Goal: Task Accomplishment & Management: Manage account settings

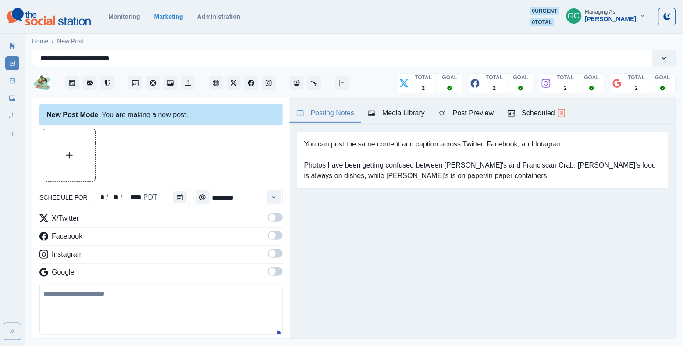
click at [548, 108] on div "Scheduled 8" at bounding box center [536, 113] width 57 height 11
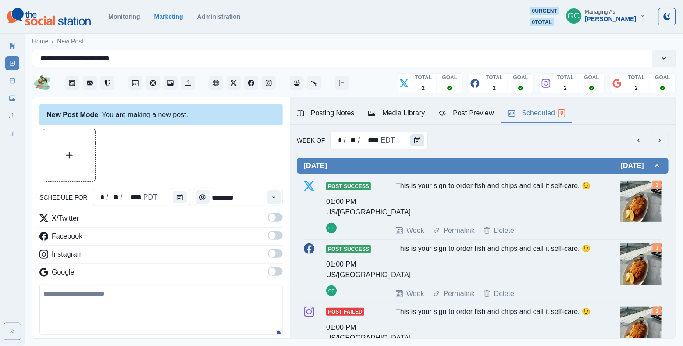
click at [412, 144] on button "Calendar" at bounding box center [417, 140] width 14 height 12
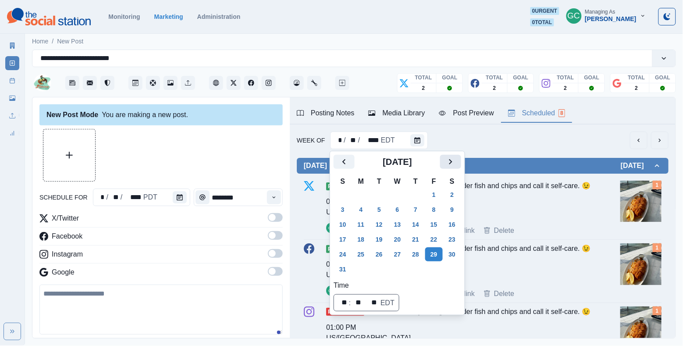
click at [456, 164] on icon "Next" at bounding box center [450, 162] width 11 height 11
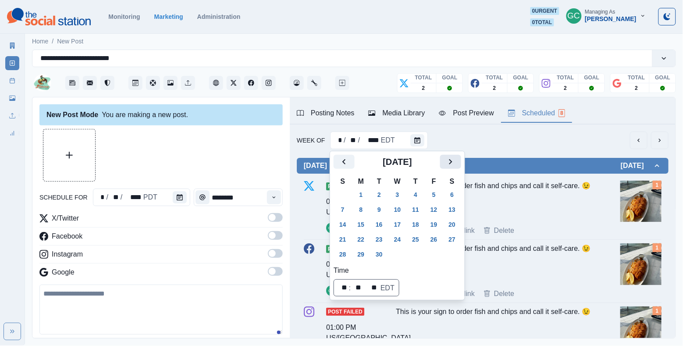
click at [456, 164] on icon "Next" at bounding box center [450, 162] width 11 height 11
click at [364, 247] on button "27" at bounding box center [361, 254] width 18 height 14
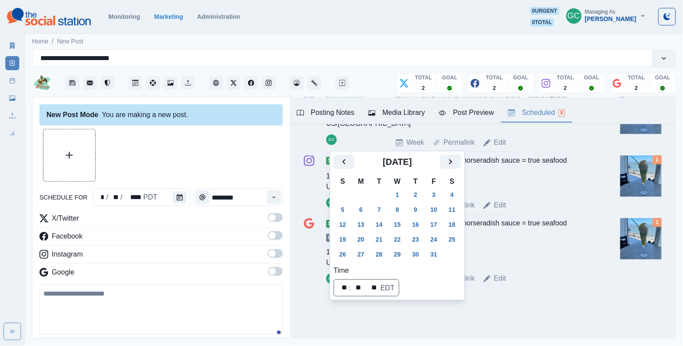
scroll to position [446, 0]
click at [458, 168] on button "Next" at bounding box center [450, 162] width 21 height 14
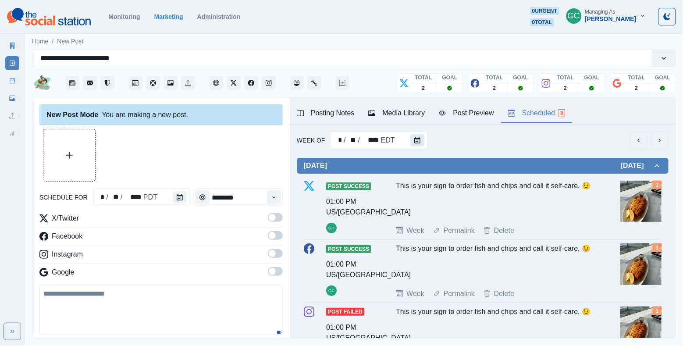
scroll to position [0, 0]
click at [420, 139] on button "Calendar" at bounding box center [417, 140] width 14 height 12
click at [405, 139] on div "* / ** / **** EDT" at bounding box center [378, 141] width 97 height 18
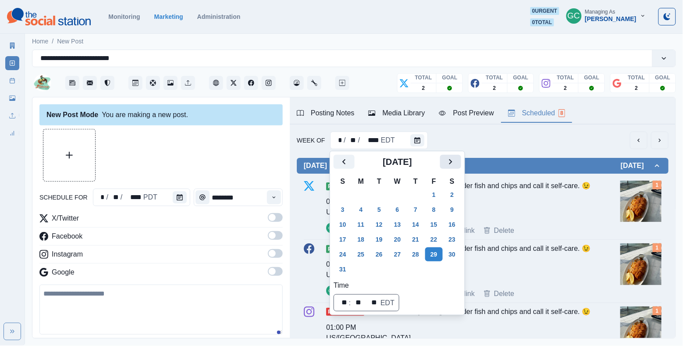
click at [456, 163] on icon "Next" at bounding box center [450, 162] width 11 height 11
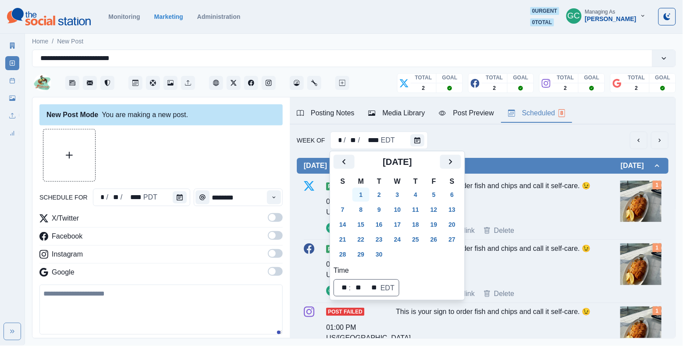
click at [365, 195] on button "1" at bounding box center [361, 195] width 18 height 14
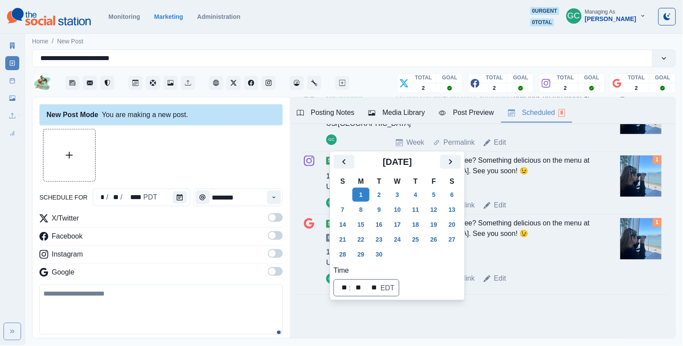
scroll to position [446, 0]
click at [455, 159] on icon "Next" at bounding box center [450, 162] width 11 height 11
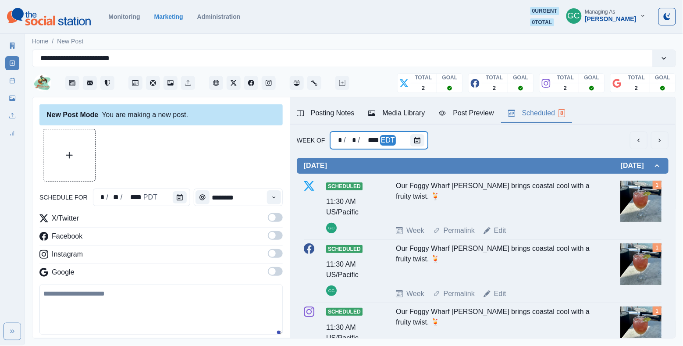
scroll to position [0, 0]
click at [425, 142] on div at bounding box center [419, 141] width 18 height 18
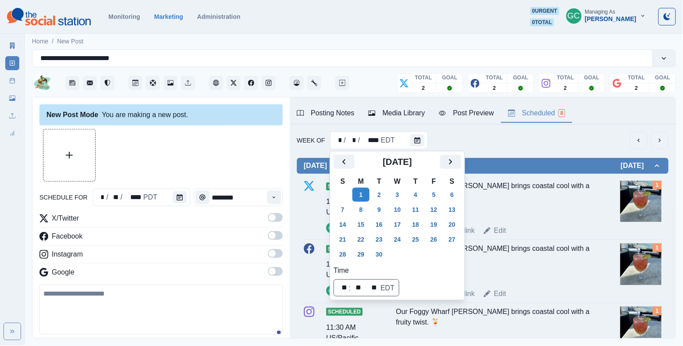
scroll to position [0, 0]
click at [456, 158] on icon "Next" at bounding box center [450, 162] width 11 height 11
click at [367, 255] on button "27" at bounding box center [361, 254] width 18 height 14
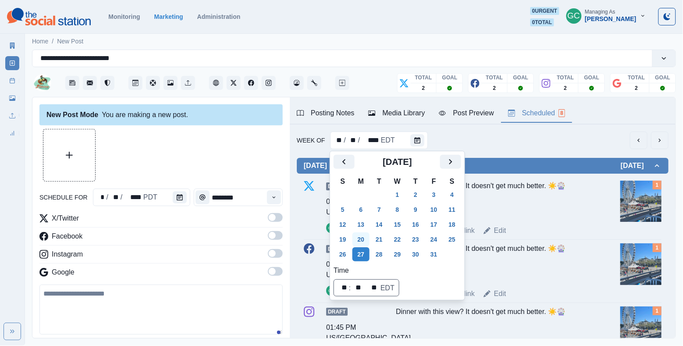
click at [364, 241] on button "20" at bounding box center [361, 239] width 18 height 14
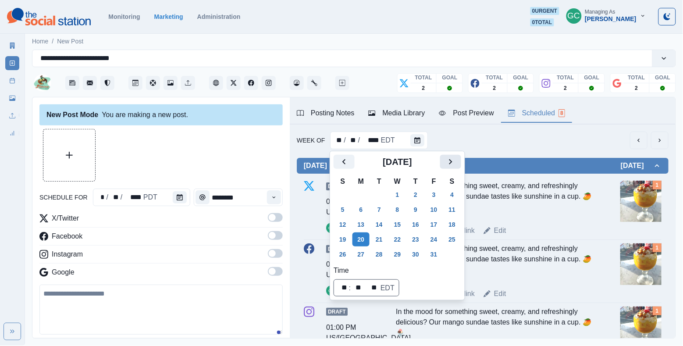
click at [456, 163] on icon "Next" at bounding box center [450, 162] width 11 height 11
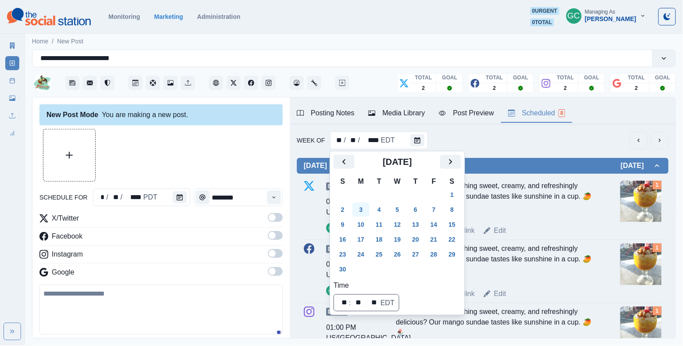
click at [364, 214] on button "3" at bounding box center [361, 210] width 18 height 14
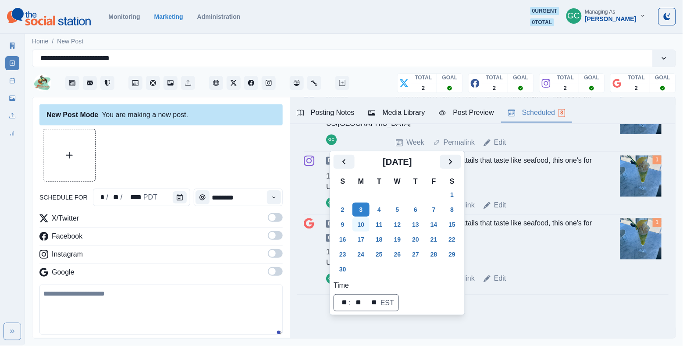
click at [366, 221] on button "10" at bounding box center [361, 224] width 18 height 14
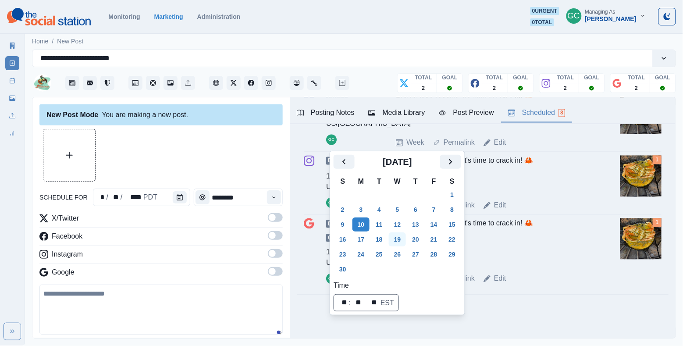
click at [398, 241] on button "19" at bounding box center [398, 239] width 18 height 14
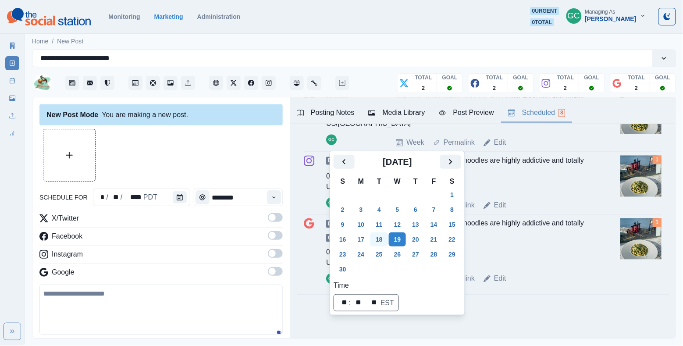
scroll to position [446, 0]
click at [364, 255] on button "24" at bounding box center [361, 254] width 18 height 14
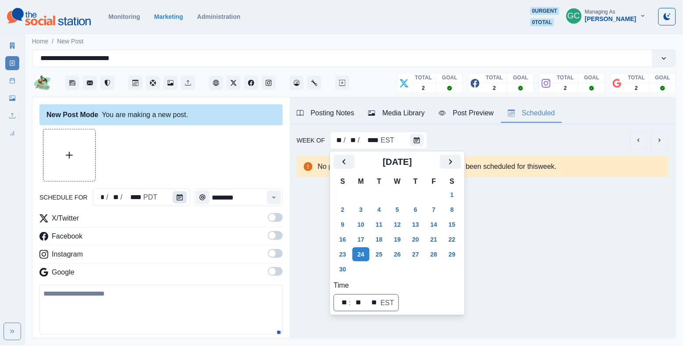
click at [178, 196] on icon "Calendar" at bounding box center [180, 197] width 6 height 6
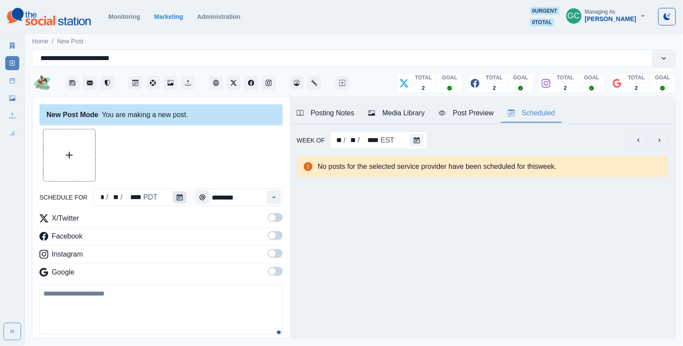
click at [178, 196] on icon "Calendar" at bounding box center [180, 197] width 6 height 6
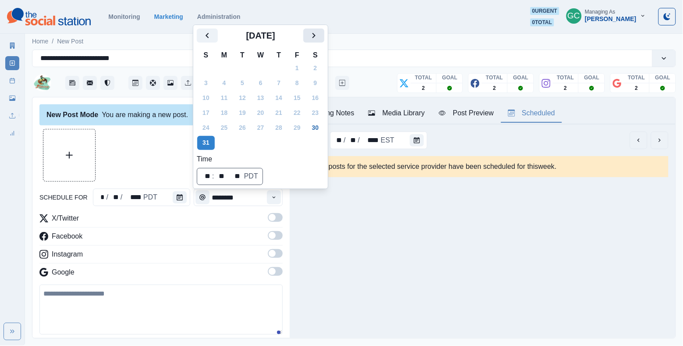
click at [319, 38] on icon "Next" at bounding box center [314, 35] width 11 height 11
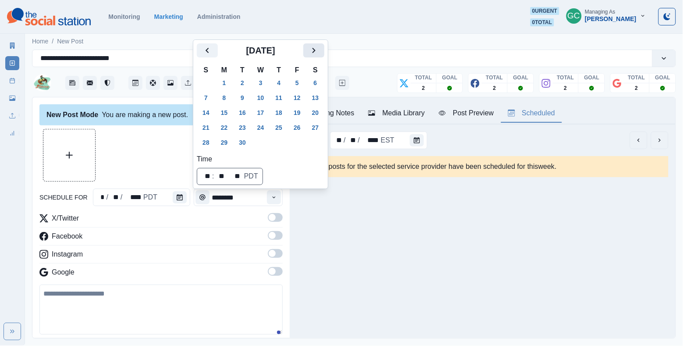
click at [319, 51] on icon "Next" at bounding box center [314, 50] width 11 height 11
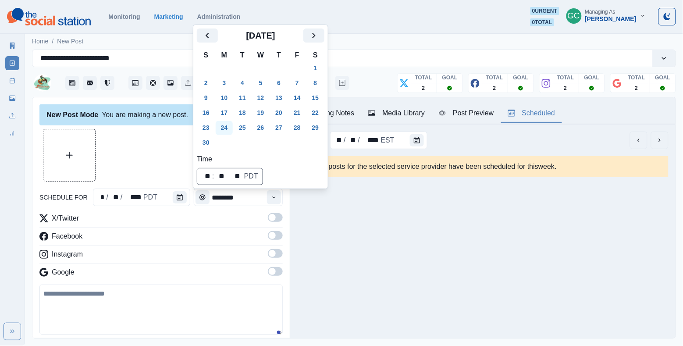
click at [230, 127] on button "24" at bounding box center [225, 128] width 18 height 14
click at [275, 197] on icon "Time" at bounding box center [273, 197] width 3 height 2
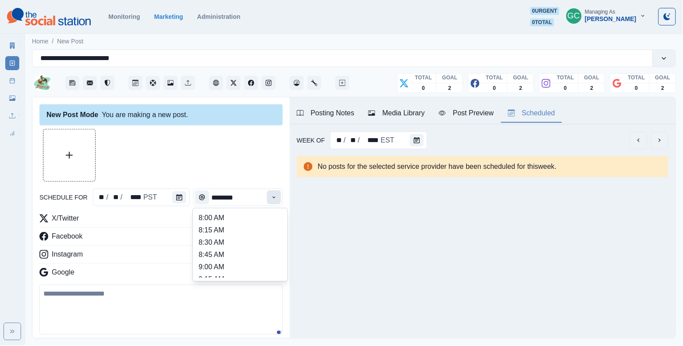
click at [275, 197] on icon "Time" at bounding box center [273, 197] width 3 height 2
click at [261, 266] on li "12:45 PM" at bounding box center [240, 263] width 88 height 12
type input "********"
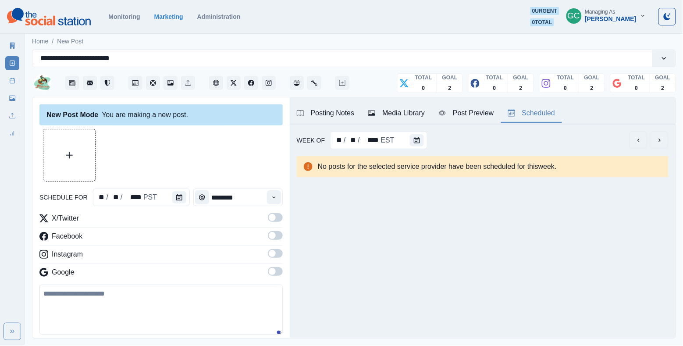
click at [272, 271] on span at bounding box center [272, 271] width 7 height 7
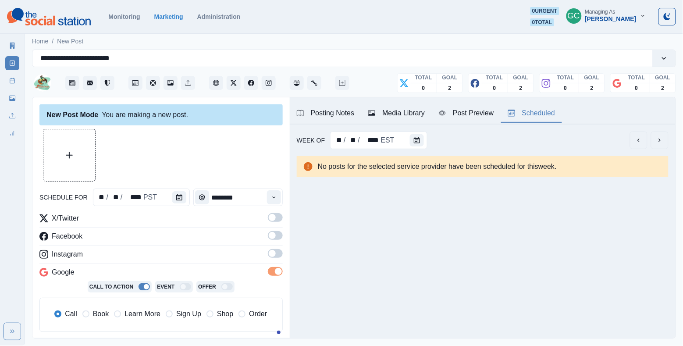
click at [272, 250] on span at bounding box center [275, 253] width 15 height 9
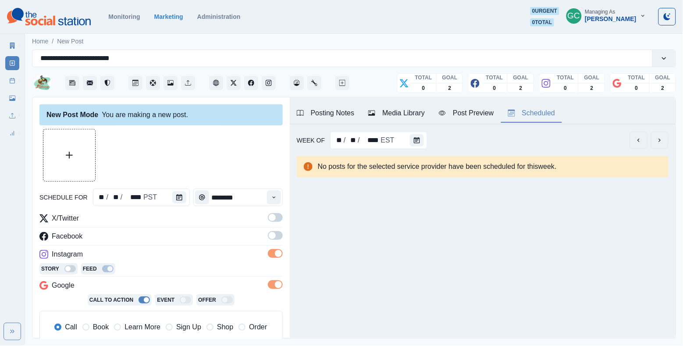
click at [277, 232] on span at bounding box center [275, 235] width 15 height 9
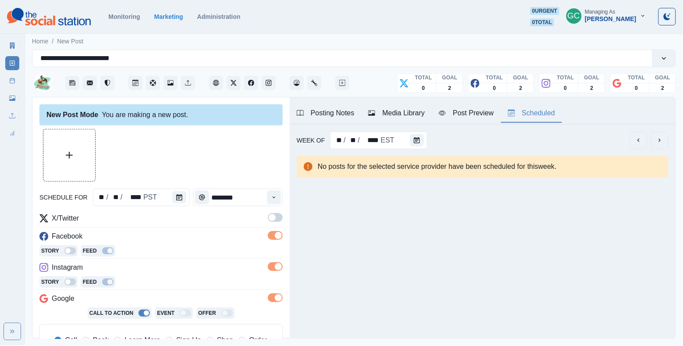
click at [278, 215] on span at bounding box center [275, 217] width 15 height 9
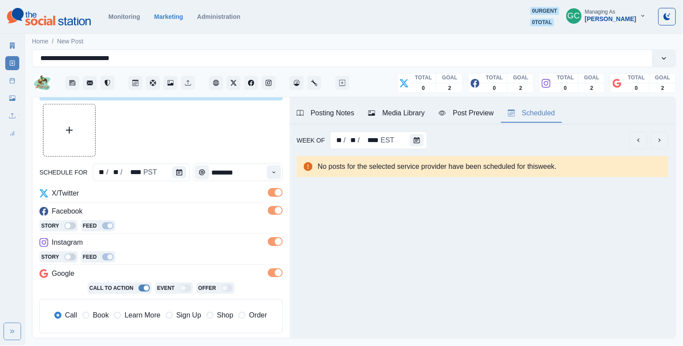
scroll to position [30, 0]
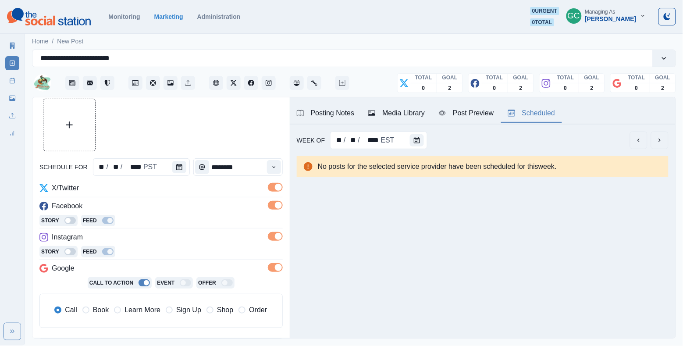
click at [153, 309] on span "Learn More" at bounding box center [143, 310] width 36 height 11
click at [413, 110] on div "Media Library" at bounding box center [396, 113] width 57 height 11
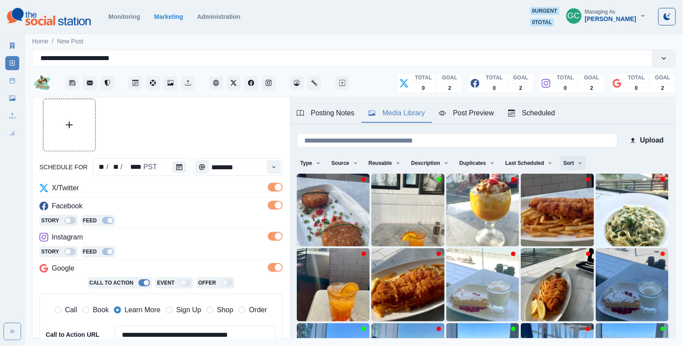
click at [580, 159] on button "Sort" at bounding box center [573, 163] width 26 height 14
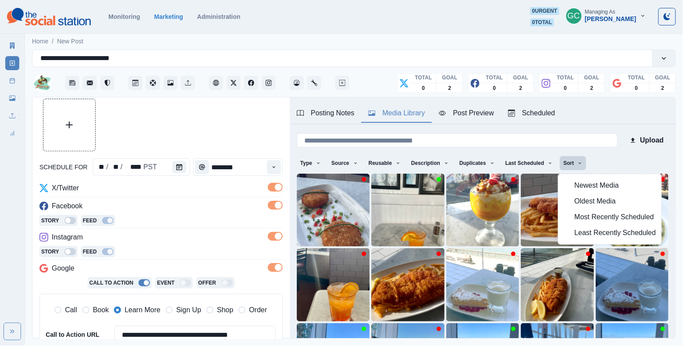
click at [572, 232] on button "Least Recently Scheduled" at bounding box center [610, 233] width 103 height 16
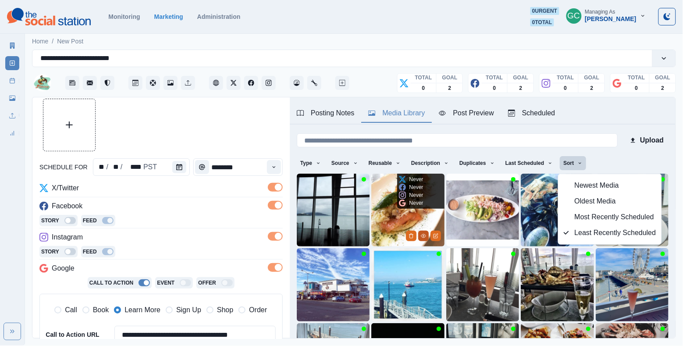
click at [422, 240] on button "View Media" at bounding box center [423, 236] width 11 height 11
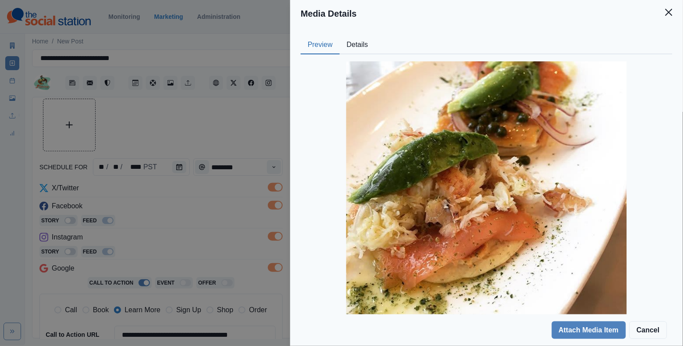
click at [359, 52] on button "Details" at bounding box center [358, 45] width 36 height 18
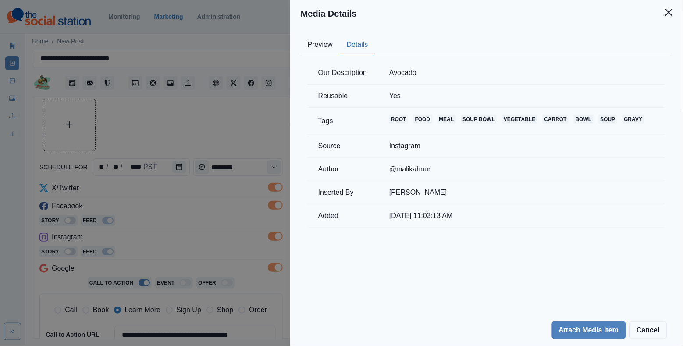
click at [258, 124] on div "Media Details Preview Details Our Description Avocado Reusable Yes Tags root fo…" at bounding box center [341, 173] width 683 height 346
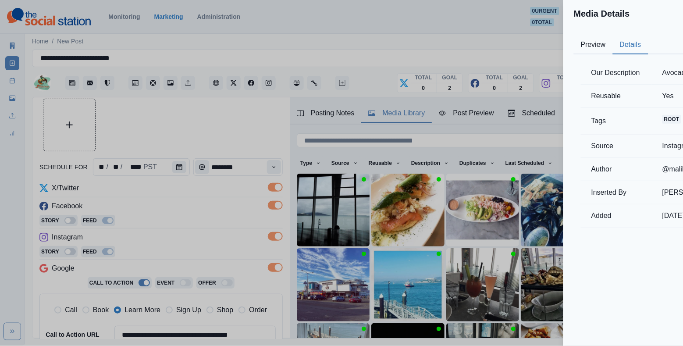
scroll to position [27, 0]
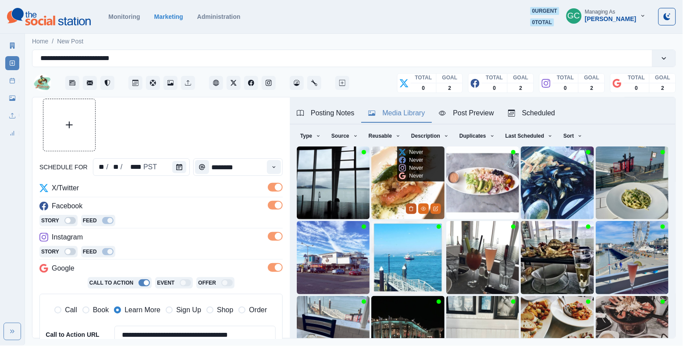
click at [409, 213] on button "Delete Media" at bounding box center [411, 208] width 11 height 11
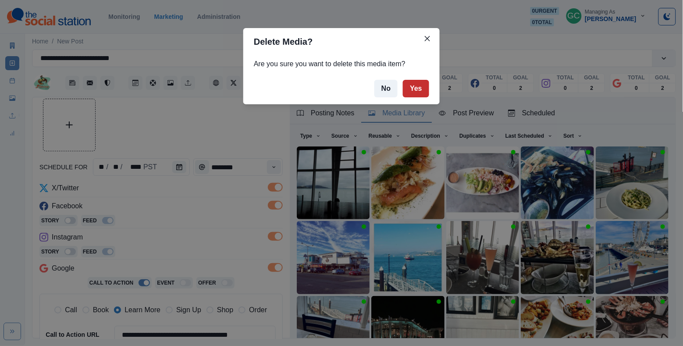
click at [416, 83] on button "Yes" at bounding box center [416, 89] width 26 height 18
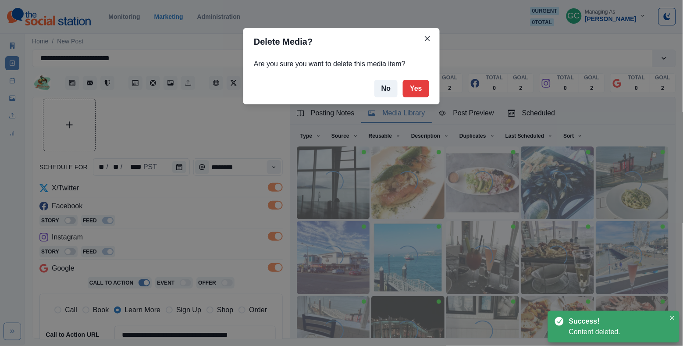
scroll to position [0, 0]
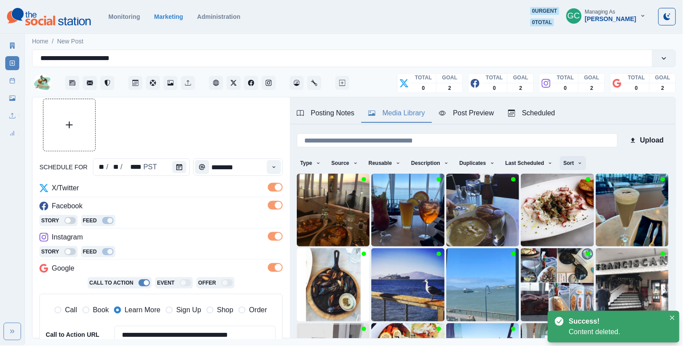
click at [575, 165] on button "Sort" at bounding box center [573, 163] width 26 height 14
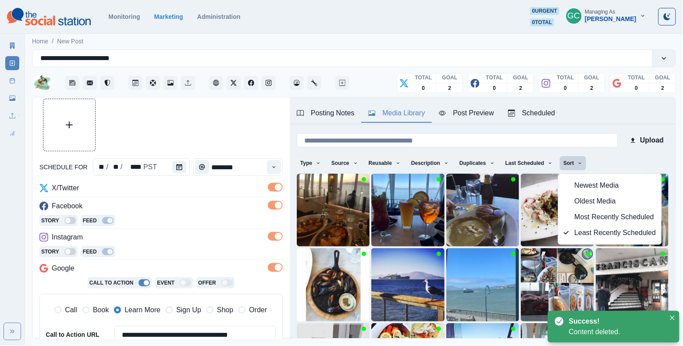
click at [584, 189] on span "Newest Media" at bounding box center [616, 185] width 82 height 11
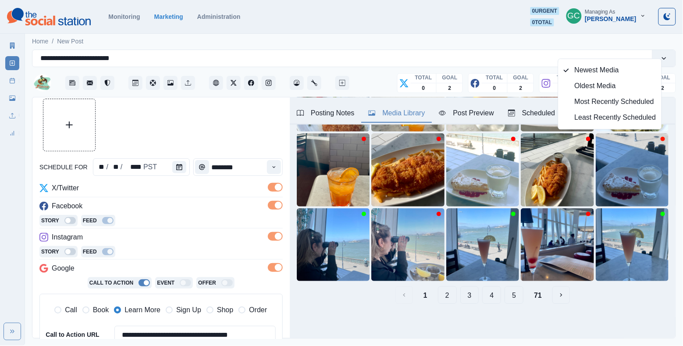
scroll to position [115, 0]
click at [490, 298] on button "4" at bounding box center [491, 295] width 19 height 18
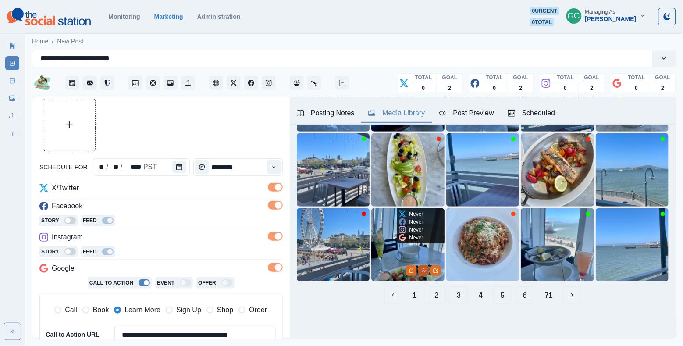
click at [424, 271] on icon "View Media" at bounding box center [423, 270] width 5 height 5
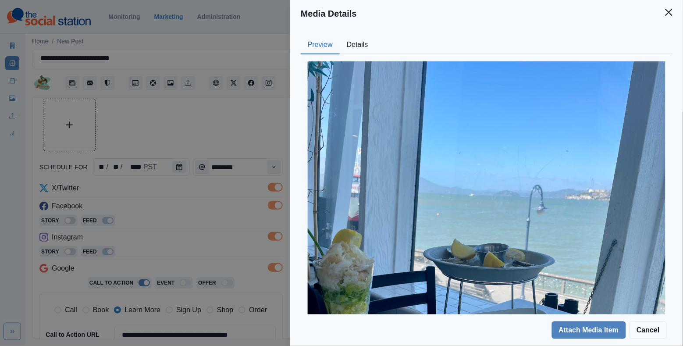
click at [363, 46] on button "Details" at bounding box center [358, 45] width 36 height 18
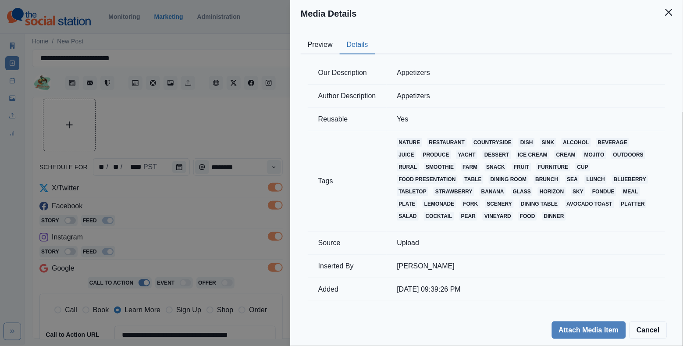
click at [321, 49] on button "Preview" at bounding box center [320, 45] width 39 height 18
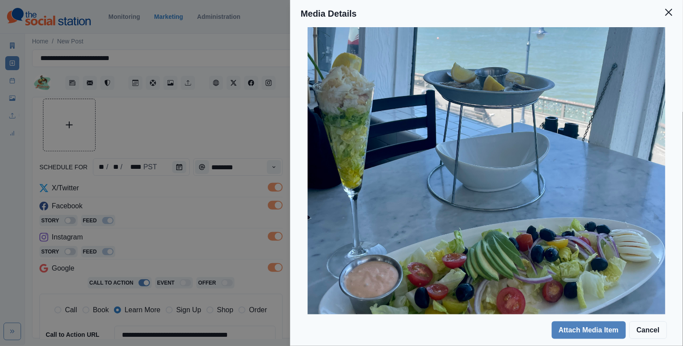
scroll to position [203, 0]
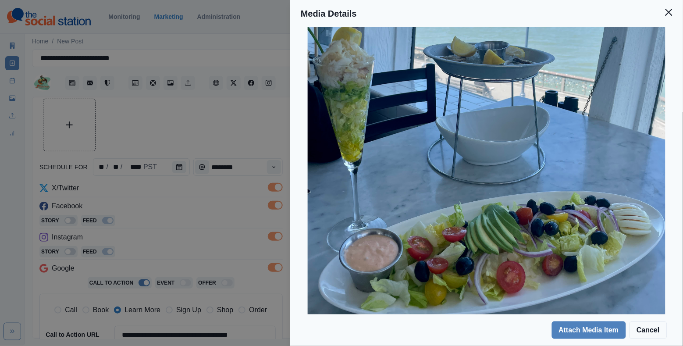
click at [241, 178] on div "Media Details Preview Details Our Description Appetizers Author Description App…" at bounding box center [341, 173] width 683 height 346
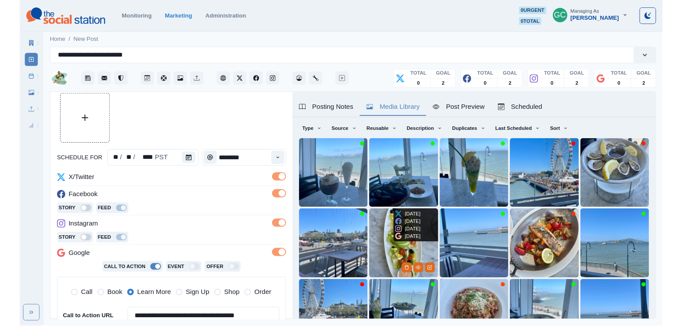
scroll to position [79, 0]
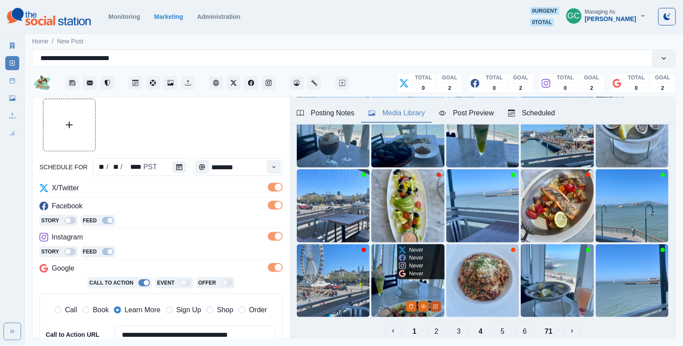
click at [436, 308] on icon "Edit Media" at bounding box center [435, 306] width 5 height 5
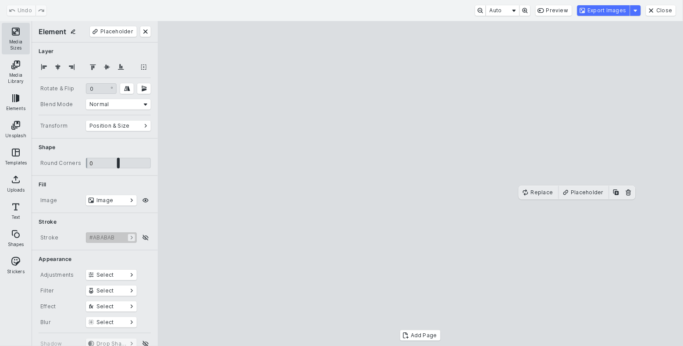
click at [18, 33] on button "Media Sizes" at bounding box center [16, 39] width 28 height 32
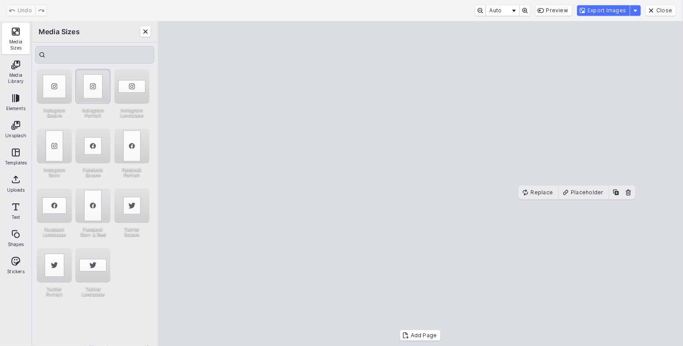
click at [91, 78] on div "Instagram Portrait" at bounding box center [92, 86] width 35 height 35
drag, startPoint x: 323, startPoint y: 70, endPoint x: 322, endPoint y: 47, distance: 22.8
click at [420, 184] on cesdk-canvas "Editor canvas" at bounding box center [420, 184] width 0 height 0
drag, startPoint x: 400, startPoint y: 173, endPoint x: 407, endPoint y: 169, distance: 8.6
click at [420, 184] on cesdk-canvas "Editor canvas" at bounding box center [420, 184] width 0 height 0
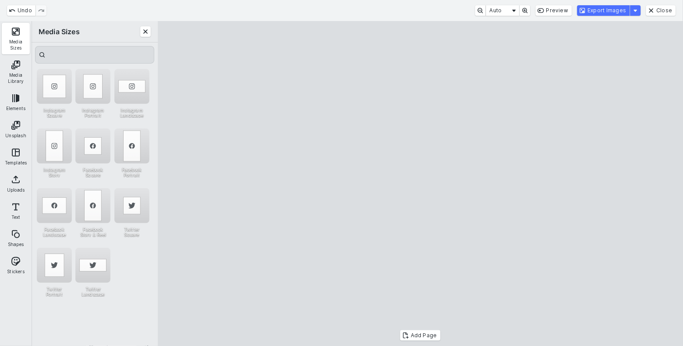
drag, startPoint x: 424, startPoint y: 310, endPoint x: 424, endPoint y: 320, distance: 9.6
click at [420, 184] on cesdk-canvas "Editor canvas" at bounding box center [420, 184] width 0 height 0
click at [606, 12] on button "Export Images" at bounding box center [603, 10] width 53 height 11
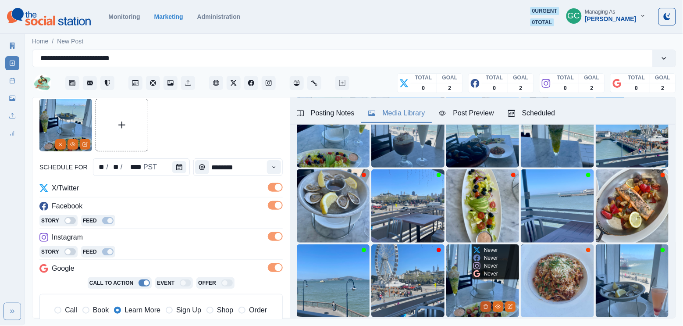
click at [486, 306] on icon "Delete Media" at bounding box center [485, 306] width 5 height 5
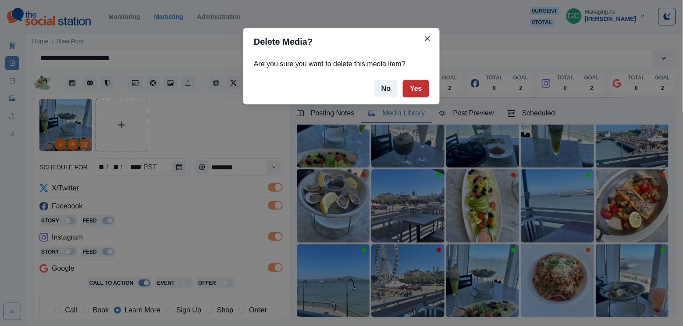
click at [424, 93] on button "Yes" at bounding box center [416, 89] width 26 height 18
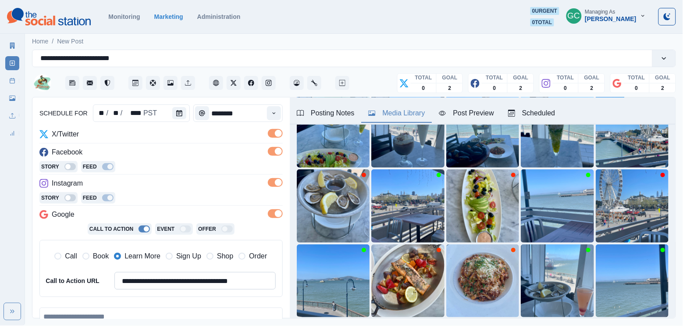
scroll to position [86, 0]
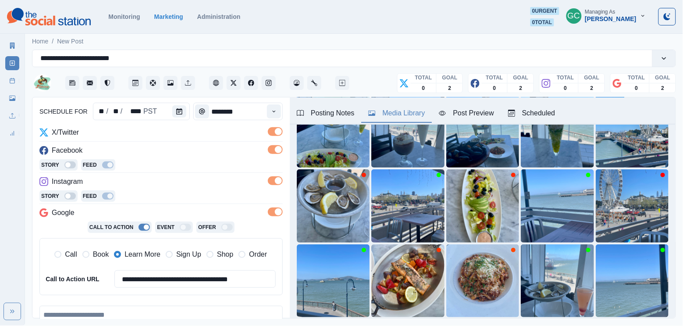
click at [107, 313] on textarea at bounding box center [160, 331] width 243 height 50
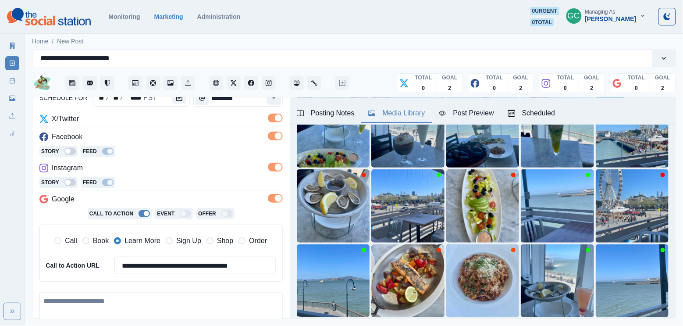
paste textarea "**********"
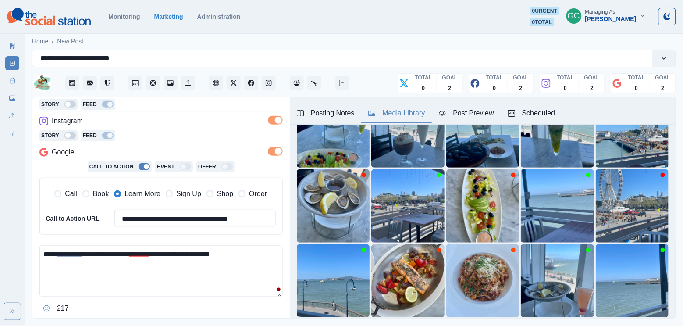
scroll to position [171, 0]
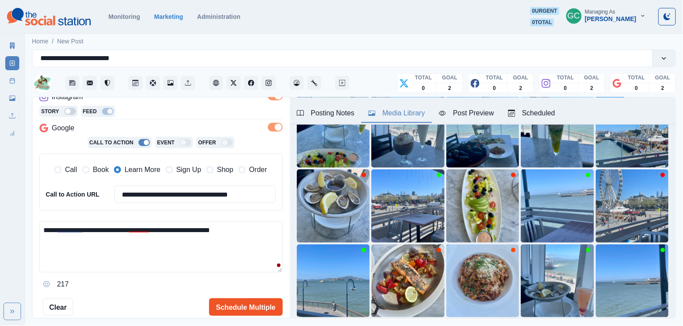
type textarea "**********"
click at [256, 302] on button "Schedule Multiple" at bounding box center [246, 307] width 74 height 18
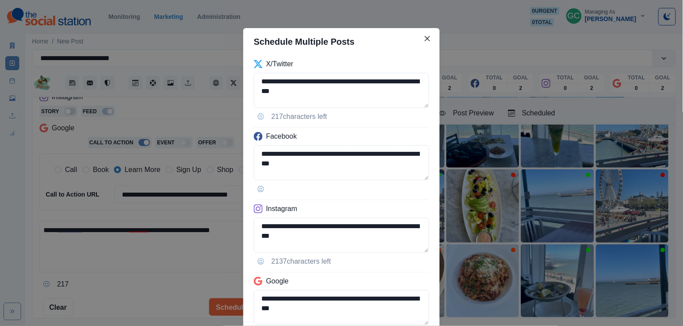
scroll to position [45, 0]
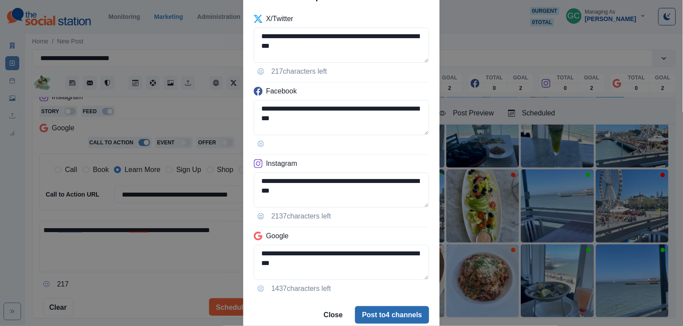
click at [381, 310] on button "Post to 4 channels" at bounding box center [392, 315] width 74 height 18
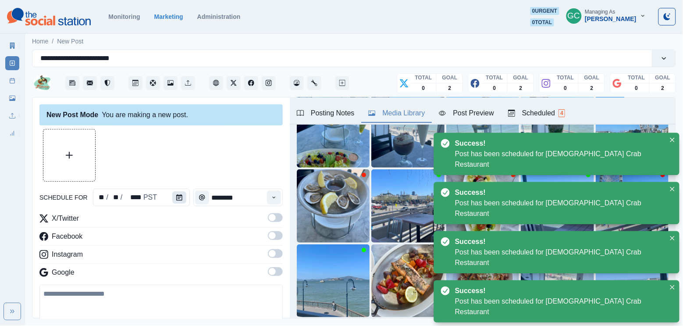
scroll to position [0, 0]
click at [180, 194] on icon "Calendar" at bounding box center [179, 197] width 6 height 6
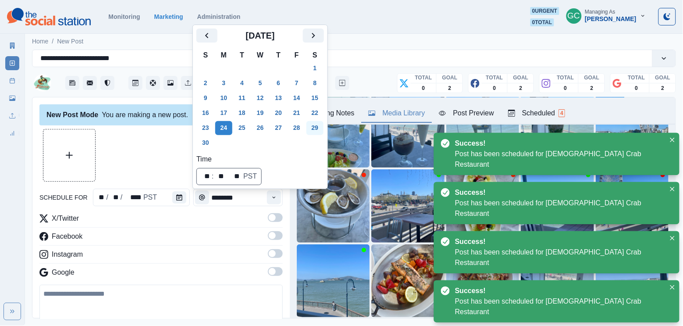
click at [319, 128] on button "29" at bounding box center [315, 128] width 18 height 14
click at [280, 200] on button "Time" at bounding box center [274, 197] width 14 height 14
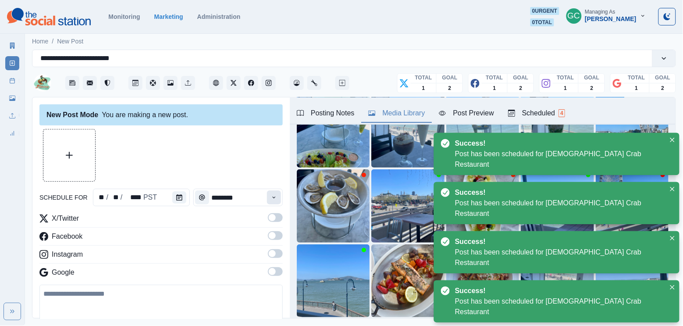
click at [280, 199] on button "Time" at bounding box center [274, 197] width 14 height 14
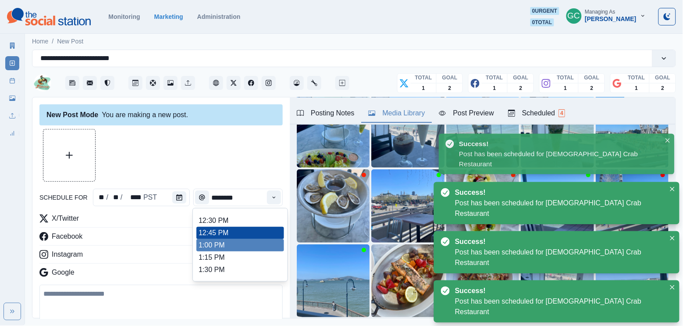
click at [265, 247] on li "1:00 PM" at bounding box center [240, 245] width 88 height 12
type input "*******"
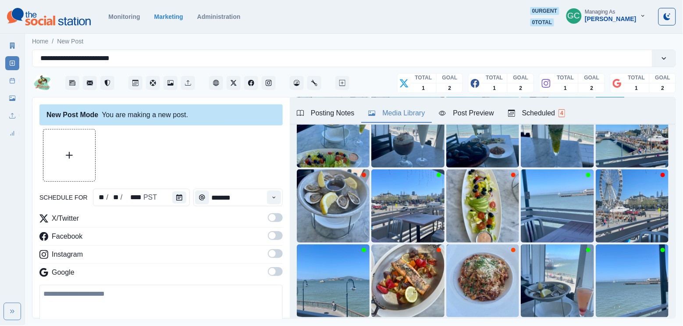
click at [277, 278] on label at bounding box center [275, 274] width 15 height 14
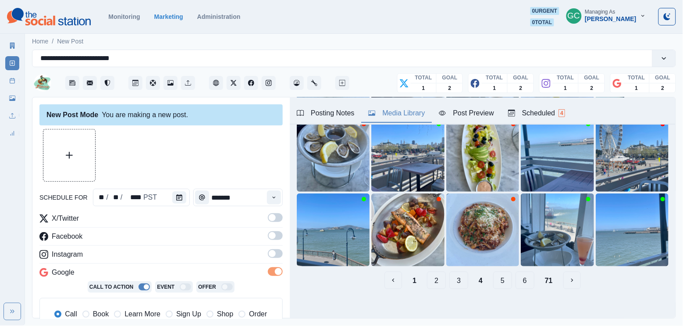
scroll to position [132, 0]
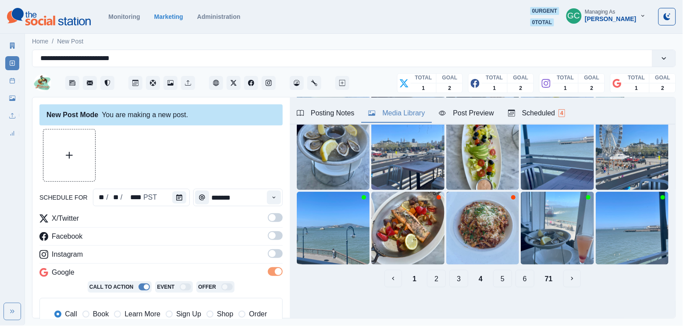
click at [437, 285] on button "2" at bounding box center [436, 279] width 19 height 18
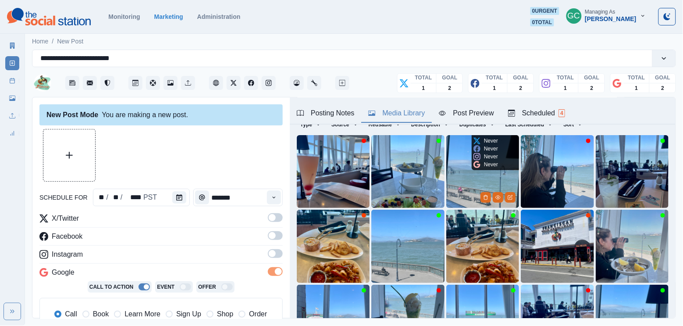
scroll to position [61, 0]
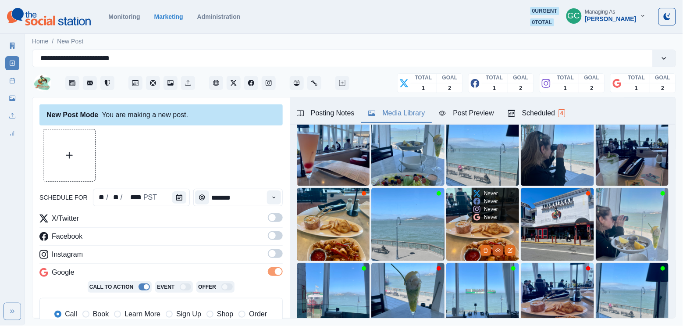
click at [495, 250] on icon "View Media" at bounding box center [497, 250] width 5 height 5
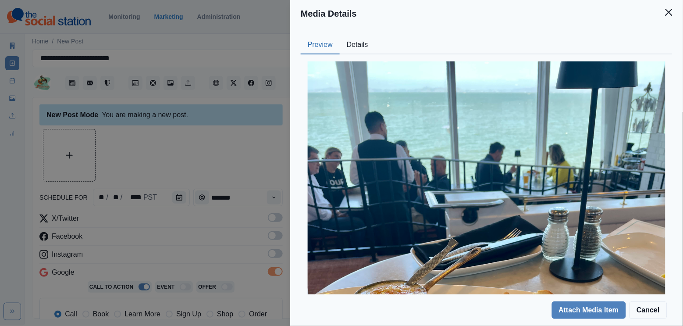
click at [361, 39] on button "Details" at bounding box center [358, 45] width 36 height 18
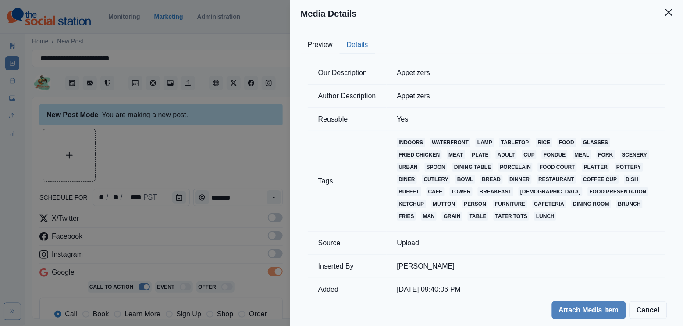
click at [325, 42] on button "Preview" at bounding box center [320, 45] width 39 height 18
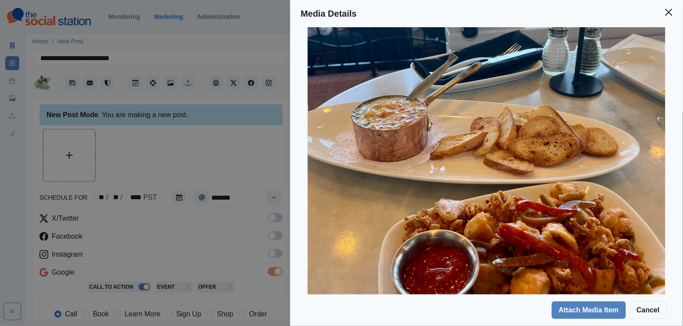
scroll to position [214, 0]
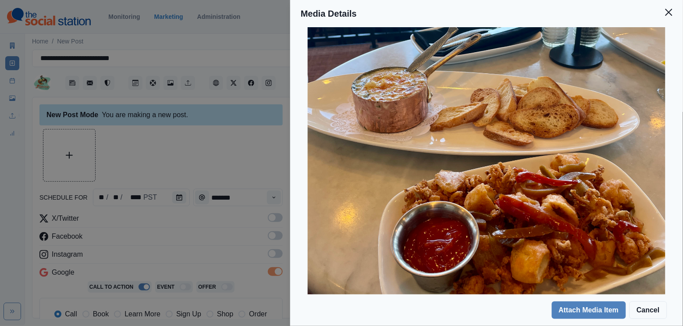
click at [185, 182] on div "Media Details Preview Details Our Description Appetizers Author Description App…" at bounding box center [341, 163] width 683 height 326
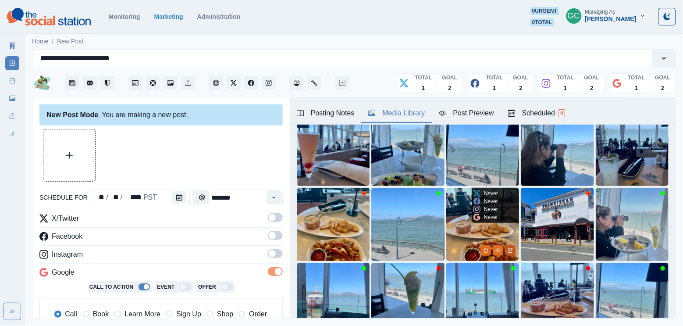
click at [509, 251] on icon "Edit Media" at bounding box center [510, 250] width 5 height 5
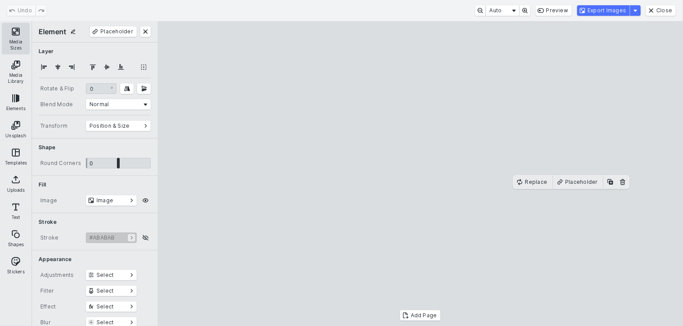
click at [18, 35] on button "Media Sizes" at bounding box center [16, 39] width 28 height 32
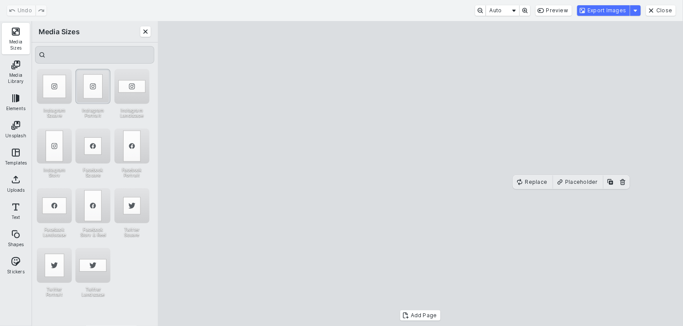
click at [93, 92] on div "Instagram Portrait" at bounding box center [92, 86] width 35 height 35
drag, startPoint x: 422, startPoint y: 69, endPoint x: 431, endPoint y: -1, distance: 70.4
click at [431, 0] on html "**********" at bounding box center [341, 162] width 683 height 325
drag, startPoint x: 422, startPoint y: 295, endPoint x: 420, endPoint y: 309, distance: 13.7
click at [420, 174] on cesdk-canvas "Editor canvas" at bounding box center [420, 174] width 0 height 0
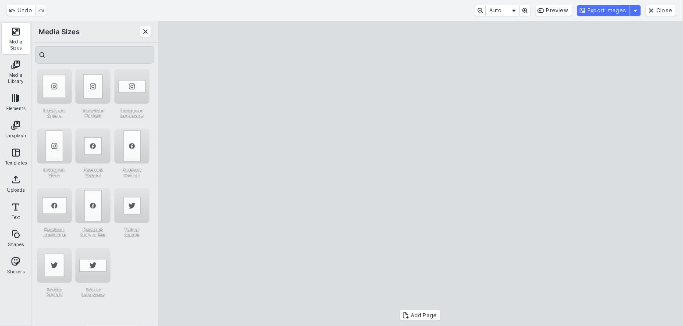
click at [420, 174] on cesdk-canvas "Editor canvas" at bounding box center [420, 174] width 0 height 0
click at [604, 11] on button "Export Images" at bounding box center [603, 10] width 53 height 11
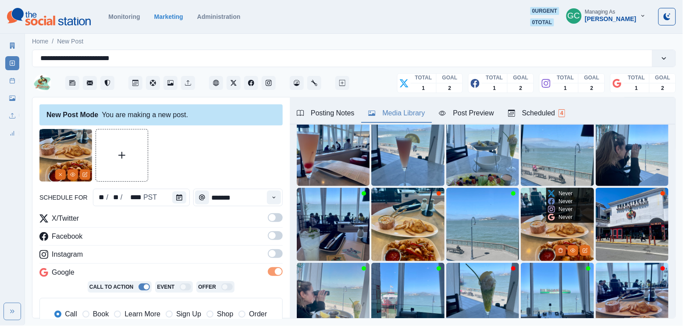
click at [562, 248] on icon "Delete Media" at bounding box center [560, 250] width 5 height 5
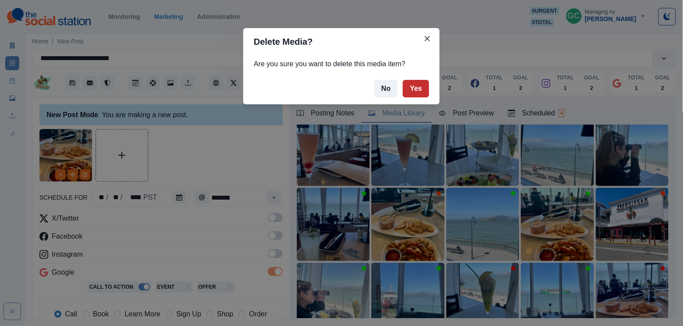
click at [407, 91] on button "Yes" at bounding box center [416, 89] width 26 height 18
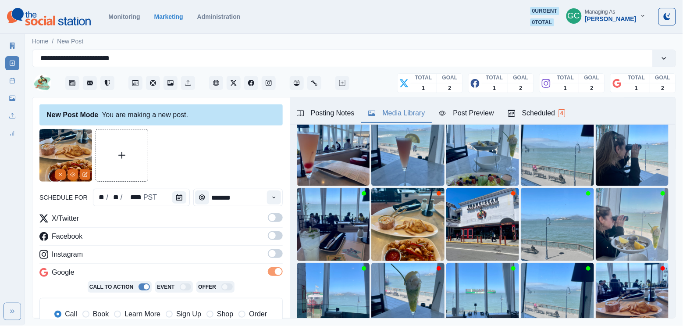
click at [563, 118] on div "Scheduled 4" at bounding box center [536, 113] width 57 height 11
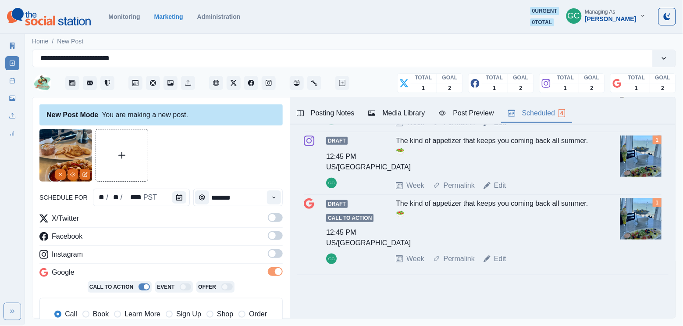
scroll to position [174, 0]
click at [73, 174] on icon "View Media" at bounding box center [72, 174] width 5 height 5
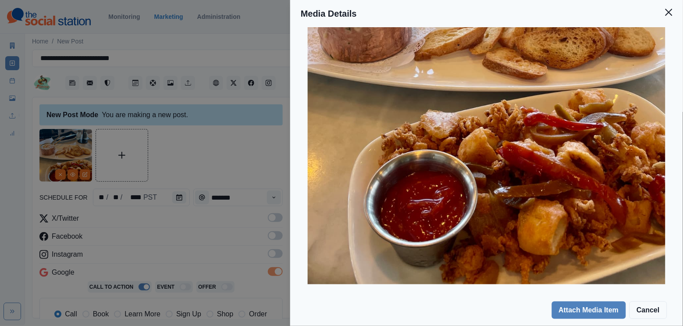
scroll to position [224, 0]
click at [242, 159] on div "Media Details Preview Details Our Description 93FBB367-1525-472C-8B36-0728B7A3B…" at bounding box center [341, 163] width 683 height 326
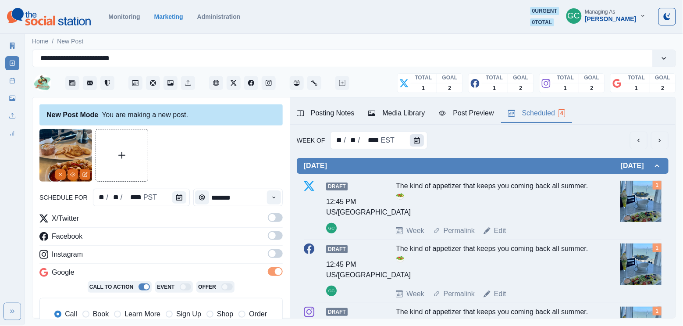
scroll to position [0, 0]
click at [415, 144] on button "Calendar" at bounding box center [417, 140] width 14 height 12
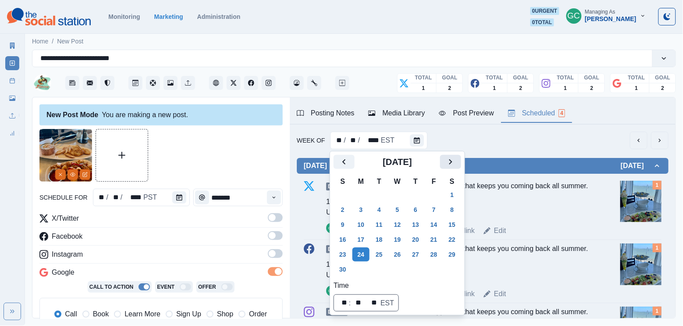
click at [456, 160] on icon "Next" at bounding box center [450, 162] width 11 height 11
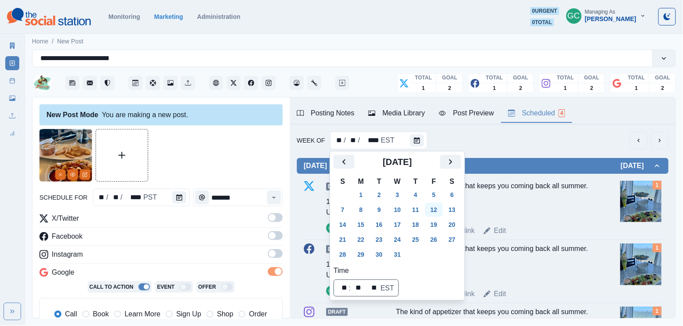
click at [435, 208] on button "12" at bounding box center [434, 210] width 18 height 14
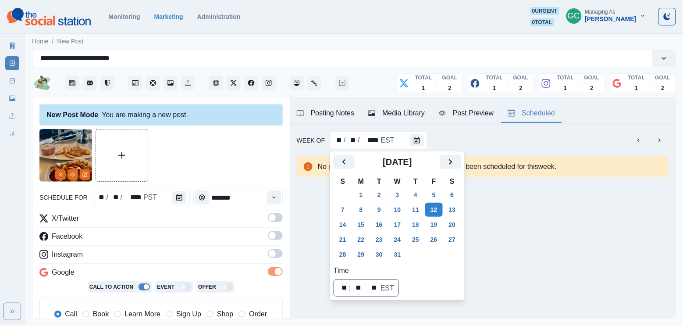
click at [164, 209] on div "schedule for ** / ** / **** PST ******* X/Twitter Facebook Instagram Google Cal…" at bounding box center [160, 283] width 243 height 308
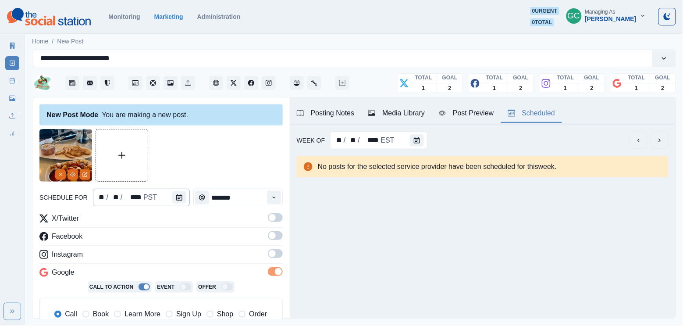
click at [171, 206] on div "** / ** / **** PST" at bounding box center [141, 198] width 97 height 18
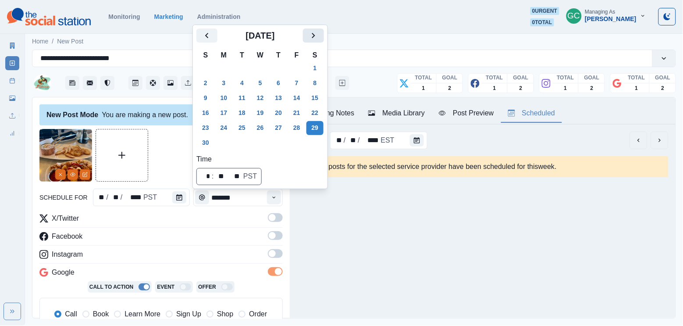
click at [319, 30] on icon "Next" at bounding box center [313, 35] width 11 height 11
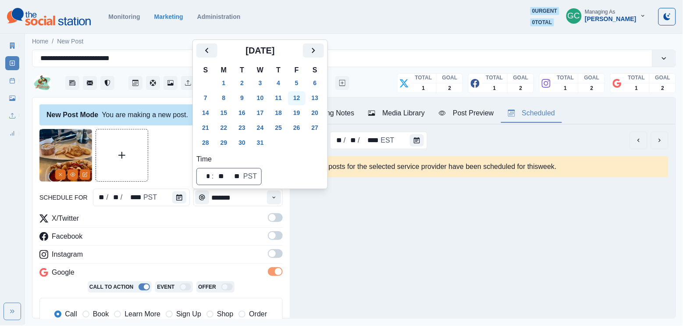
click at [299, 100] on button "12" at bounding box center [297, 98] width 18 height 14
click at [226, 206] on div "schedule for ** / ** / **** PST ******* X/Twitter Facebook Instagram Google Cal…" at bounding box center [160, 283] width 243 height 308
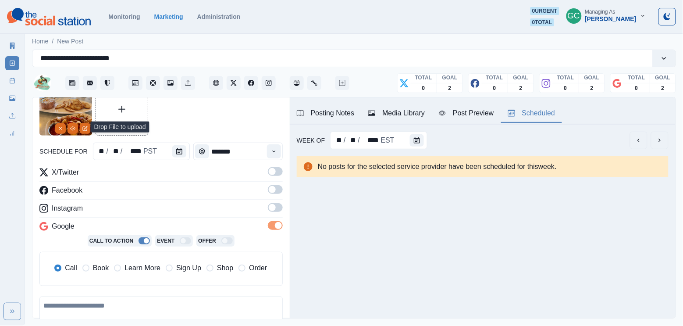
scroll to position [70, 0]
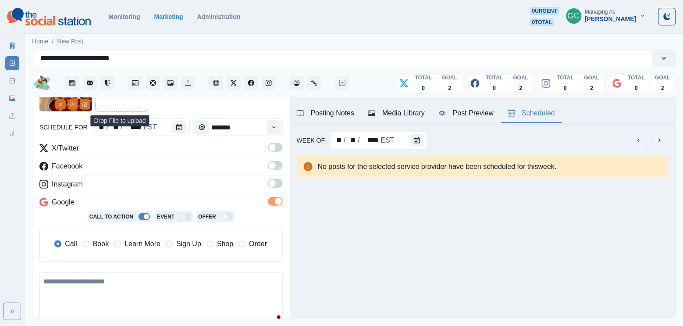
click at [154, 289] on textarea at bounding box center [160, 297] width 243 height 51
paste textarea "**********"
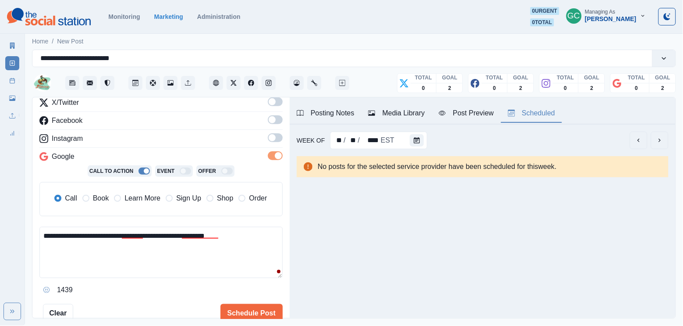
scroll to position [127, 0]
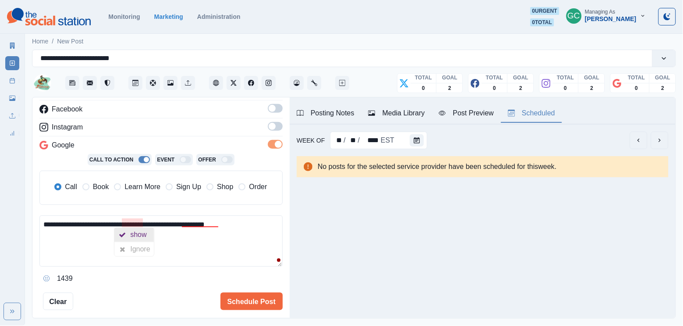
click at [148, 237] on div "show" at bounding box center [140, 235] width 20 height 14
click at [214, 234] on div "disappear" at bounding box center [204, 235] width 34 height 14
type textarea "**********"
click at [255, 297] on button "Schedule Post" at bounding box center [252, 301] width 62 height 18
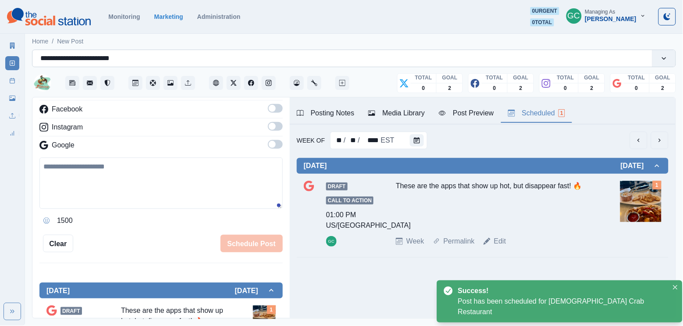
scroll to position [91, 0]
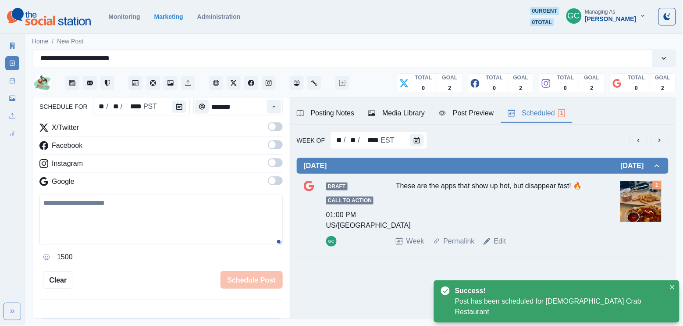
click at [431, 185] on div "These are the apps that show up hot, but disappear fast! 🔥" at bounding box center [495, 205] width 198 height 48
copy div "These are the apps that show up hot, but disappear fast! 🔥"
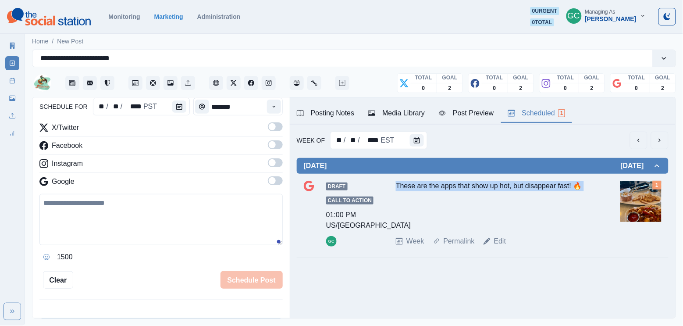
click at [413, 110] on div "Media Library" at bounding box center [396, 113] width 57 height 11
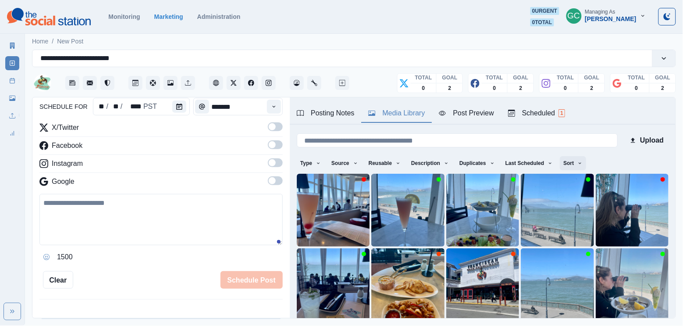
click at [575, 160] on button "Sort" at bounding box center [573, 163] width 26 height 14
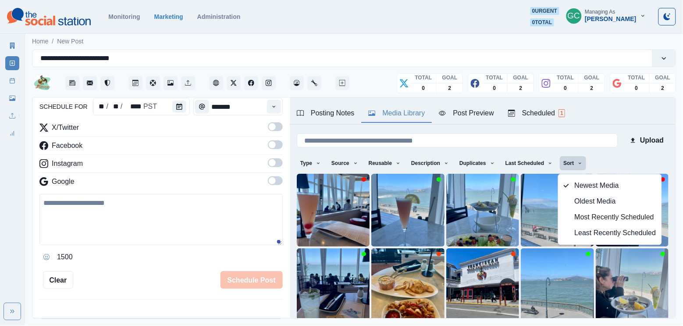
click at [574, 217] on button "Most Recently Scheduled" at bounding box center [610, 218] width 103 height 16
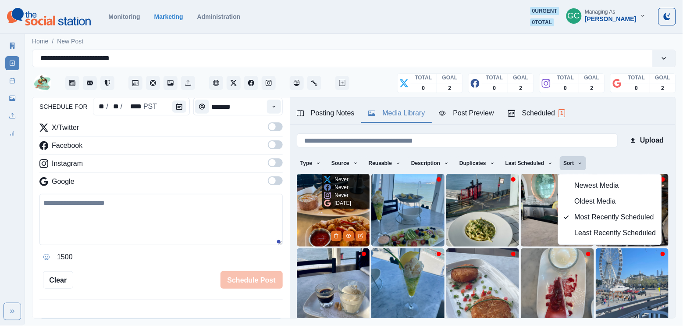
click at [309, 215] on img at bounding box center [333, 210] width 73 height 73
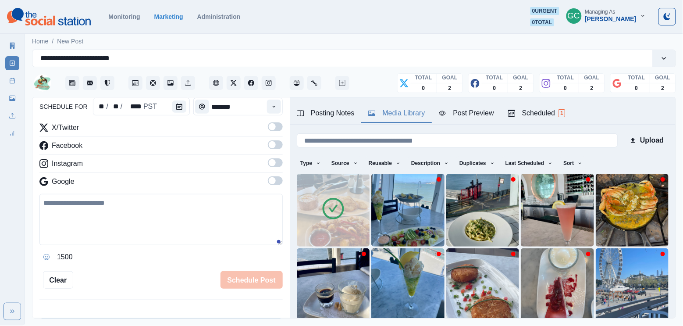
click at [183, 235] on textarea at bounding box center [160, 219] width 243 height 51
paste textarea "**********"
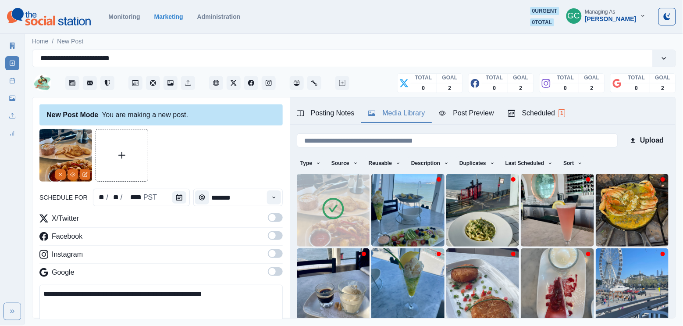
scroll to position [0, 0]
type textarea "**********"
click at [555, 114] on div "Scheduled 1" at bounding box center [536, 113] width 57 height 11
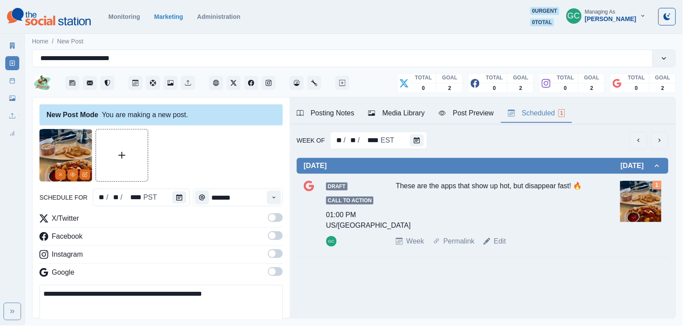
click at [274, 217] on span at bounding box center [272, 217] width 7 height 7
click at [274, 235] on span at bounding box center [272, 235] width 7 height 7
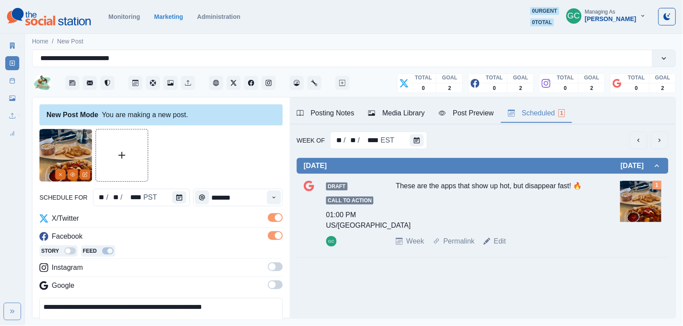
click at [275, 267] on span at bounding box center [272, 266] width 7 height 7
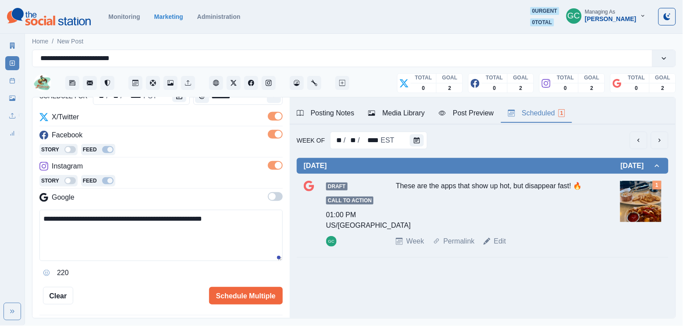
scroll to position [110, 0]
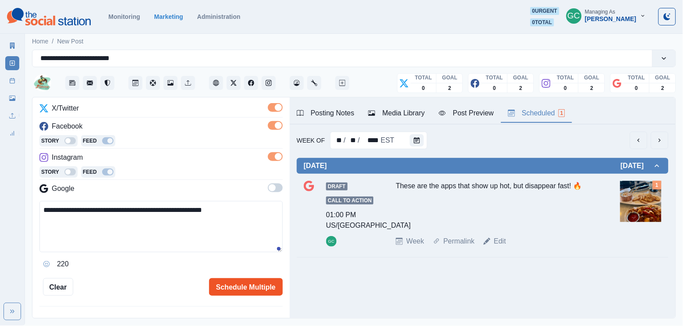
click at [235, 285] on button "Schedule Multiple" at bounding box center [246, 287] width 74 height 18
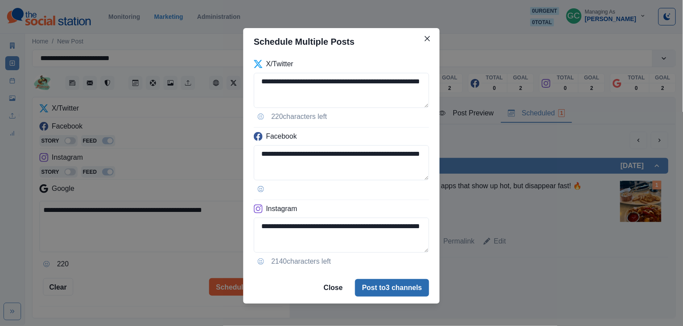
click at [390, 284] on button "Post to 3 channels" at bounding box center [392, 288] width 74 height 18
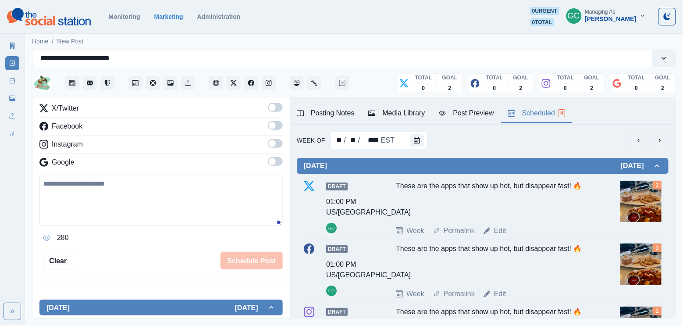
scroll to position [0, 0]
click at [416, 141] on icon "Calendar" at bounding box center [417, 140] width 6 height 6
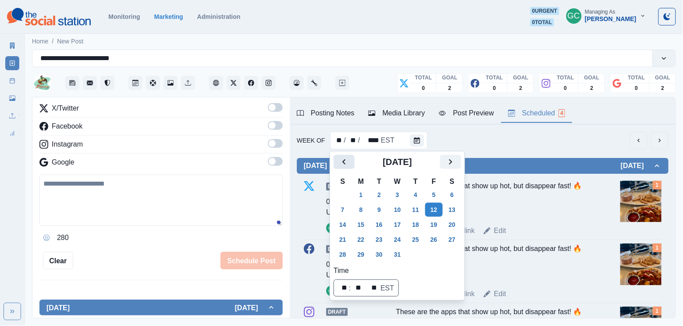
click at [341, 162] on icon "Previous" at bounding box center [344, 162] width 11 height 11
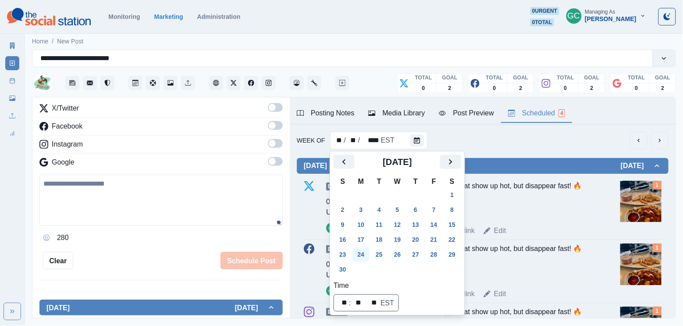
click at [363, 249] on button "24" at bounding box center [361, 254] width 18 height 14
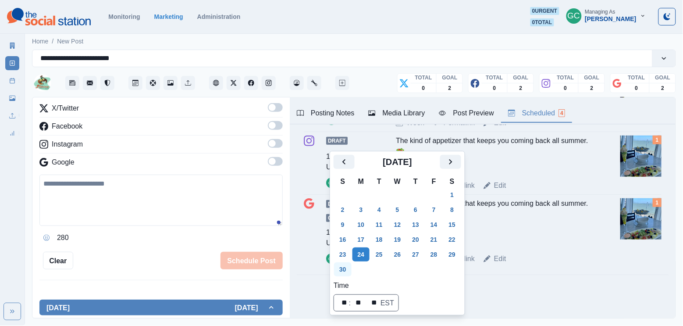
click at [344, 270] on button "30" at bounding box center [343, 269] width 18 height 14
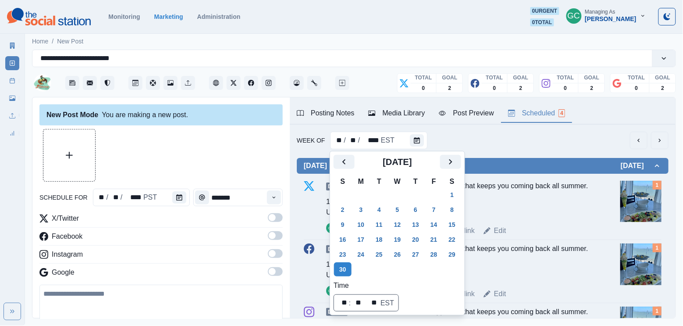
click at [186, 201] on div at bounding box center [181, 198] width 18 height 18
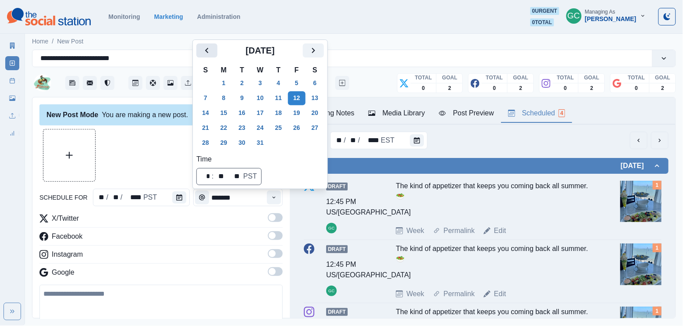
click at [210, 53] on icon "Previous" at bounding box center [207, 50] width 11 height 11
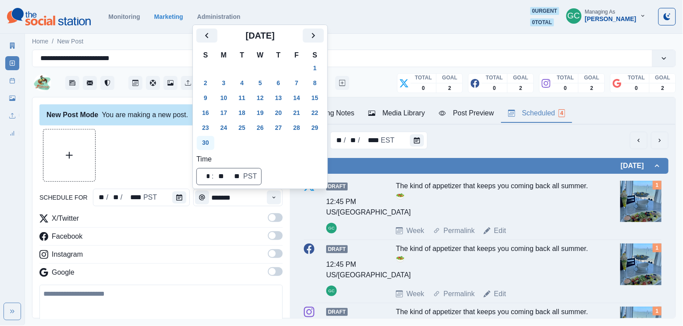
click at [205, 142] on button "30" at bounding box center [206, 143] width 18 height 14
click at [271, 200] on button "Time" at bounding box center [274, 197] width 14 height 14
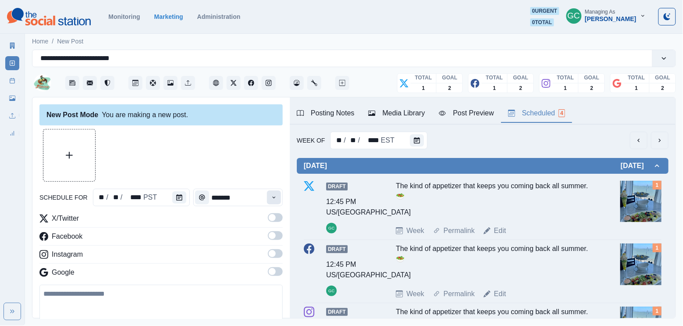
click at [271, 200] on icon "Time" at bounding box center [274, 197] width 6 height 6
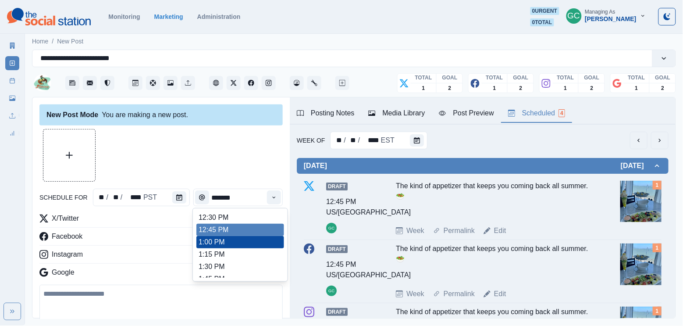
click at [247, 228] on li "12:45 PM" at bounding box center [240, 230] width 88 height 12
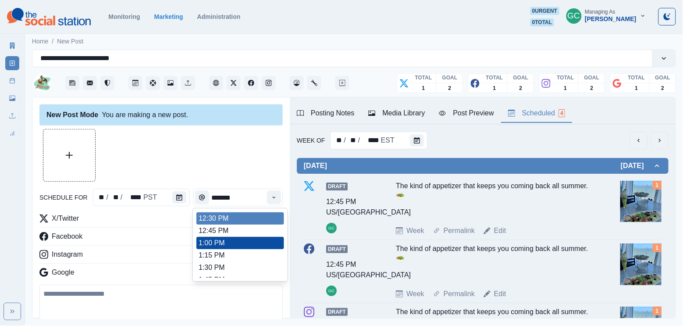
scroll to position [219, 0]
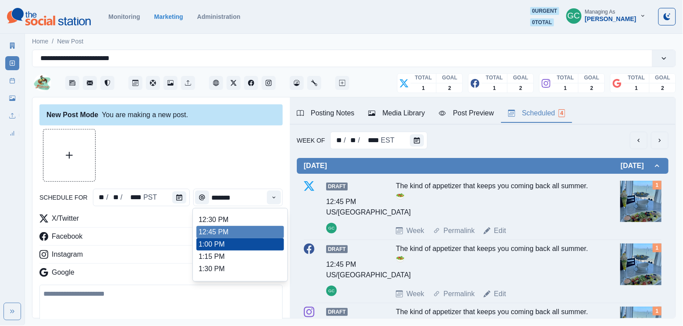
click at [252, 234] on li "12:45 PM" at bounding box center [240, 232] width 88 height 12
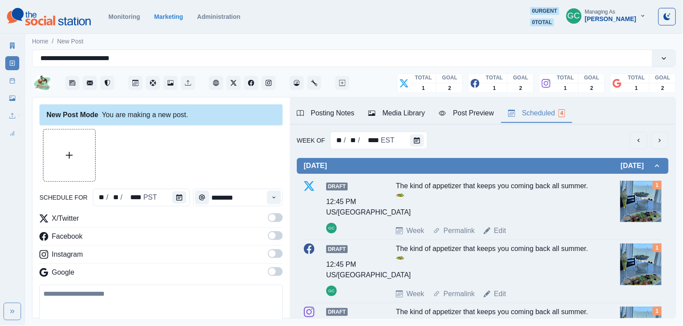
click at [277, 268] on span at bounding box center [275, 271] width 15 height 9
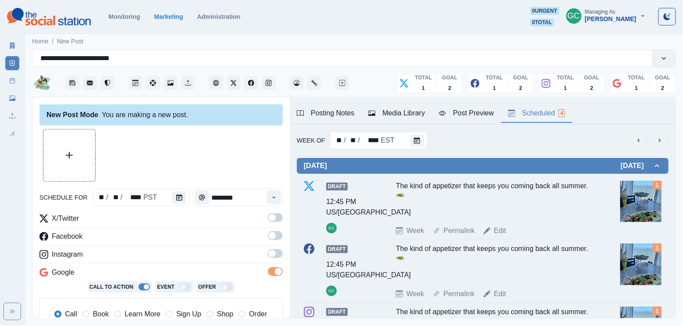
click at [277, 258] on span at bounding box center [275, 253] width 15 height 9
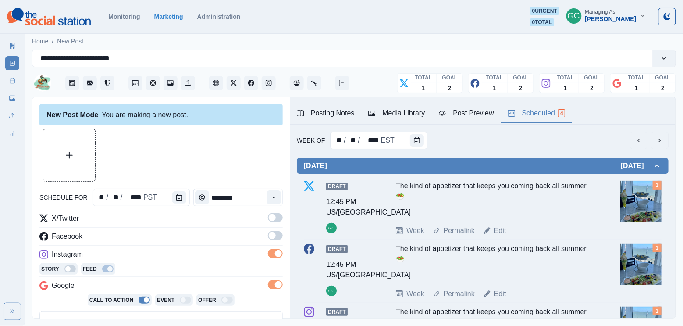
click at [277, 242] on label at bounding box center [275, 238] width 15 height 14
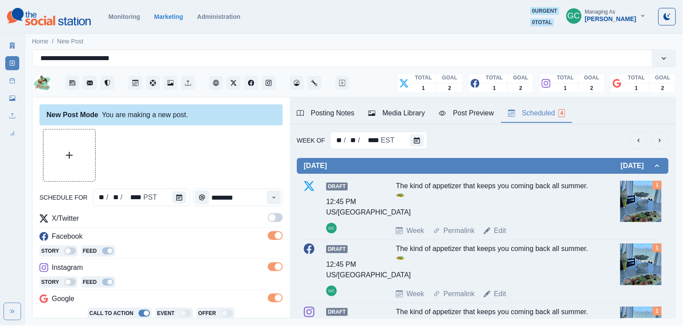
click at [277, 214] on span at bounding box center [275, 217] width 15 height 9
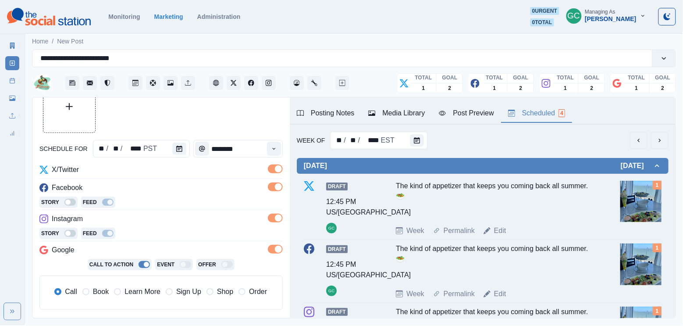
scroll to position [50, 0]
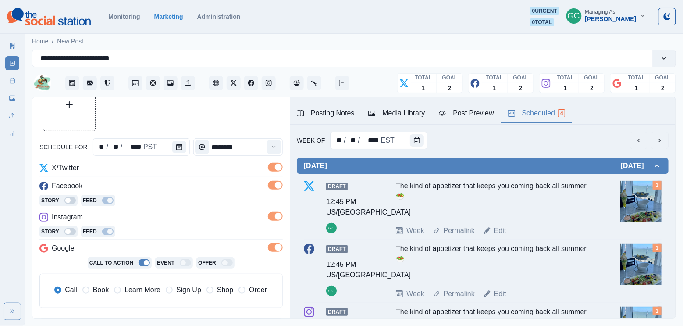
click at [141, 294] on span "Learn More" at bounding box center [143, 290] width 36 height 11
click at [175, 221] on div "Instagram" at bounding box center [160, 219] width 243 height 14
click at [408, 116] on div "Media Library" at bounding box center [396, 113] width 57 height 11
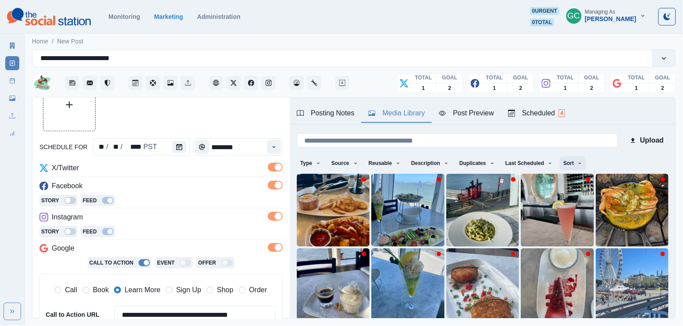
click at [583, 166] on button "Sort" at bounding box center [573, 163] width 26 height 14
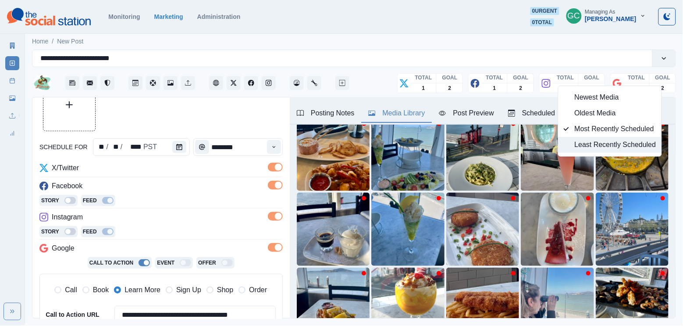
scroll to position [48, 0]
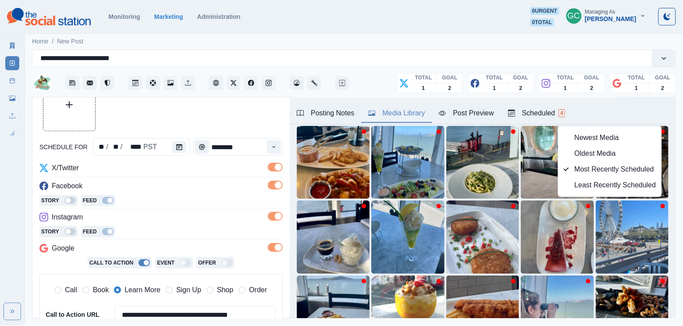
click at [583, 141] on span "Newest Media" at bounding box center [616, 137] width 82 height 11
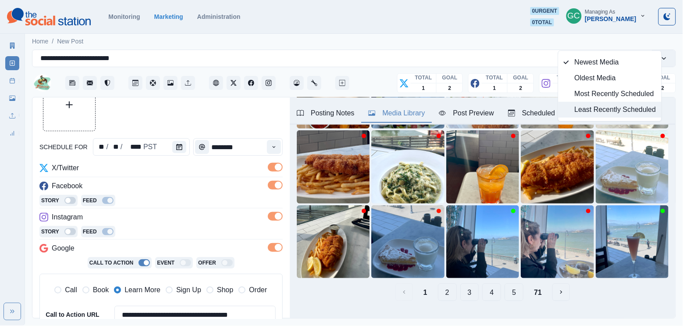
scroll to position [123, 0]
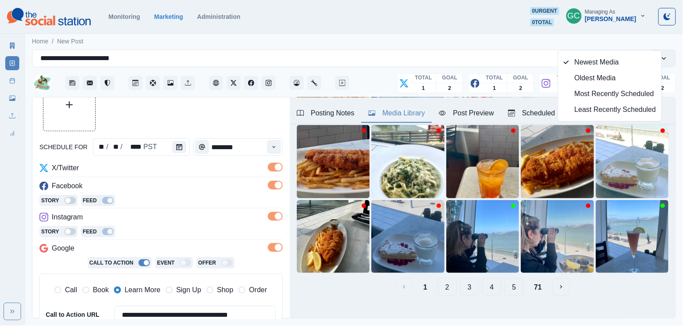
click at [495, 290] on button "4" at bounding box center [491, 287] width 19 height 18
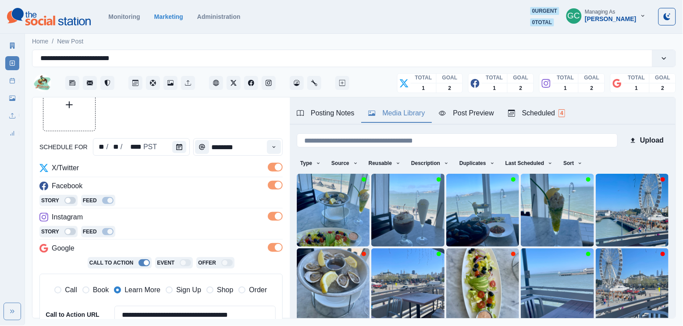
scroll to position [0, 0]
click at [534, 116] on div "Scheduled 4" at bounding box center [536, 113] width 57 height 11
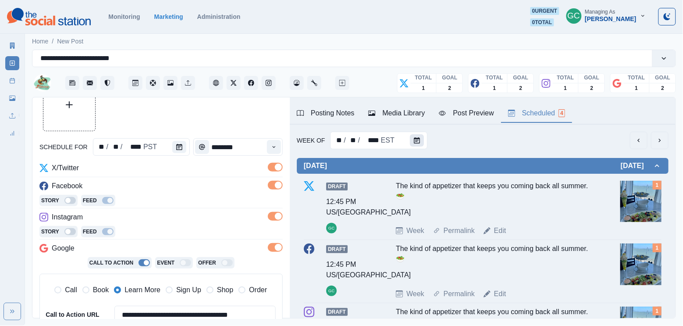
click at [419, 135] on button "Calendar" at bounding box center [417, 140] width 14 height 12
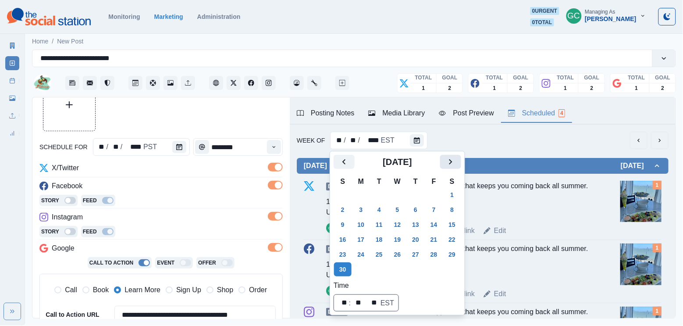
click at [456, 163] on icon "Next" at bounding box center [450, 162] width 11 height 11
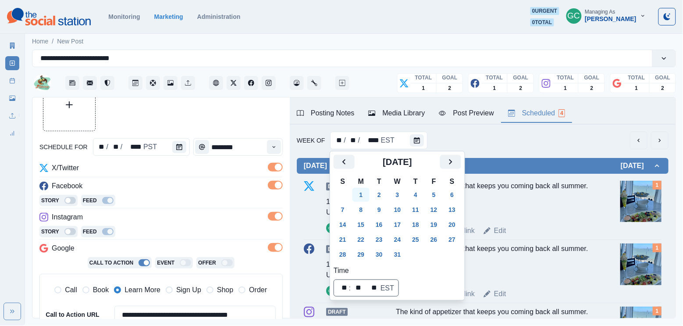
click at [364, 196] on button "1" at bounding box center [361, 195] width 18 height 14
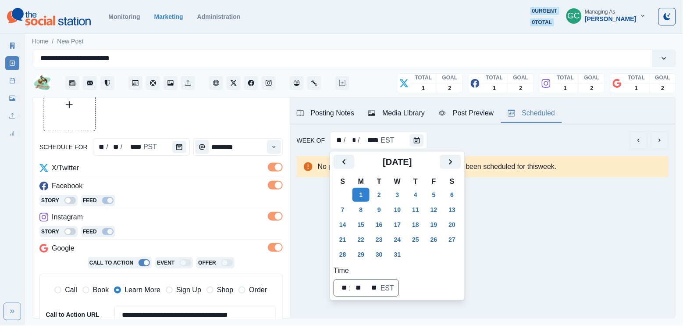
click at [187, 146] on div at bounding box center [181, 147] width 18 height 18
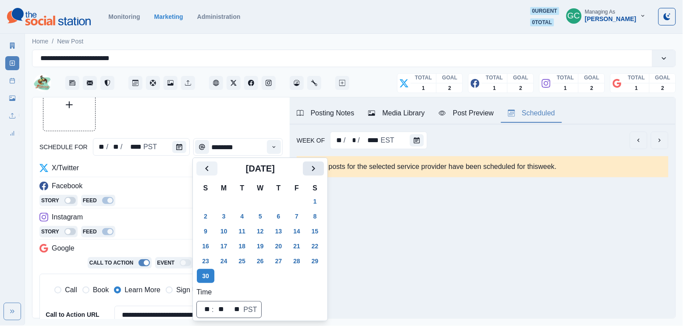
click at [317, 168] on icon "Next" at bounding box center [313, 168] width 11 height 11
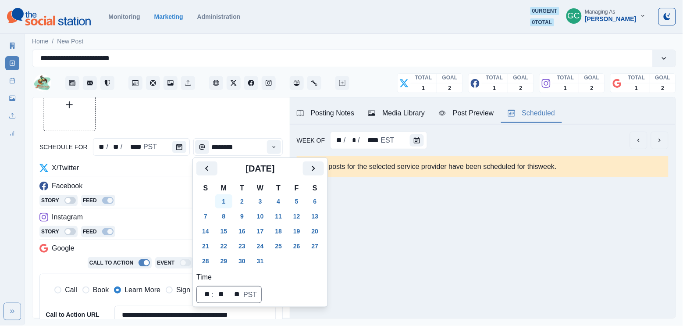
click at [220, 202] on button "1" at bounding box center [224, 201] width 18 height 14
click at [271, 149] on icon "Time" at bounding box center [274, 147] width 6 height 6
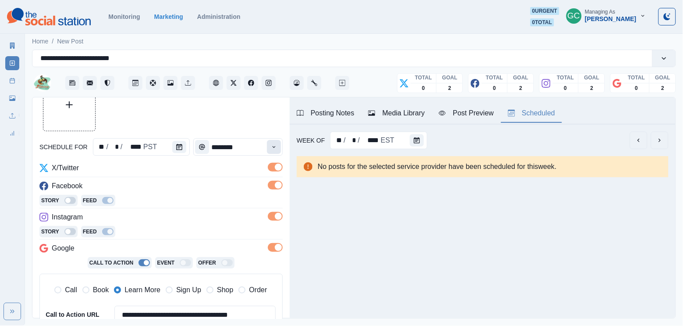
click at [271, 149] on icon "Time" at bounding box center [274, 147] width 6 height 6
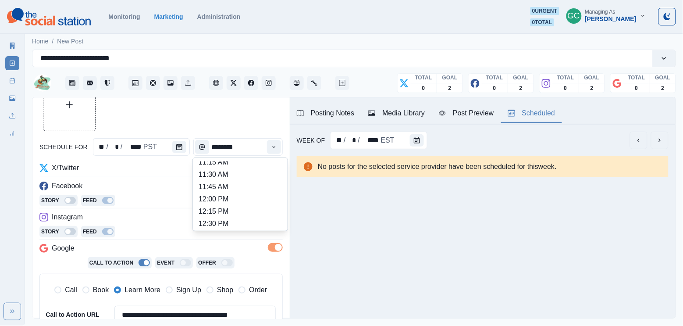
scroll to position [164, 0]
click at [255, 206] on li "12:00 PM" at bounding box center [240, 199] width 88 height 12
type input "********"
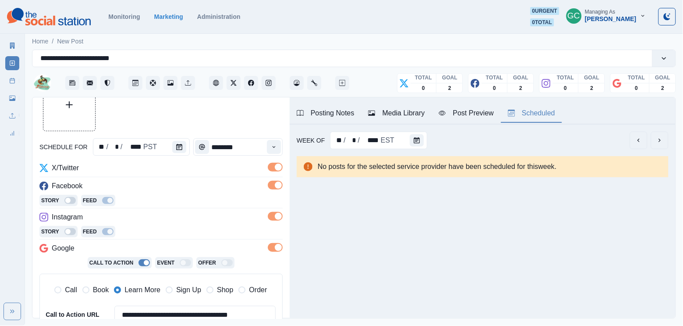
click at [401, 111] on div "Media Library" at bounding box center [396, 113] width 57 height 11
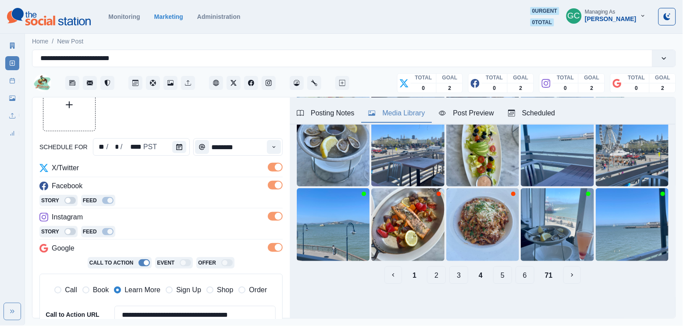
scroll to position [135, 0]
click at [508, 273] on button "5" at bounding box center [502, 275] width 19 height 18
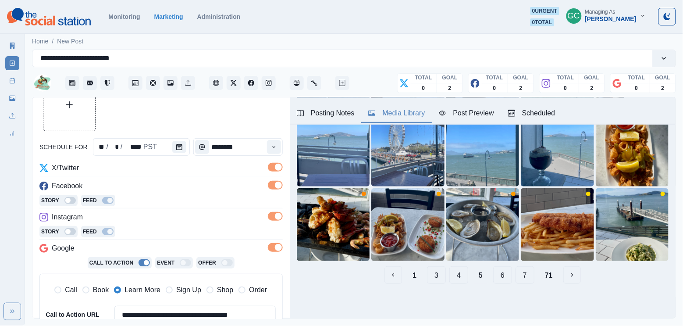
click at [523, 279] on button "7" at bounding box center [525, 275] width 19 height 18
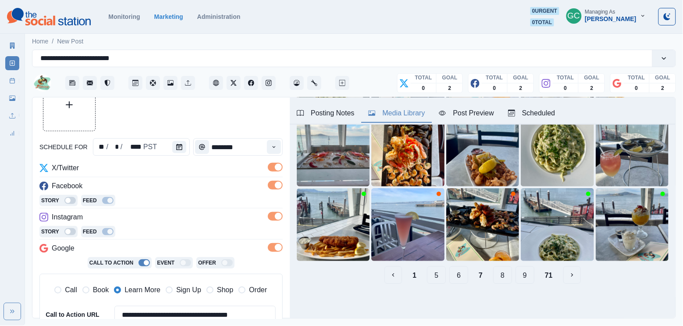
click at [522, 278] on button "9" at bounding box center [525, 275] width 19 height 18
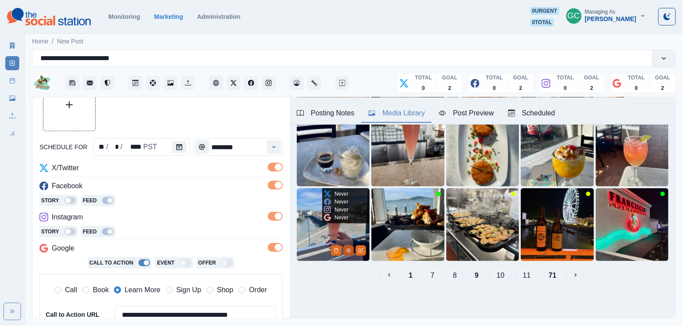
click at [347, 253] on icon "View Media" at bounding box center [348, 250] width 5 height 5
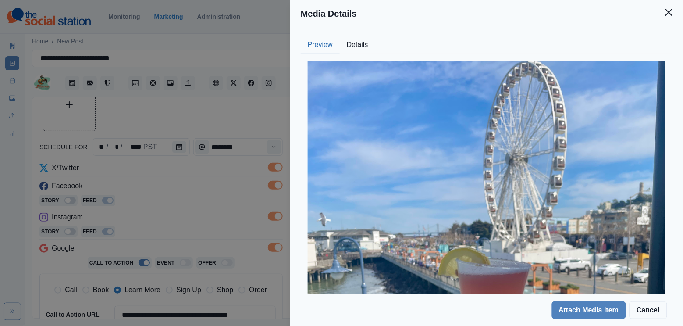
click at [368, 49] on button "Details" at bounding box center [358, 45] width 36 height 18
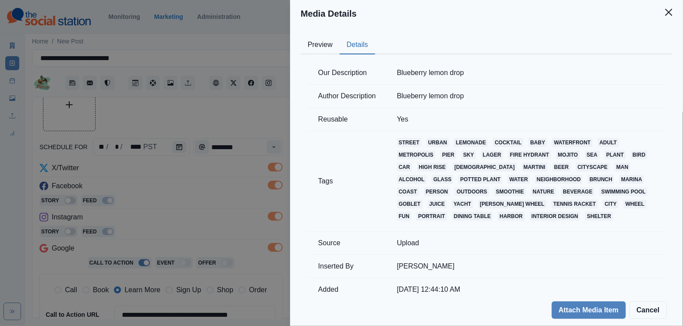
click at [430, 72] on td "Blueberry lemon drop" at bounding box center [526, 72] width 279 height 23
copy td "Blueberry lemon drop"
click at [310, 42] on button "Preview" at bounding box center [320, 45] width 39 height 18
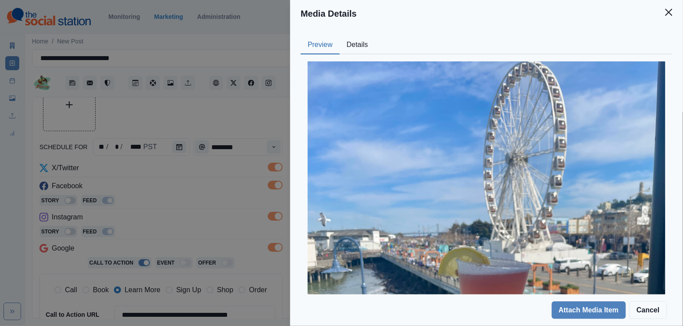
click at [224, 163] on div "Media Details Preview Details Our Description Blueberry lemon drop Author Descr…" at bounding box center [341, 163] width 683 height 326
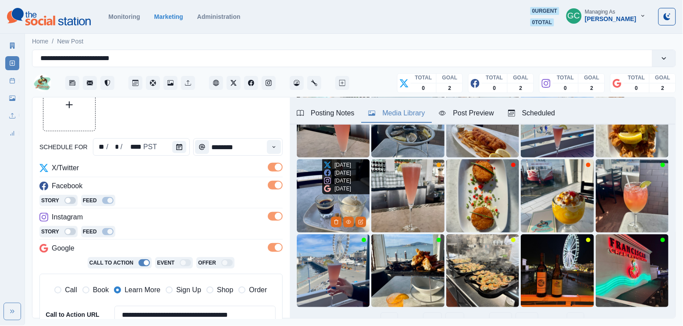
scroll to position [101, 0]
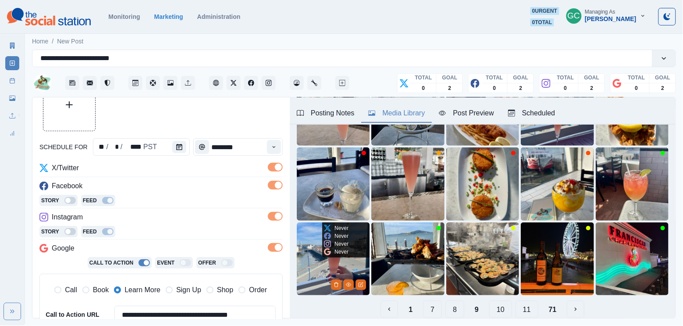
click at [313, 272] on img at bounding box center [333, 258] width 73 height 73
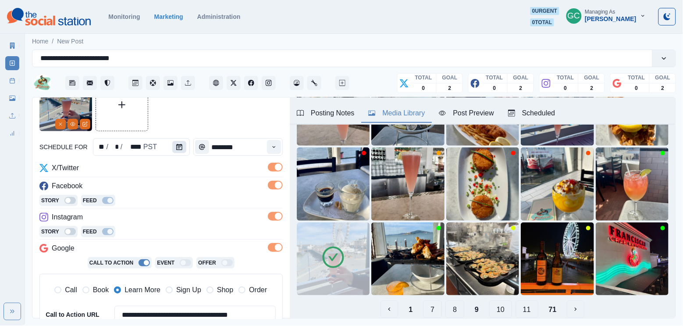
click at [181, 144] on icon "Calendar" at bounding box center [179, 147] width 6 height 6
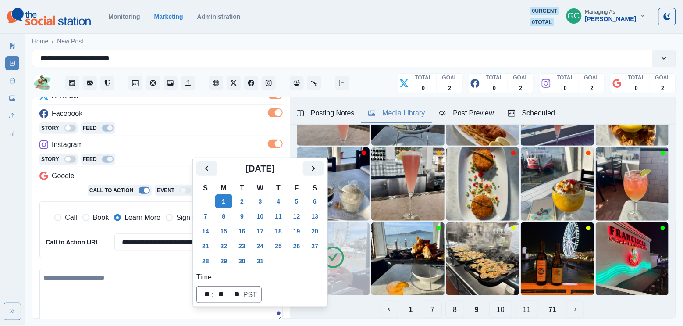
scroll to position [151, 0]
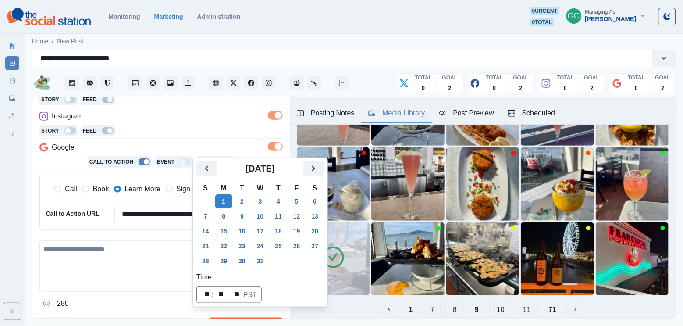
click at [109, 256] on textarea at bounding box center [160, 265] width 243 height 51
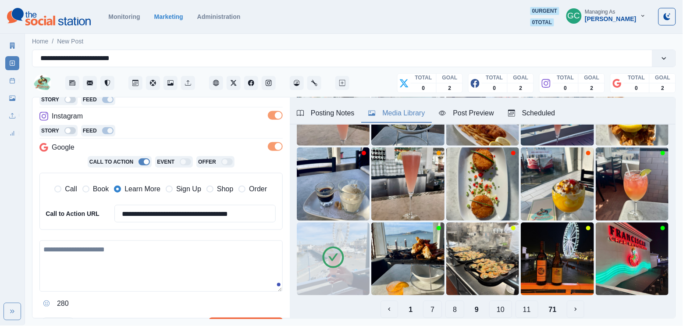
click at [139, 257] on textarea at bounding box center [160, 265] width 243 height 51
paste textarea "**********"
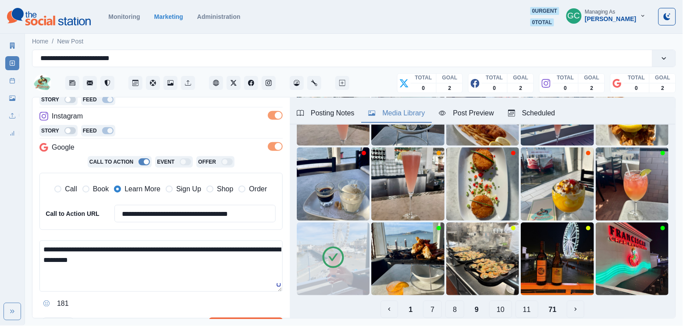
click at [125, 259] on textarea "**********" at bounding box center [160, 265] width 243 height 51
click at [68, 259] on textarea "**********" at bounding box center [160, 265] width 243 height 51
click at [59, 262] on div "We're" at bounding box center [61, 259] width 21 height 14
click at [209, 271] on textarea "**********" at bounding box center [160, 265] width 243 height 51
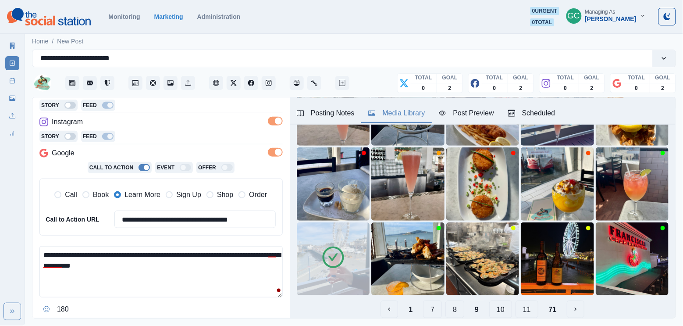
scroll to position [226, 0]
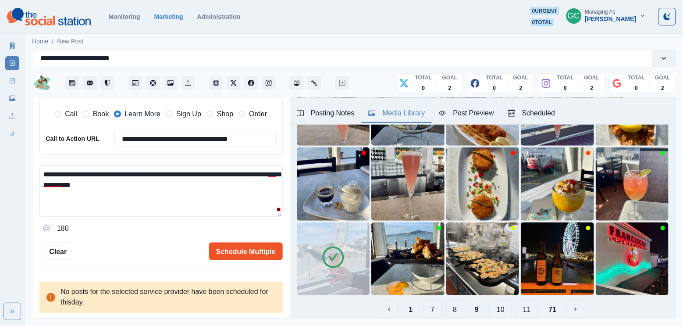
type textarea "**********"
click at [244, 252] on button "Schedule Multiple" at bounding box center [246, 251] width 74 height 18
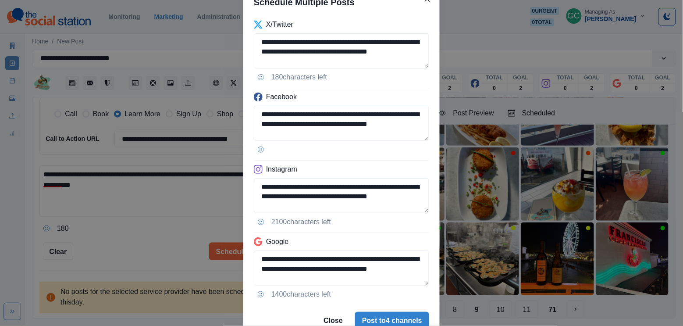
scroll to position [78, 0]
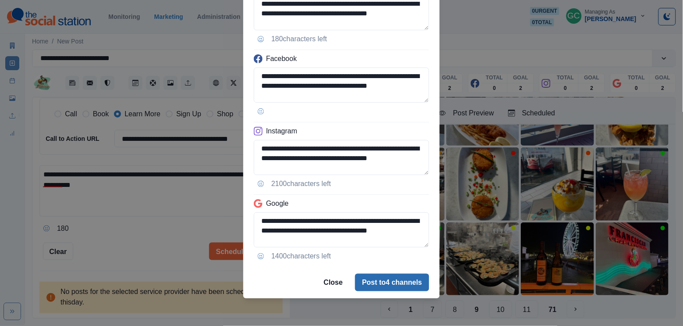
click at [370, 283] on button "Post to 4 channels" at bounding box center [392, 283] width 74 height 18
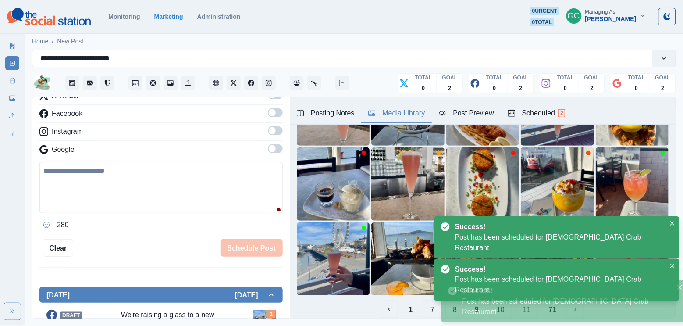
scroll to position [91, 0]
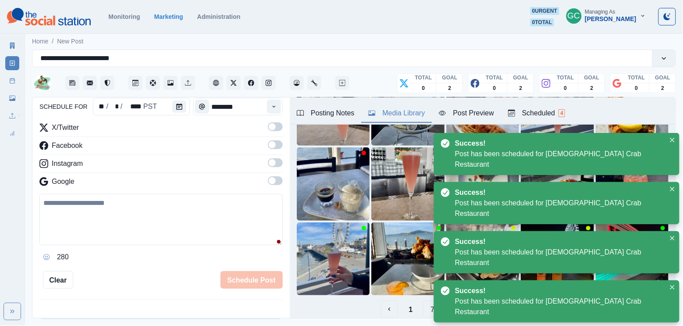
click at [555, 118] on div "Scheduled 4" at bounding box center [536, 113] width 57 height 11
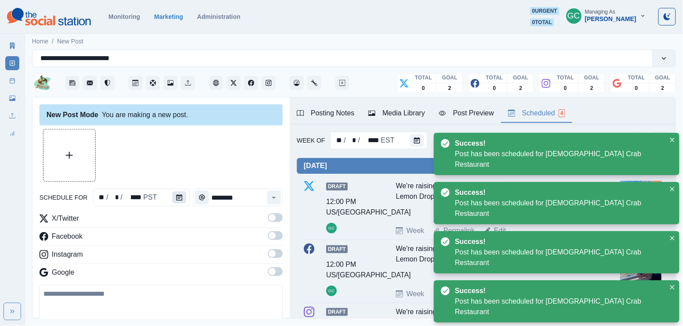
scroll to position [0, 0]
click at [179, 200] on icon "Calendar" at bounding box center [179, 197] width 6 height 6
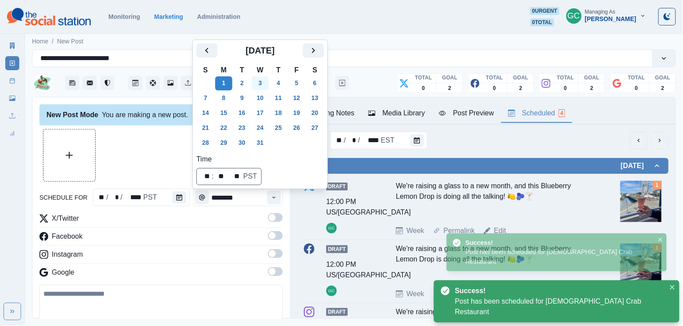
click at [269, 80] on button "3" at bounding box center [261, 83] width 18 height 14
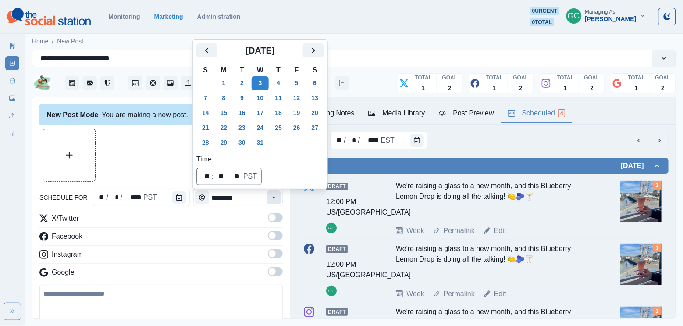
click at [273, 196] on icon "Time" at bounding box center [274, 197] width 6 height 6
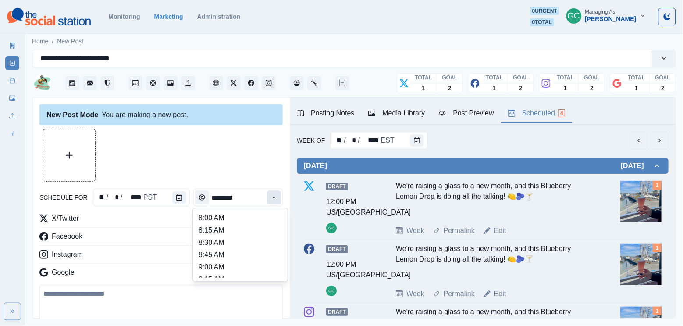
click at [273, 196] on icon "Time" at bounding box center [274, 197] width 6 height 6
click at [228, 253] on li "1:15 PM" at bounding box center [240, 247] width 88 height 12
type input "*******"
click at [274, 273] on span at bounding box center [272, 271] width 7 height 7
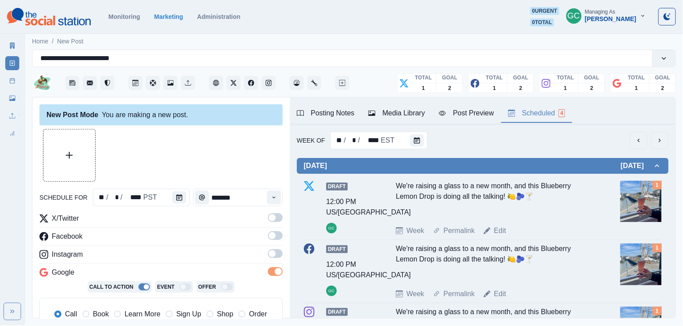
click at [273, 259] on label at bounding box center [275, 256] width 15 height 14
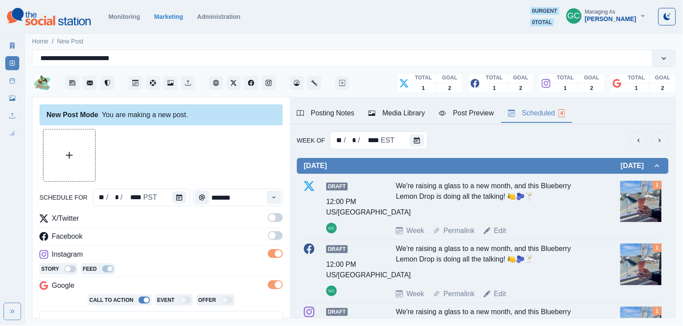
click at [274, 233] on span at bounding box center [272, 235] width 7 height 7
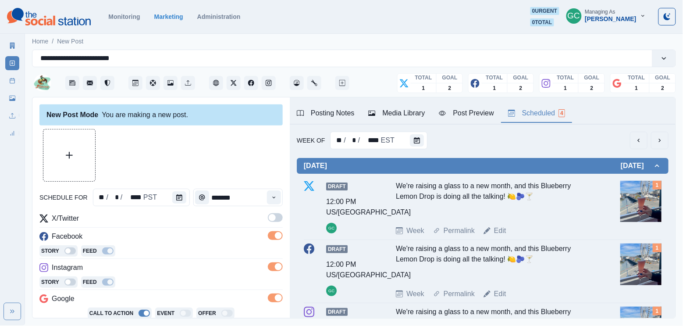
click at [273, 221] on span at bounding box center [272, 217] width 7 height 7
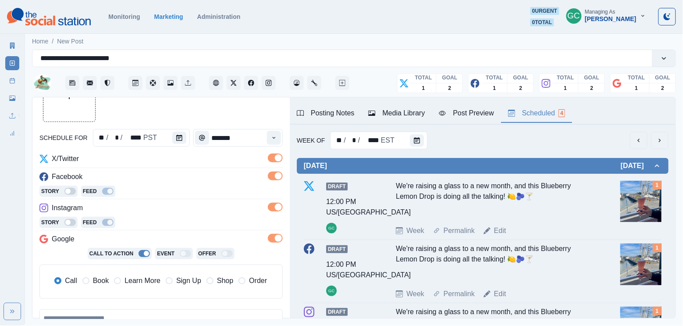
scroll to position [64, 0]
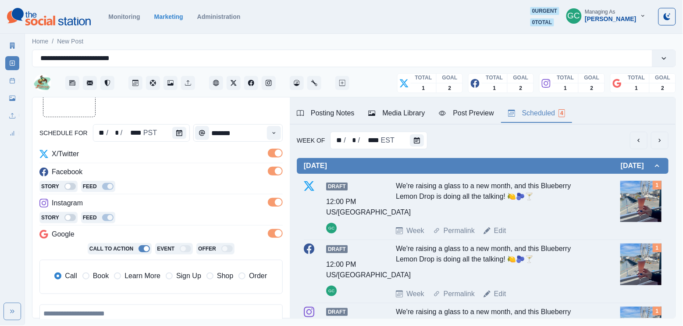
click at [149, 278] on span "Learn More" at bounding box center [143, 276] width 36 height 11
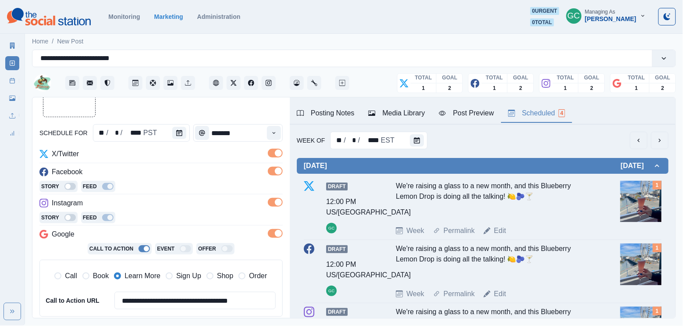
click at [153, 277] on span "Learn More" at bounding box center [143, 276] width 36 height 11
click at [381, 117] on div "Media Library" at bounding box center [396, 113] width 57 height 11
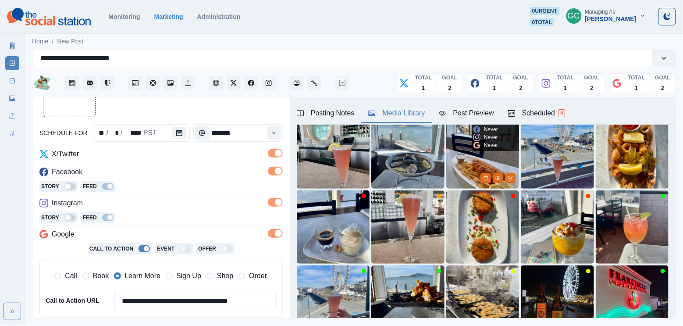
scroll to position [92, 0]
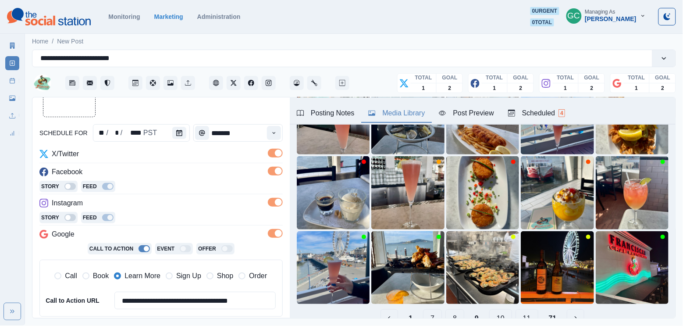
click at [504, 318] on div "**********" at bounding box center [353, 207] width 643 height 221
click at [430, 315] on button "7" at bounding box center [432, 318] width 19 height 18
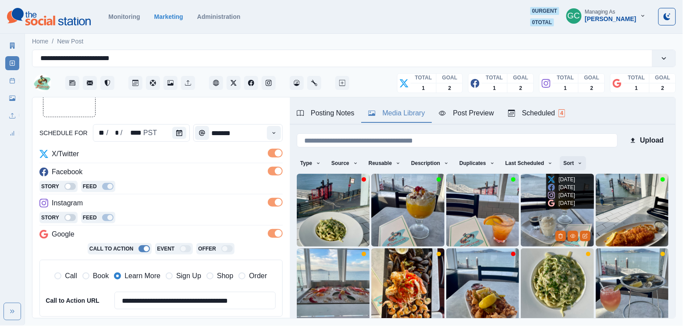
scroll to position [0, 0]
click at [573, 160] on button "Sort" at bounding box center [573, 163] width 26 height 14
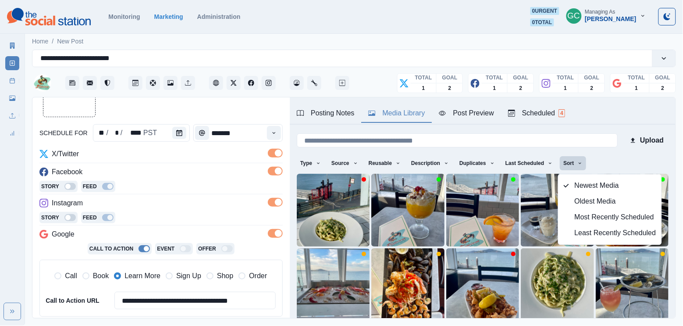
click at [577, 238] on span "Least Recently Scheduled" at bounding box center [616, 233] width 82 height 11
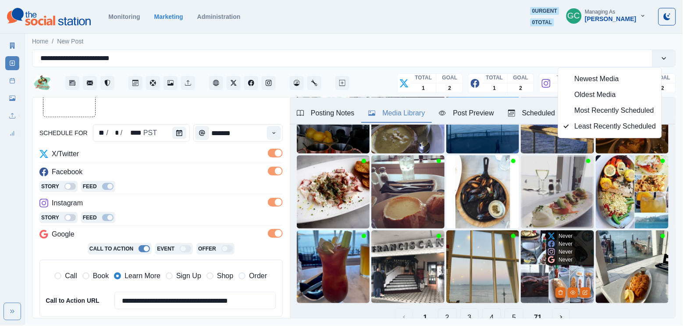
scroll to position [114, 0]
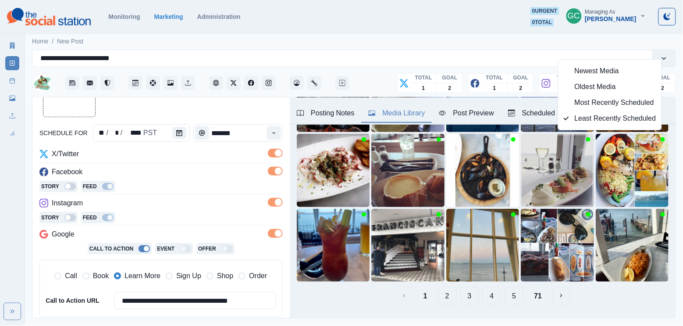
click at [516, 296] on button "5" at bounding box center [514, 296] width 19 height 18
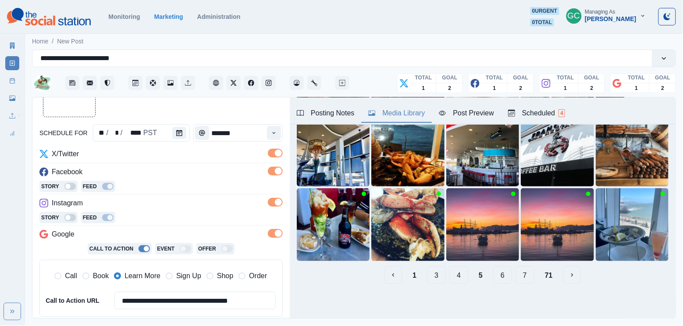
scroll to position [135, 0]
click at [527, 275] on button "7" at bounding box center [525, 275] width 19 height 18
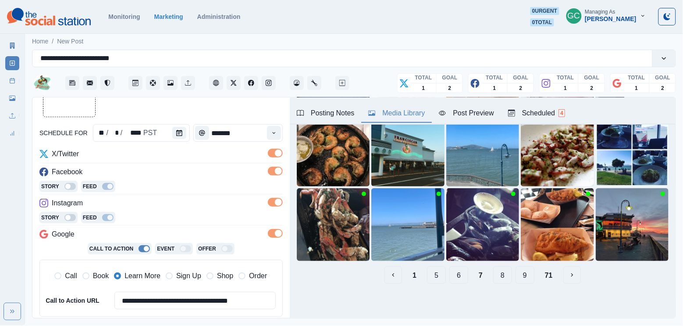
click at [527, 277] on button "9" at bounding box center [525, 275] width 19 height 18
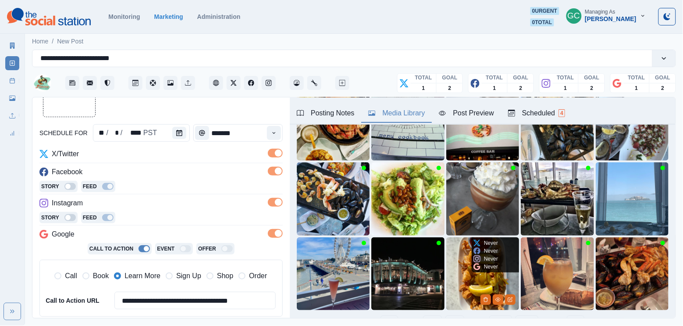
scroll to position [80, 0]
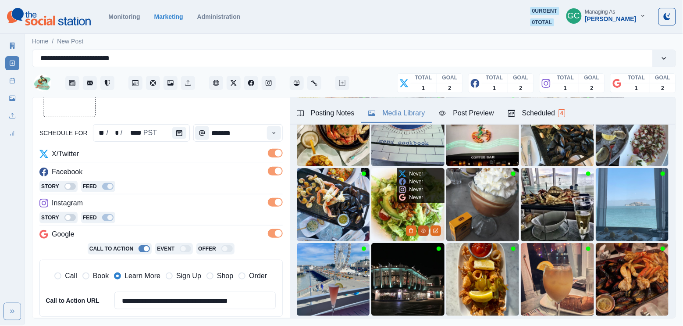
click at [422, 232] on icon "View Media" at bounding box center [423, 230] width 5 height 5
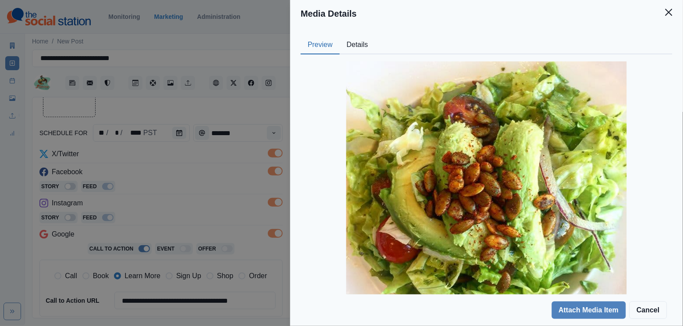
click at [363, 40] on button "Details" at bounding box center [358, 45] width 36 height 18
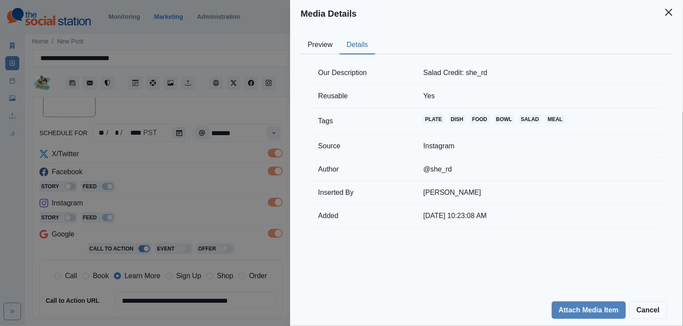
click at [178, 178] on div "Media Details Preview Details Our Description Salad Credit: she_rd Reusable Yes…" at bounding box center [341, 163] width 683 height 326
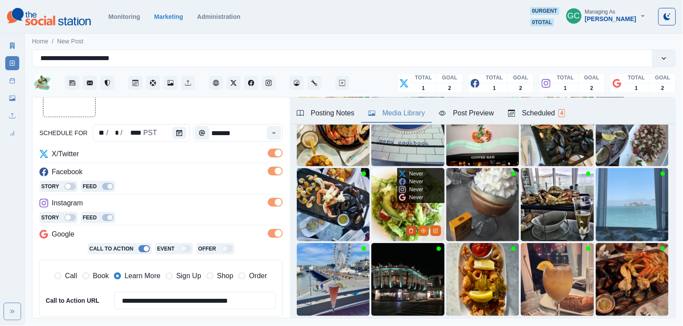
click at [411, 232] on icon "Delete Media" at bounding box center [411, 230] width 5 height 5
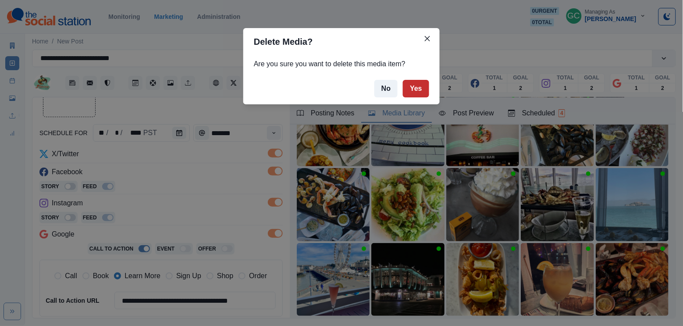
click at [416, 93] on button "Yes" at bounding box center [416, 89] width 26 height 18
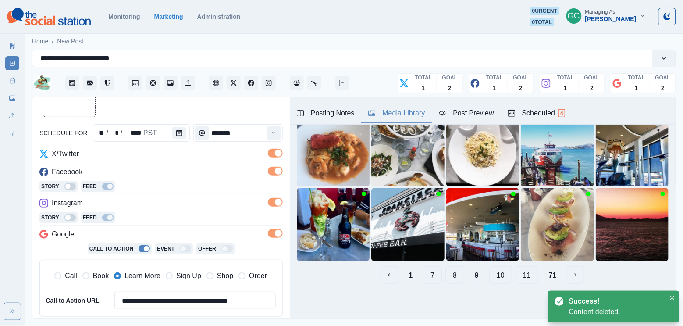
scroll to position [135, 0]
click at [521, 275] on button "11" at bounding box center [527, 275] width 23 height 18
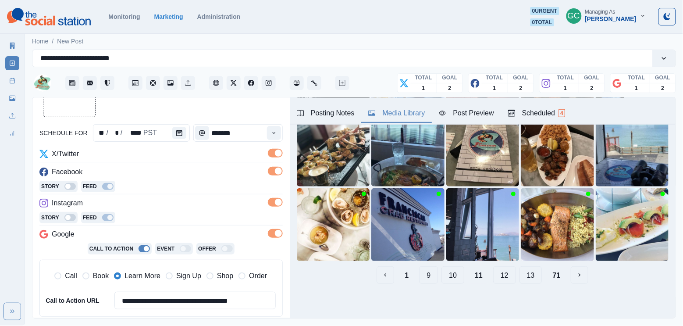
click at [530, 277] on button "13" at bounding box center [531, 275] width 23 height 18
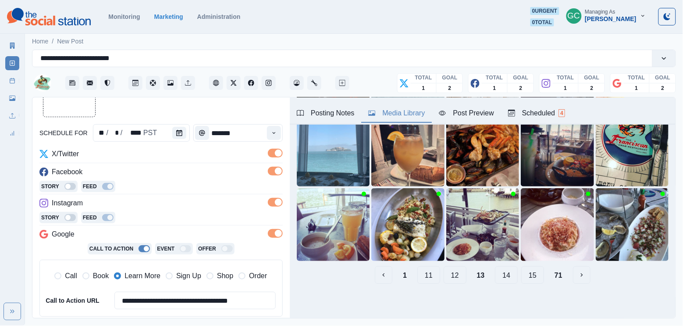
click at [530, 277] on button "15" at bounding box center [532, 275] width 23 height 18
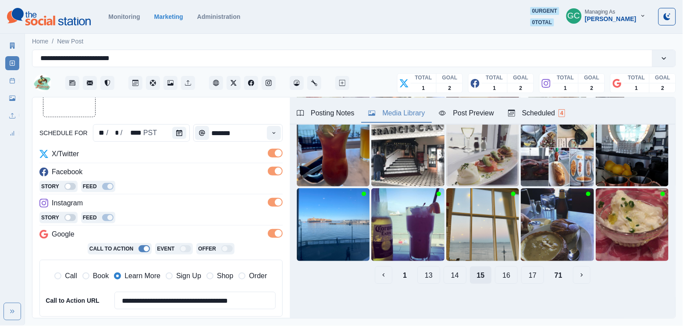
click at [530, 277] on button "17" at bounding box center [532, 275] width 23 height 18
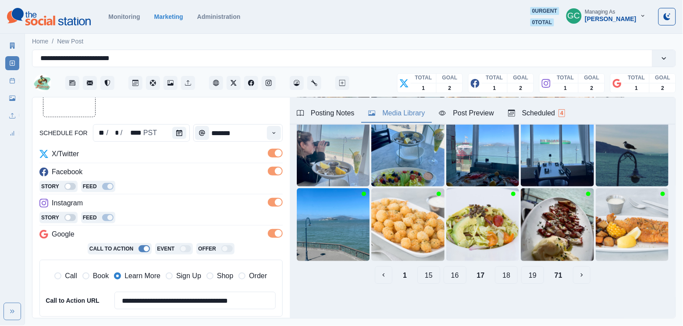
click at [531, 278] on button "19" at bounding box center [532, 275] width 23 height 18
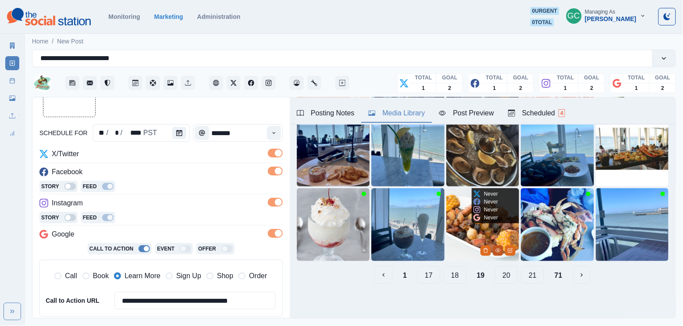
click at [495, 250] on button "View Media" at bounding box center [498, 250] width 11 height 11
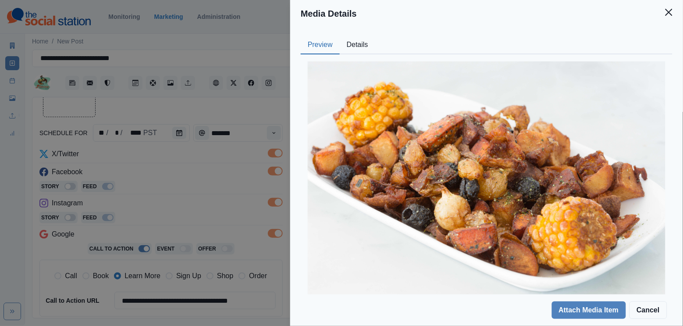
click at [363, 43] on button "Details" at bounding box center [358, 45] width 36 height 18
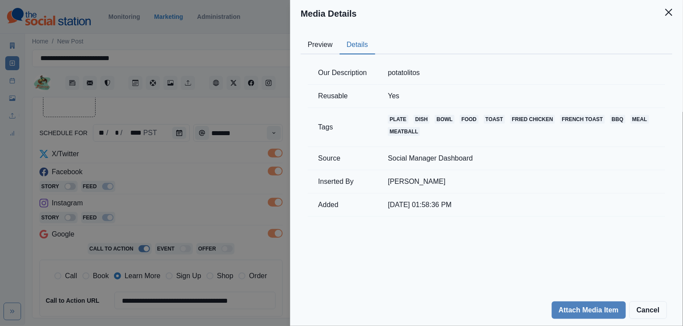
click at [422, 72] on td "potatolitos" at bounding box center [521, 72] width 288 height 23
copy td "potatolitos"
click at [319, 37] on button "Preview" at bounding box center [320, 45] width 39 height 18
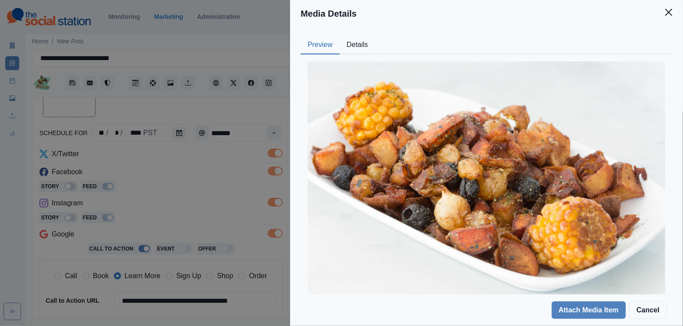
click at [179, 183] on div "Media Details Preview Details Our Description potatolitos Reusable Yes Tags pla…" at bounding box center [341, 163] width 683 height 326
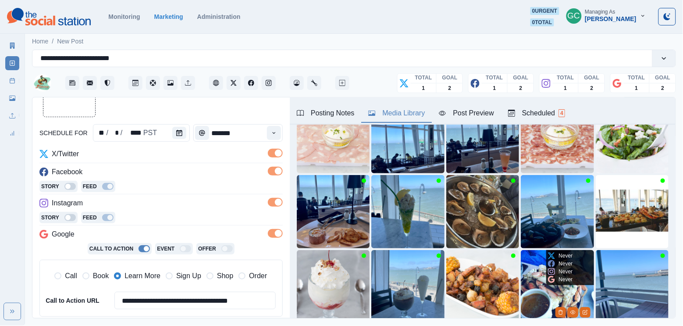
scroll to position [84, 0]
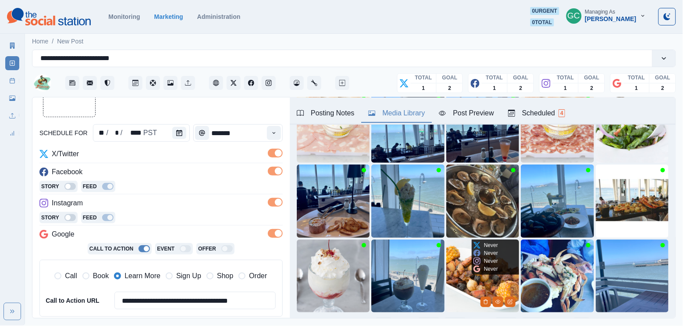
click at [464, 287] on img at bounding box center [482, 275] width 73 height 73
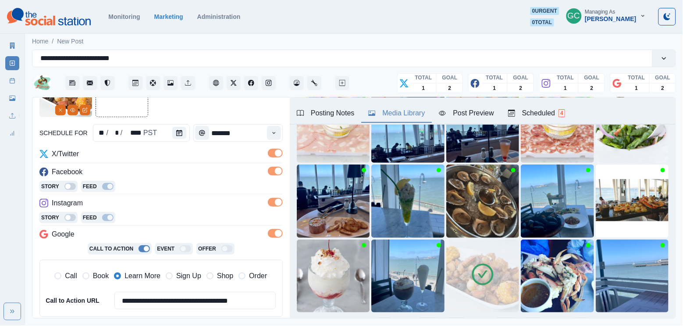
scroll to position [221, 0]
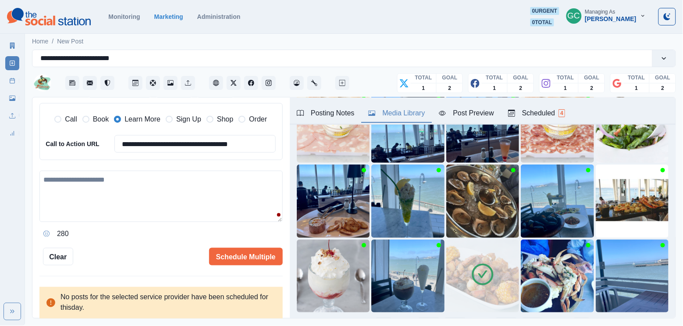
click at [160, 221] on div "280" at bounding box center [160, 206] width 243 height 70
click at [171, 213] on textarea at bounding box center [160, 196] width 243 height 51
paste textarea "**********"
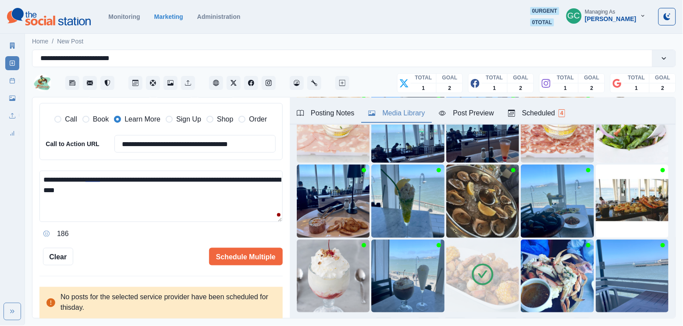
drag, startPoint x: 271, startPoint y: 222, endPoint x: 28, endPoint y: 232, distance: 242.2
click at [28, 232] on main "**********" at bounding box center [354, 179] width 658 height 294
click at [115, 192] on textarea "**********" at bounding box center [160, 196] width 243 height 51
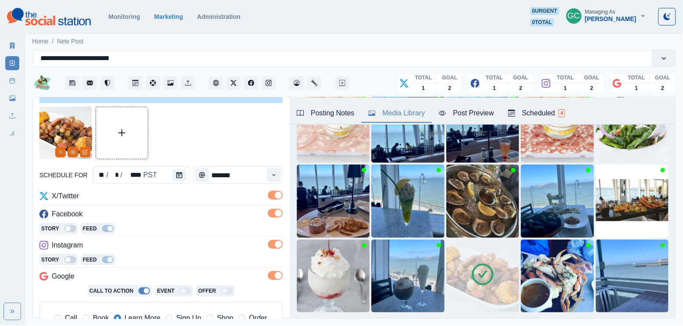
scroll to position [4, 0]
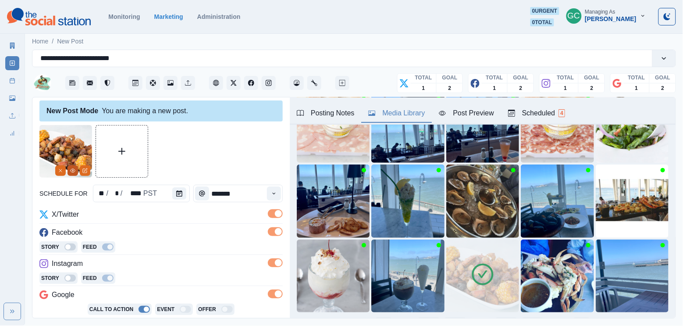
click at [73, 174] on button "View Media" at bounding box center [73, 170] width 11 height 11
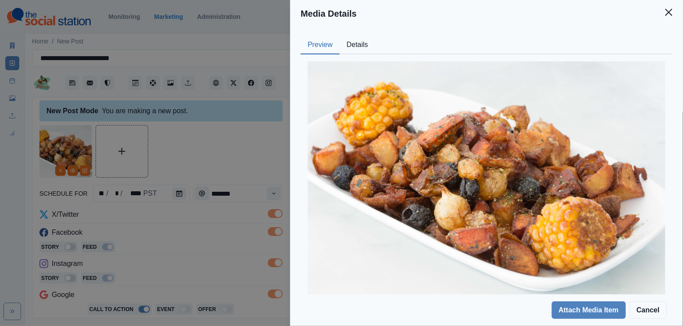
click at [166, 237] on div "Media Details Preview Details Our Description potatolitos Reusable Yes Tags pla…" at bounding box center [341, 163] width 683 height 326
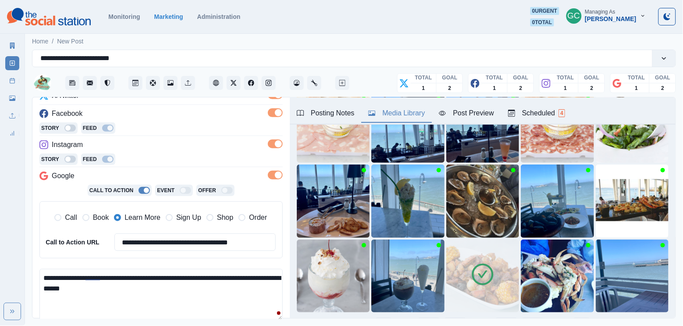
scroll to position [180, 0]
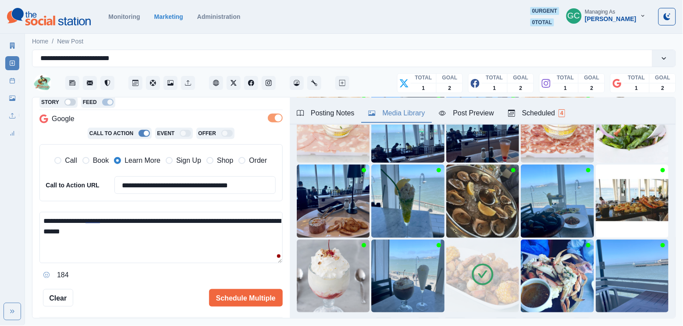
click at [168, 245] on textarea "**********" at bounding box center [160, 237] width 243 height 51
type textarea "**********"
click at [254, 303] on button "Schedule Multiple" at bounding box center [246, 298] width 74 height 18
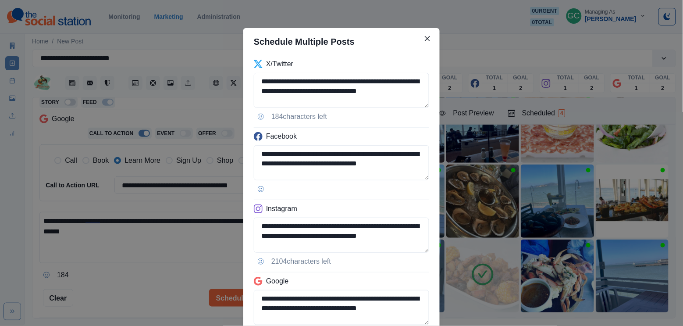
scroll to position [78, 0]
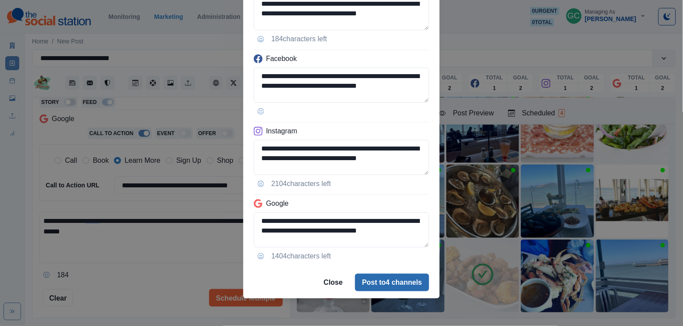
click at [395, 287] on button "Post to 4 channels" at bounding box center [392, 283] width 74 height 18
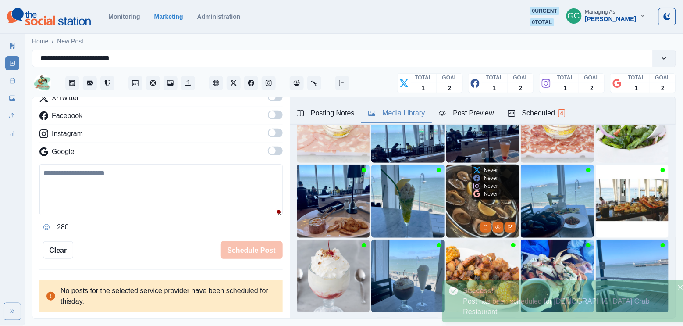
scroll to position [91, 0]
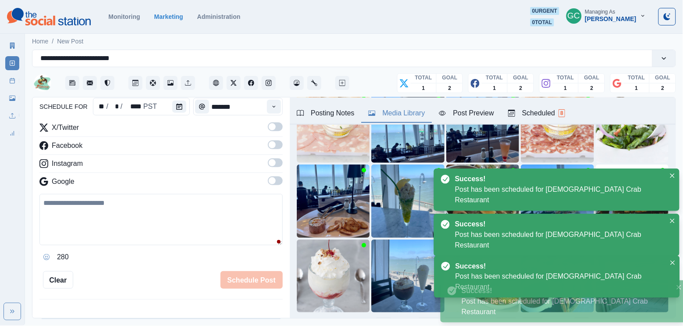
click at [557, 112] on div "Scheduled 8" at bounding box center [536, 113] width 57 height 11
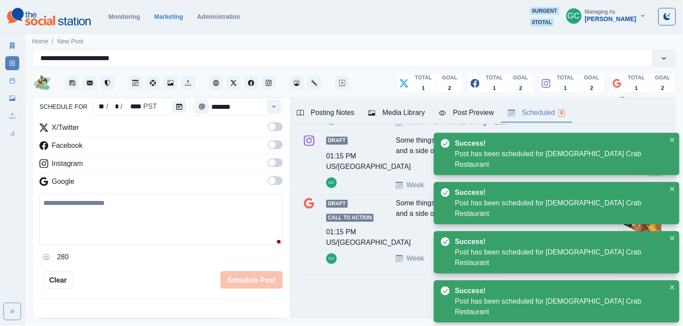
scroll to position [466, 0]
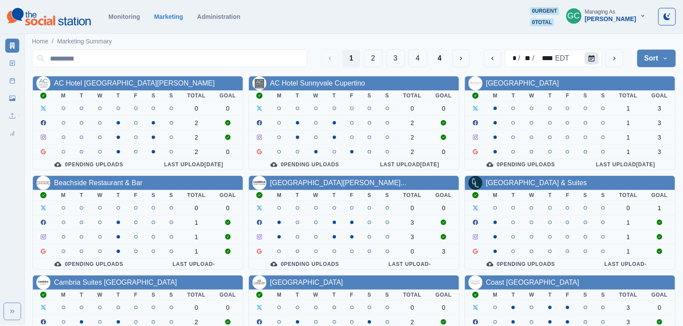
click at [597, 60] on button "Calendar" at bounding box center [592, 58] width 14 height 12
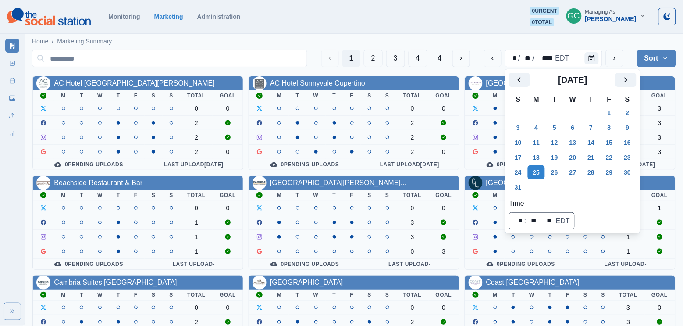
click at [107, 128] on div "AC Hotel Santa Clara M T W T F S S Total Goal 0 0 2 2 2 0 0 Pending Uploads Las…" at bounding box center [354, 272] width 644 height 393
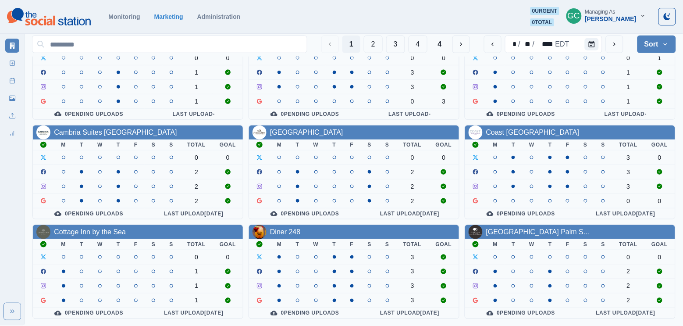
scroll to position [344, 0]
click at [370, 40] on button "2" at bounding box center [373, 45] width 19 height 18
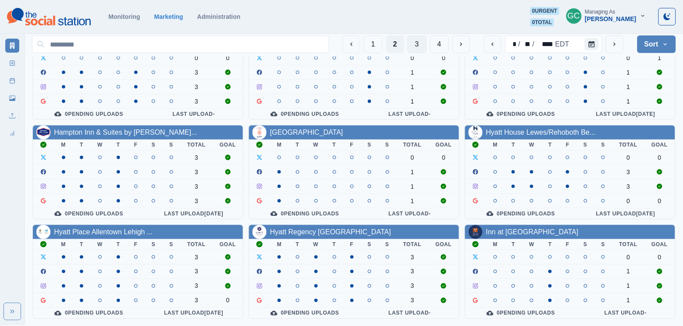
click at [417, 47] on button "3" at bounding box center [417, 45] width 19 height 18
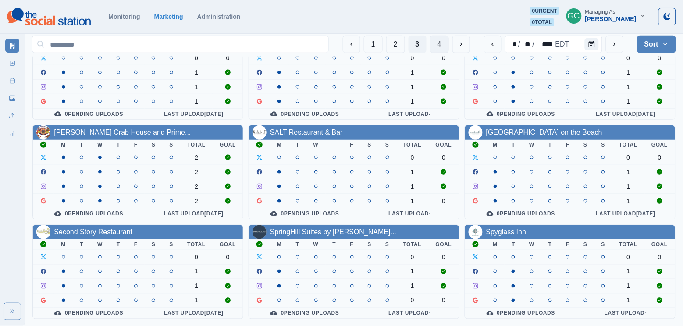
click at [434, 46] on button "4" at bounding box center [439, 45] width 19 height 18
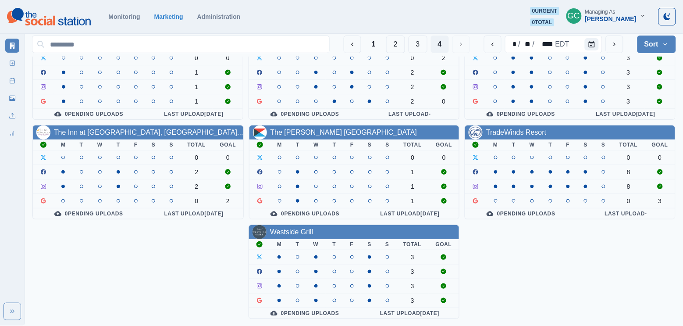
scroll to position [147, 0]
click at [592, 45] on icon "Calendar" at bounding box center [592, 44] width 6 height 6
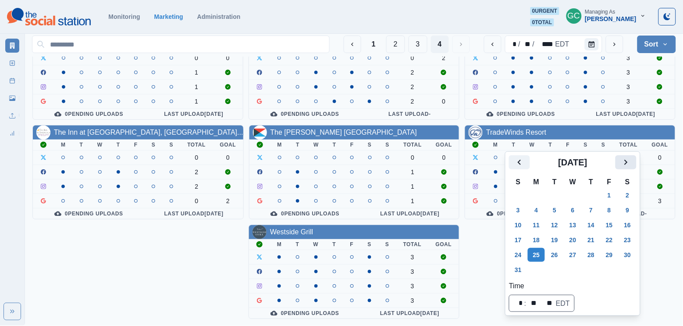
click at [631, 157] on icon "Next" at bounding box center [626, 162] width 11 height 11
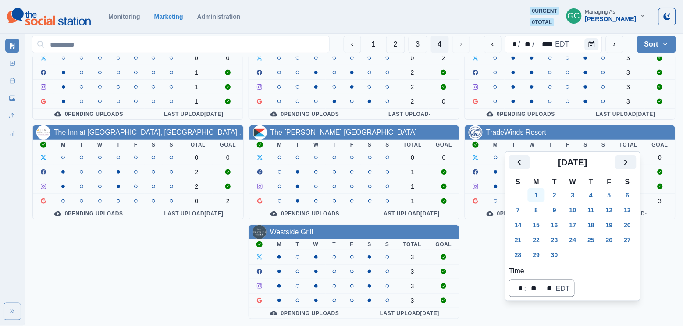
click at [544, 188] on button "1" at bounding box center [537, 195] width 18 height 14
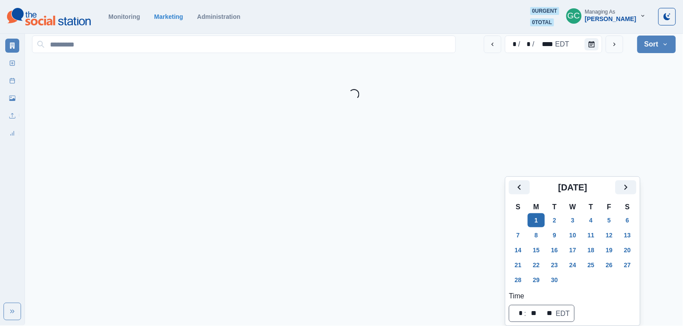
scroll to position [25, 0]
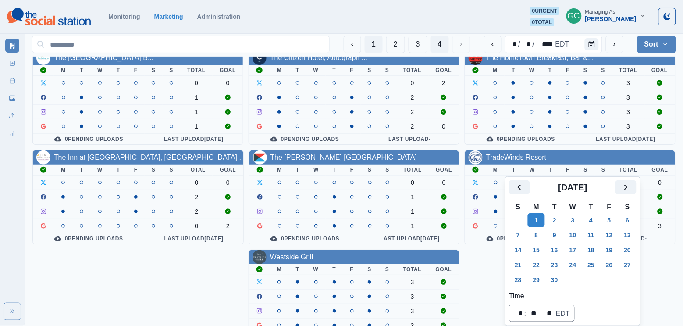
click at [370, 43] on button "1" at bounding box center [374, 45] width 18 height 18
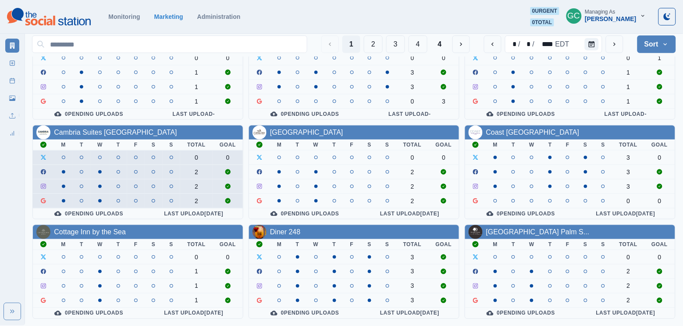
scroll to position [344, 0]
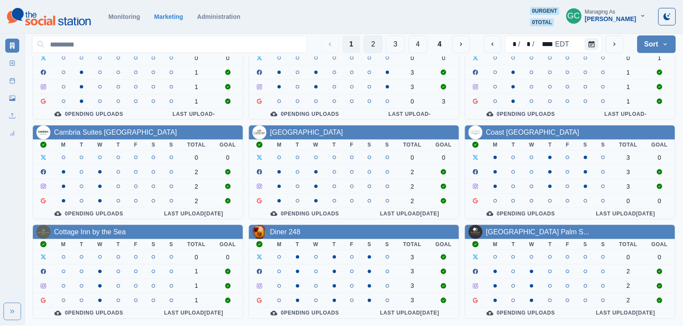
click at [375, 40] on button "2" at bounding box center [373, 45] width 19 height 18
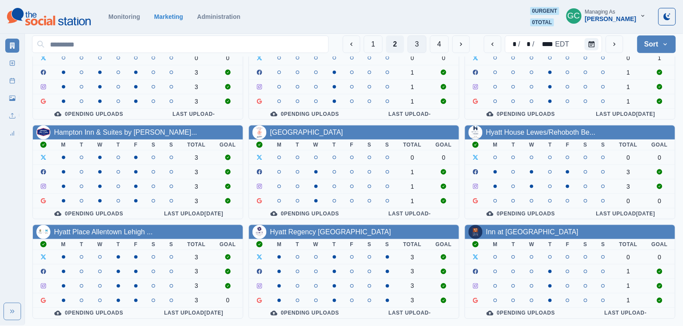
click at [421, 39] on button "3" at bounding box center [417, 45] width 19 height 18
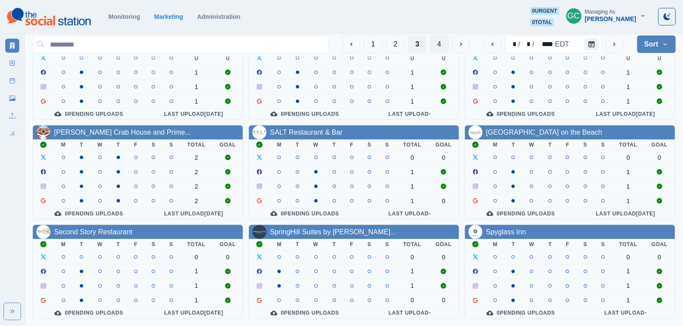
click at [439, 48] on button "4" at bounding box center [439, 45] width 19 height 18
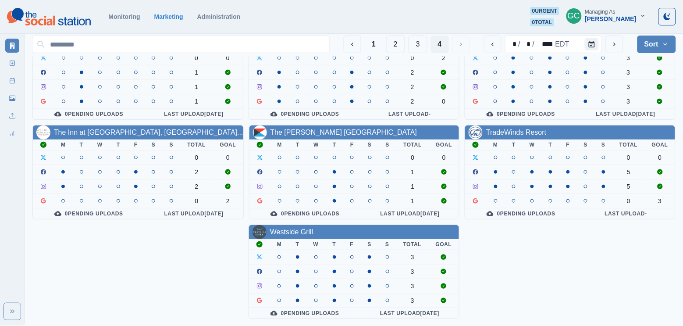
scroll to position [147, 0]
click at [588, 43] on button "Calendar" at bounding box center [592, 44] width 14 height 12
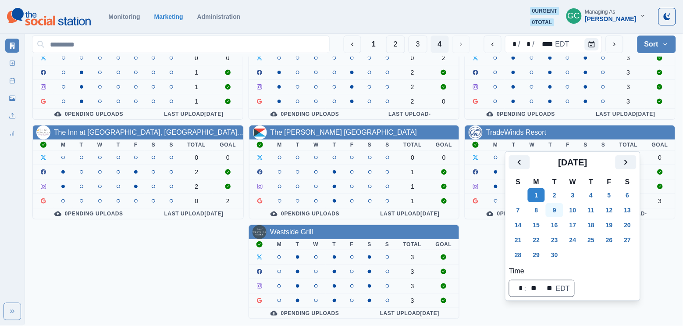
click at [562, 203] on button "9" at bounding box center [555, 210] width 18 height 14
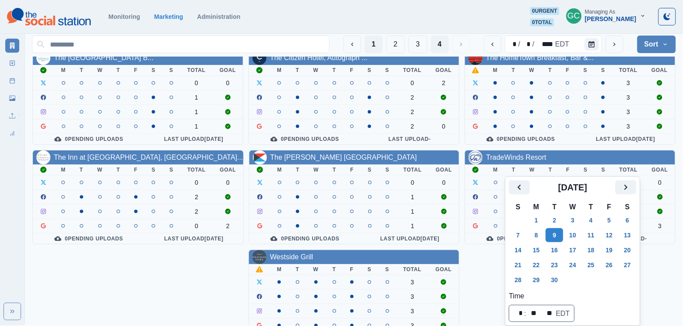
click at [372, 48] on button "1" at bounding box center [374, 45] width 18 height 18
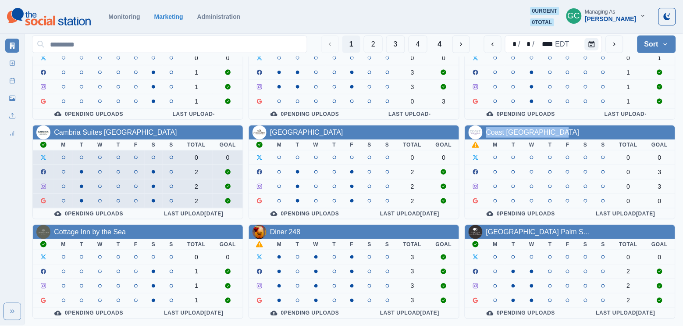
scroll to position [344, 0]
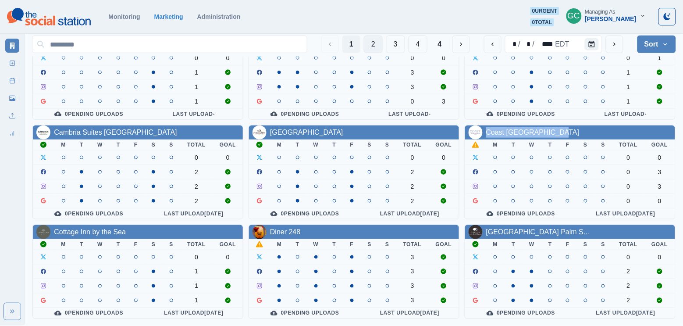
click at [372, 41] on button "2" at bounding box center [373, 45] width 19 height 18
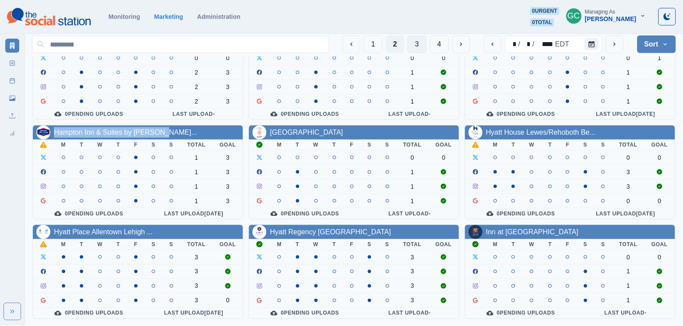
click at [416, 39] on button "3" at bounding box center [417, 45] width 19 height 18
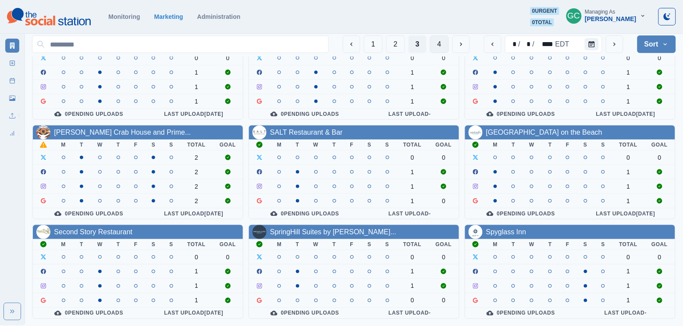
click at [441, 46] on button "4" at bounding box center [439, 45] width 19 height 18
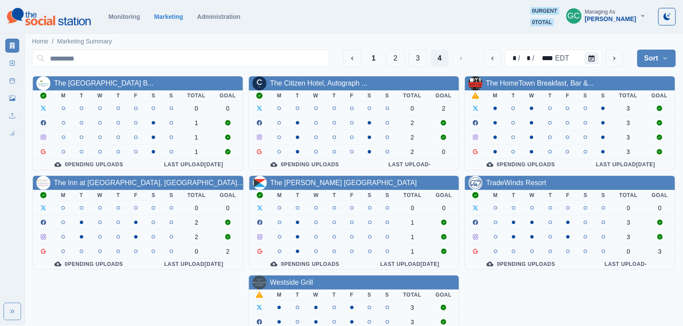
scroll to position [0, 0]
click at [589, 60] on icon "Calendar" at bounding box center [592, 58] width 6 height 6
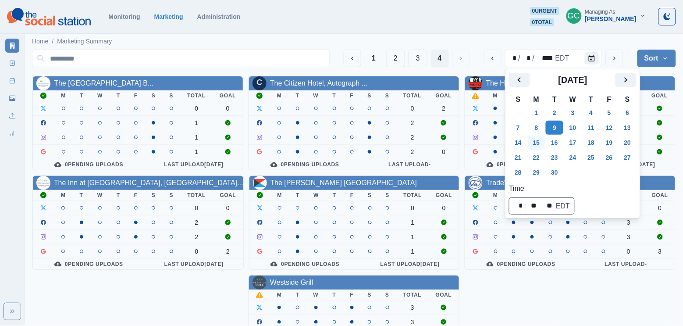
click at [542, 142] on button "15" at bounding box center [537, 142] width 18 height 14
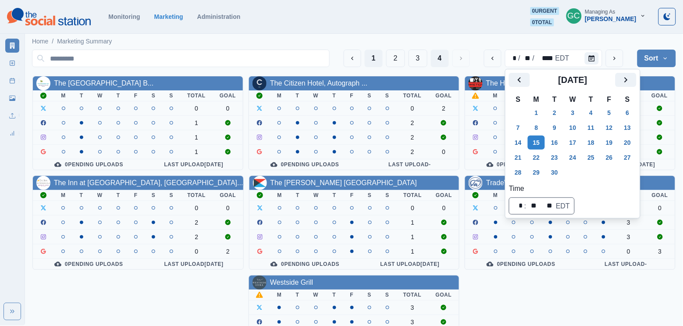
click at [366, 59] on button "1" at bounding box center [374, 59] width 18 height 18
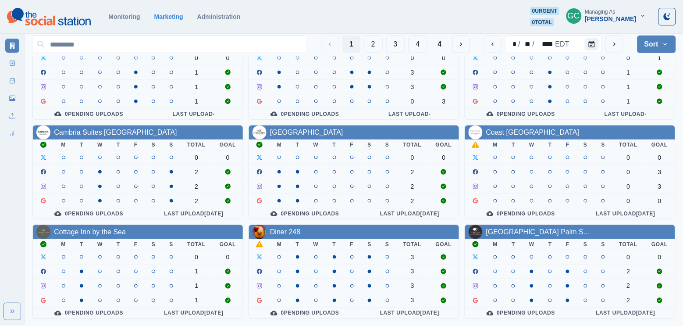
scroll to position [344, 0]
click at [377, 42] on button "2" at bounding box center [373, 45] width 19 height 18
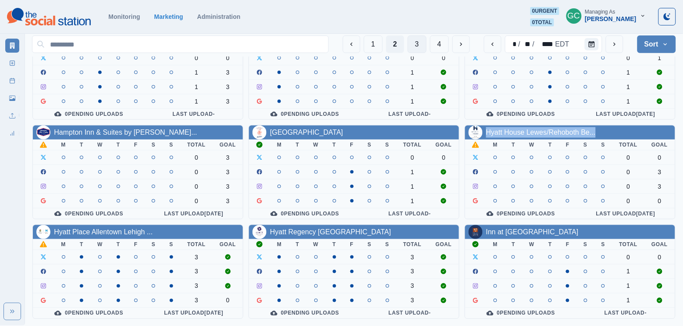
click at [423, 42] on button "3" at bounding box center [417, 45] width 19 height 18
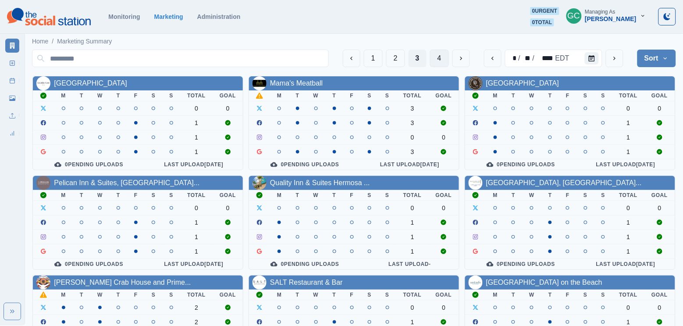
scroll to position [0, 0]
click at [443, 62] on button "4" at bounding box center [439, 59] width 19 height 18
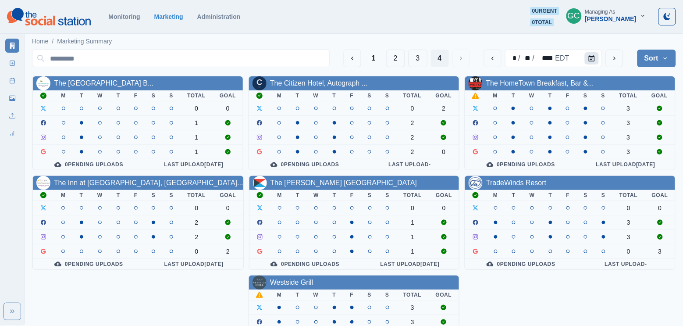
click at [594, 61] on icon "Calendar" at bounding box center [592, 58] width 6 height 6
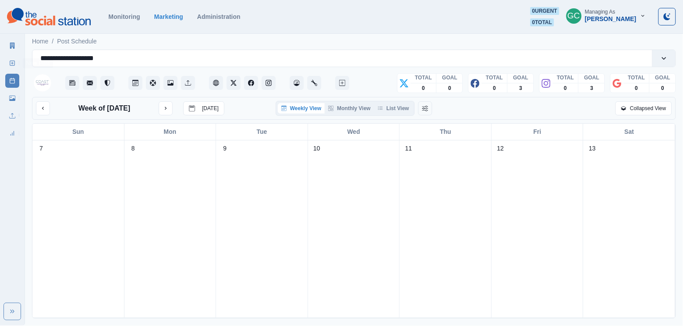
click at [7, 65] on link "New Post" at bounding box center [12, 63] width 14 height 14
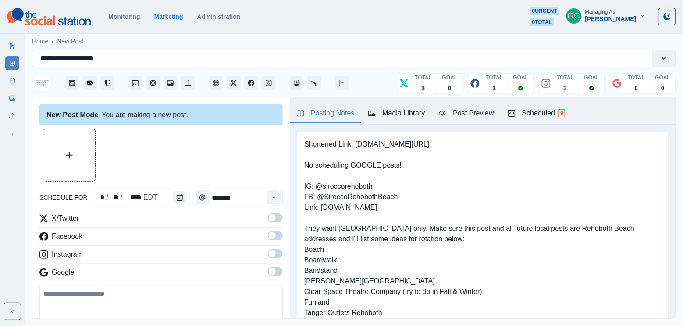
click at [545, 110] on div "Scheduled 9" at bounding box center [536, 113] width 57 height 11
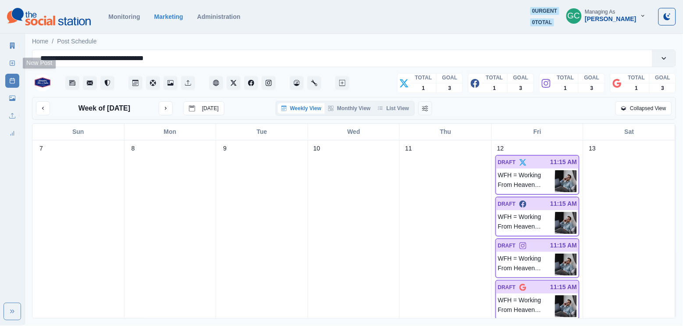
click at [11, 68] on link "New Post" at bounding box center [12, 63] width 14 height 14
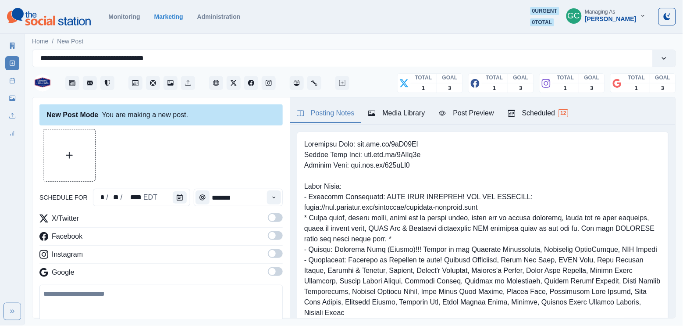
click at [562, 113] on div "Scheduled 12" at bounding box center [538, 113] width 60 height 11
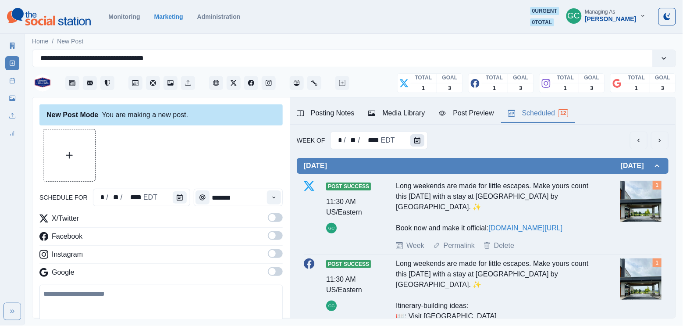
click at [417, 143] on icon "Calendar" at bounding box center [417, 140] width 6 height 6
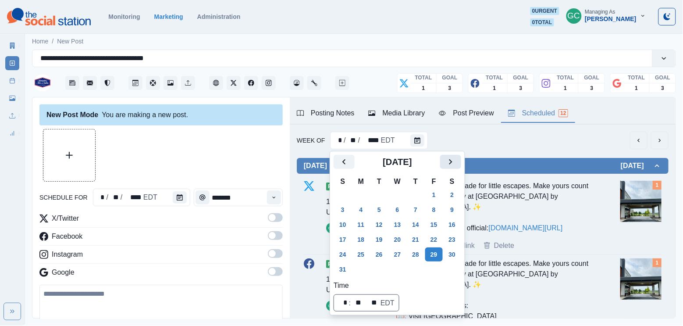
click at [456, 159] on icon "Next" at bounding box center [450, 162] width 11 height 11
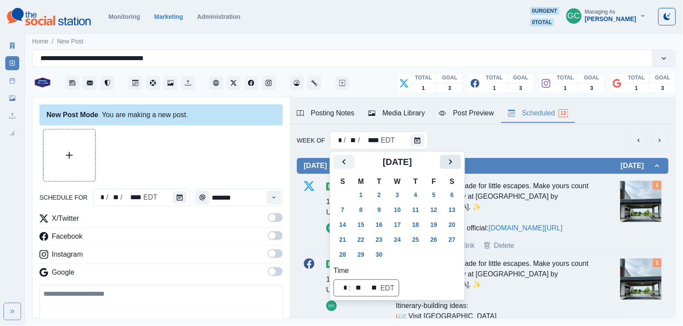
click at [454, 161] on icon "Next" at bounding box center [450, 162] width 11 height 11
click at [363, 210] on button "6" at bounding box center [361, 210] width 18 height 14
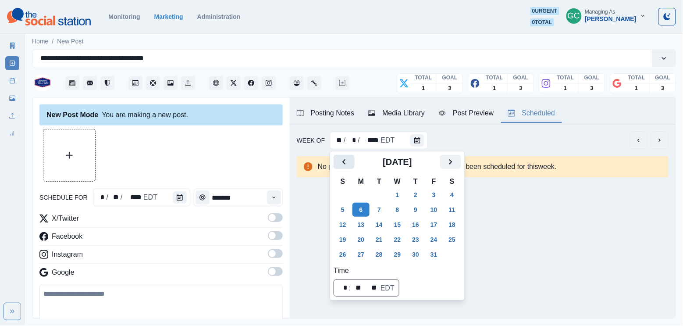
click at [345, 163] on icon "Previous" at bounding box center [344, 162] width 11 height 11
click at [361, 196] on button "1" at bounding box center [361, 195] width 18 height 14
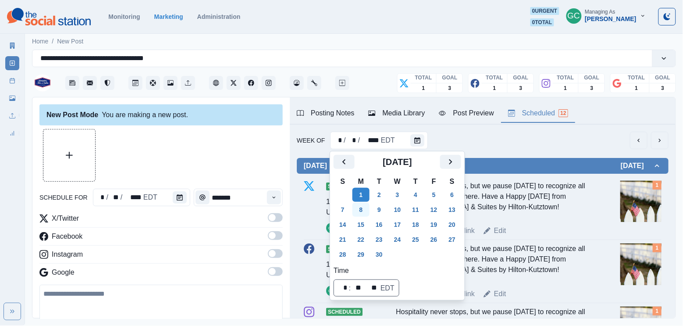
click at [364, 208] on button "8" at bounding box center [361, 210] width 18 height 14
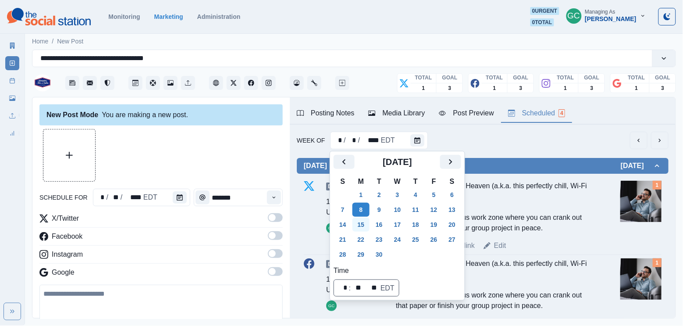
click at [361, 226] on button "15" at bounding box center [361, 224] width 18 height 14
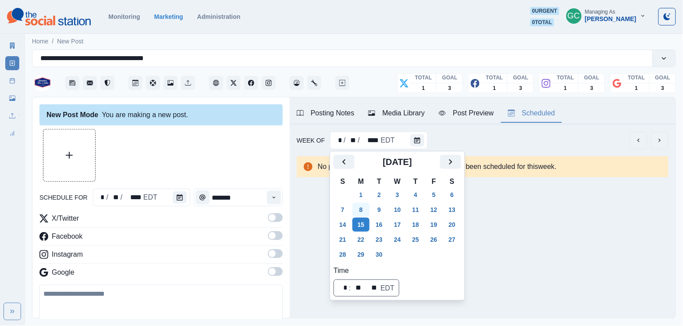
click at [363, 209] on button "8" at bounding box center [361, 210] width 18 height 14
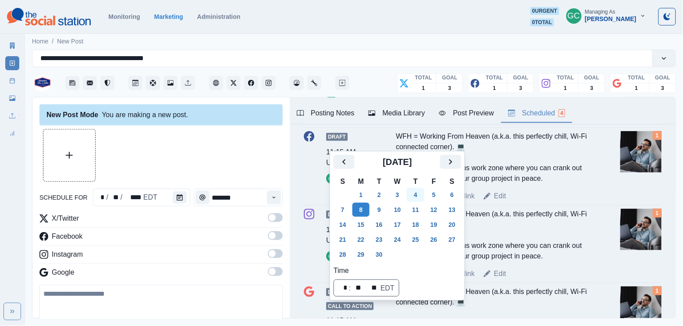
click at [424, 192] on button "4" at bounding box center [416, 195] width 18 height 14
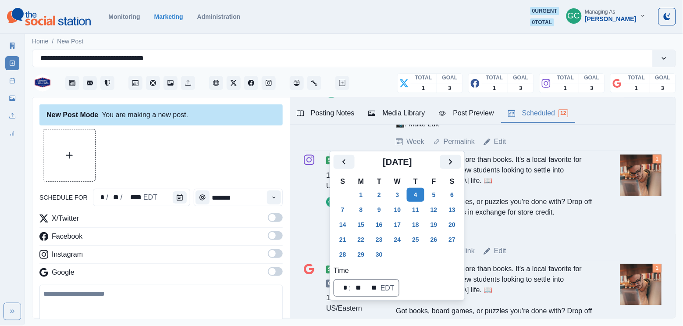
scroll to position [527, 0]
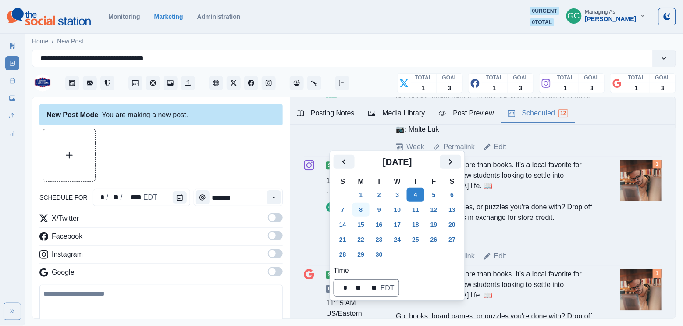
click at [358, 209] on button "8" at bounding box center [361, 210] width 18 height 14
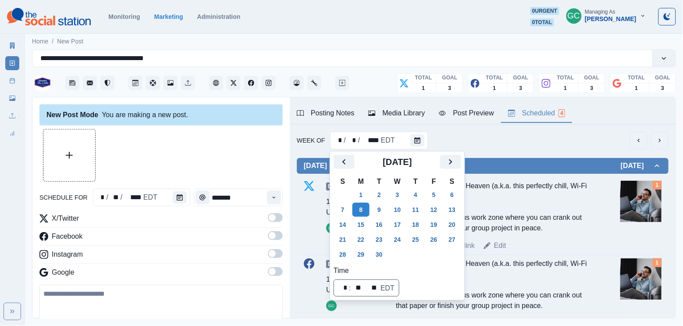
scroll to position [0, 0]
click at [413, 193] on button "4" at bounding box center [416, 195] width 18 height 14
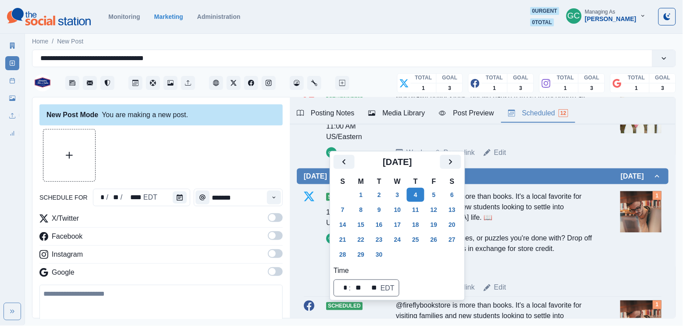
scroll to position [296, 0]
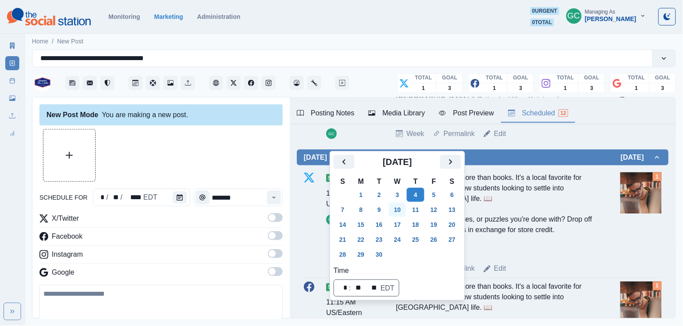
click at [396, 206] on button "10" at bounding box center [398, 210] width 18 height 14
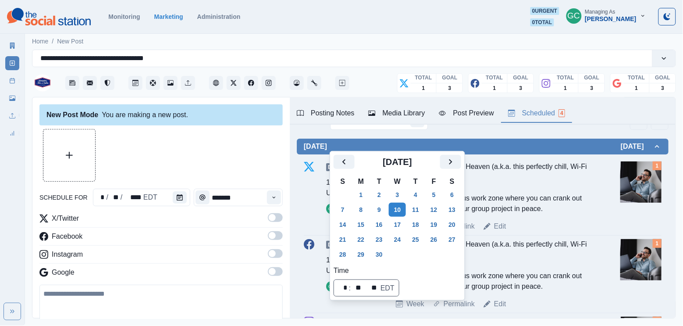
scroll to position [11, 0]
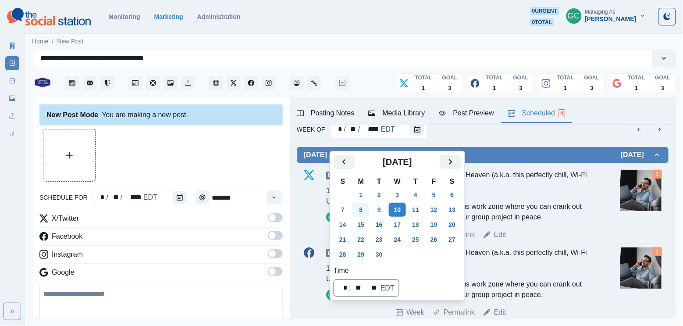
click at [360, 210] on button "8" at bounding box center [361, 210] width 18 height 14
click at [177, 197] on icon "Calendar" at bounding box center [180, 197] width 6 height 6
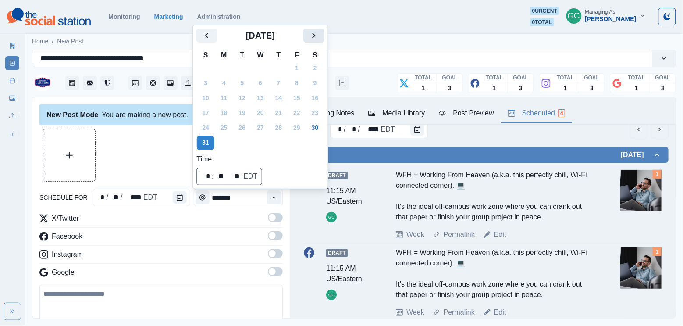
click at [317, 41] on button "Next" at bounding box center [313, 35] width 21 height 14
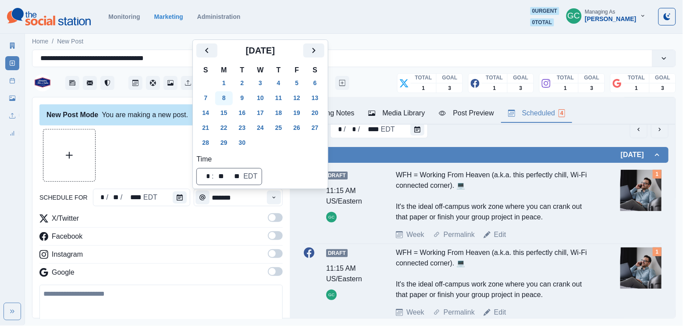
click at [224, 95] on button "8" at bounding box center [224, 98] width 18 height 14
click at [273, 196] on icon "Time" at bounding box center [274, 197] width 6 height 6
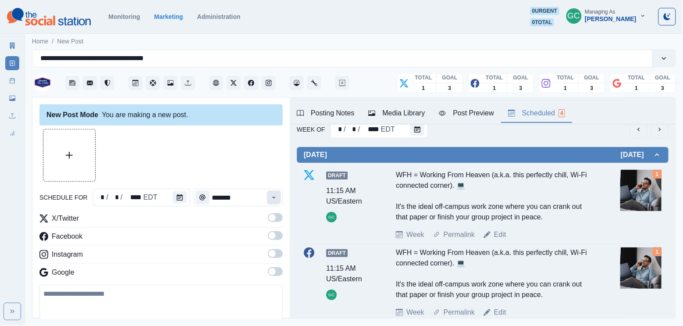
click at [273, 196] on icon "Time" at bounding box center [274, 197] width 6 height 6
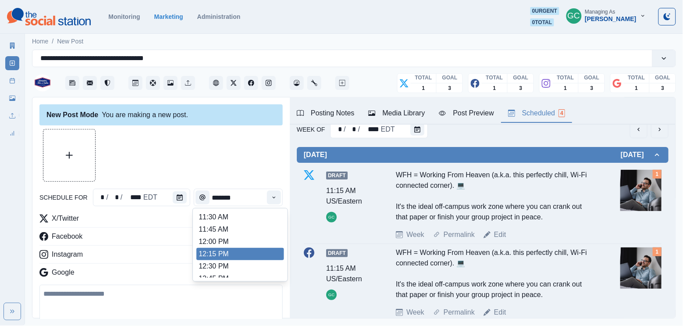
scroll to position [171, 0]
click at [264, 261] on li "12:15 PM" at bounding box center [240, 255] width 88 height 12
type input "********"
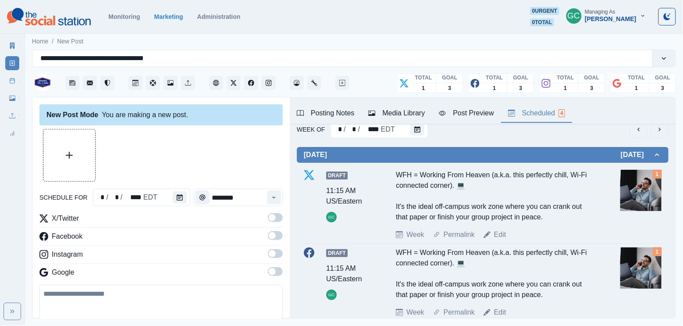
click at [274, 271] on span at bounding box center [272, 271] width 7 height 7
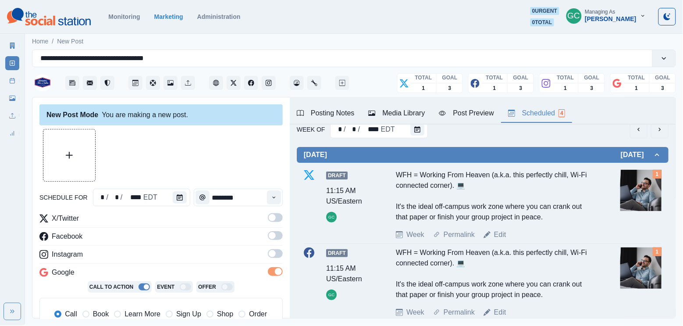
click at [274, 258] on span at bounding box center [275, 253] width 15 height 9
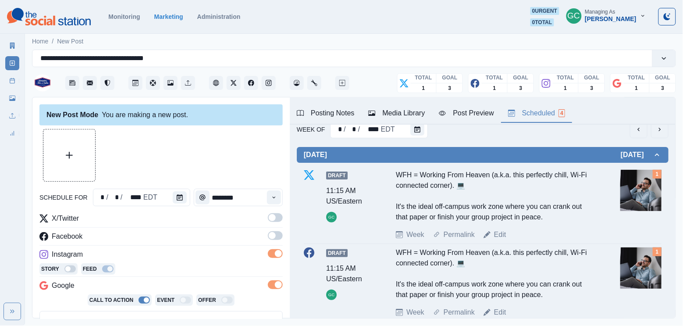
click at [274, 243] on label at bounding box center [275, 238] width 15 height 14
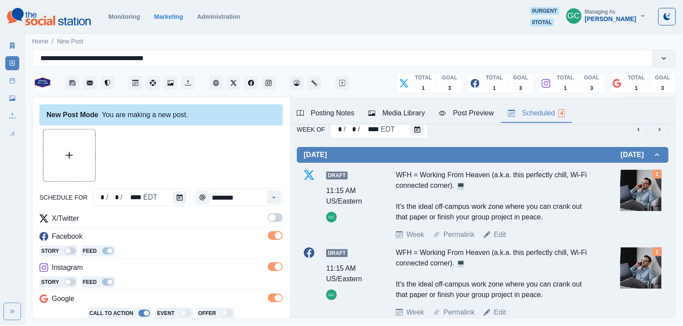
click at [274, 218] on span at bounding box center [272, 217] width 7 height 7
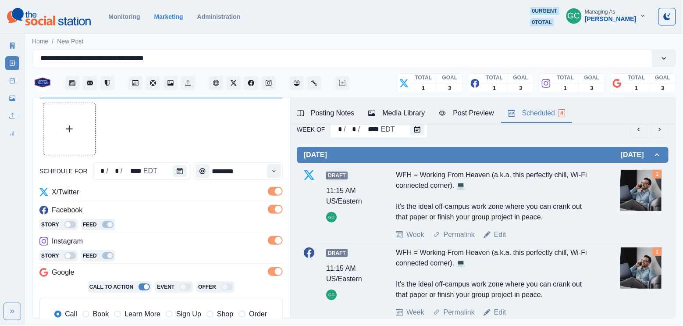
scroll to position [46, 0]
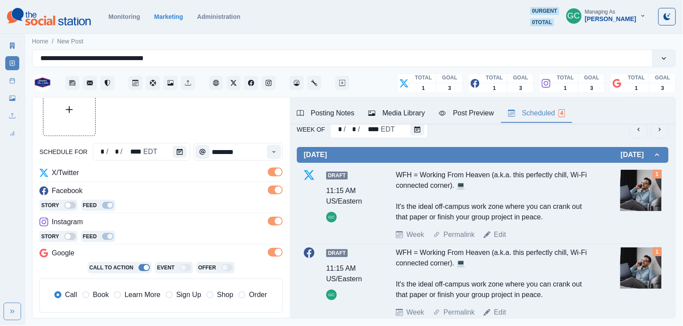
click at [139, 296] on span "Learn More" at bounding box center [143, 294] width 36 height 11
click at [404, 119] on button "Media Library" at bounding box center [396, 113] width 71 height 18
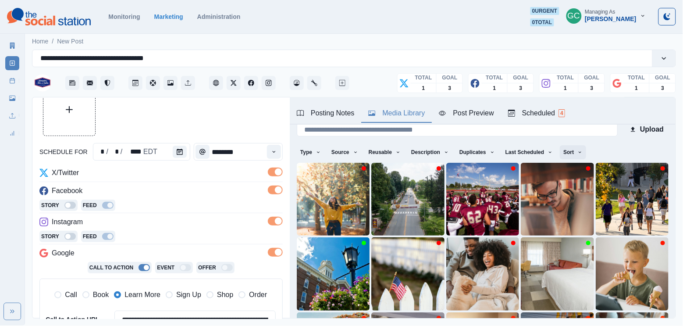
click at [580, 155] on button "Sort" at bounding box center [573, 152] width 26 height 14
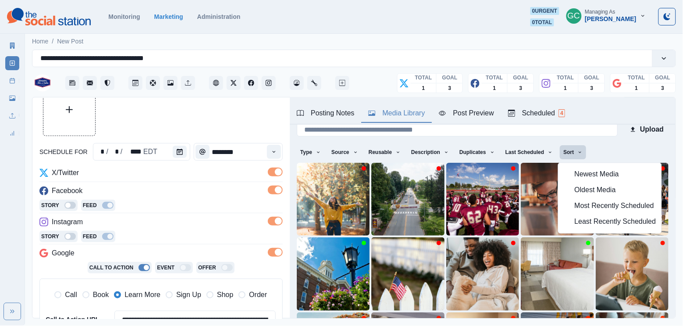
click at [569, 224] on icon "button" at bounding box center [567, 222] width 6 height 6
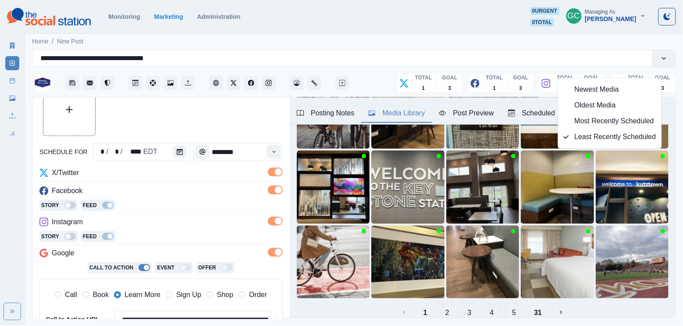
scroll to position [95, 0]
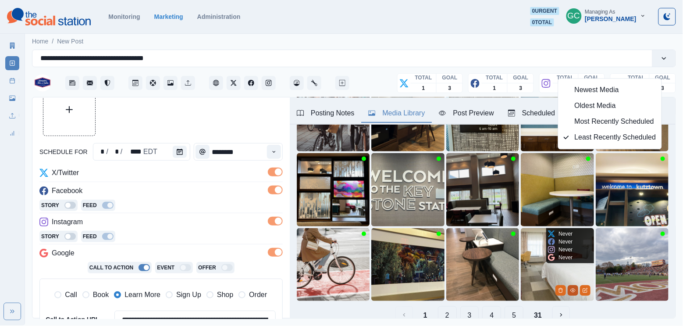
click at [575, 292] on icon "View Media" at bounding box center [572, 290] width 5 height 5
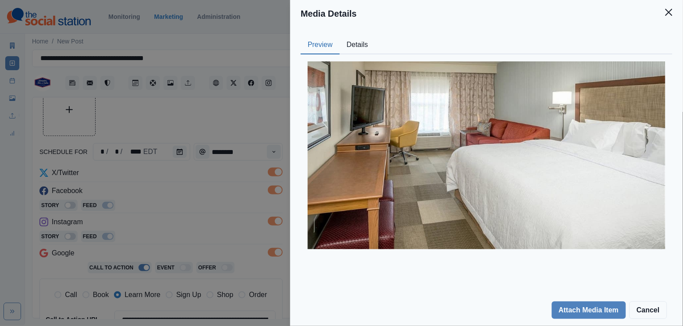
click at [359, 44] on button "Details" at bounding box center [358, 45] width 36 height 18
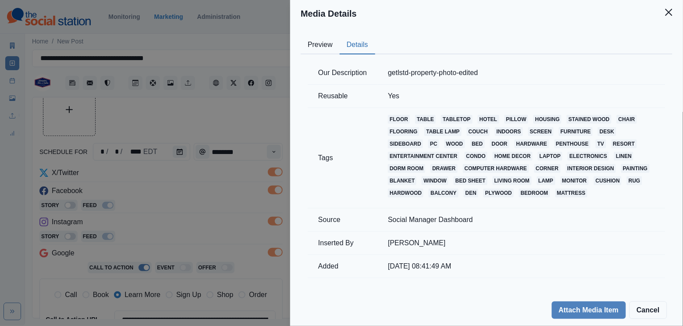
click at [325, 40] on button "Preview" at bounding box center [320, 45] width 39 height 18
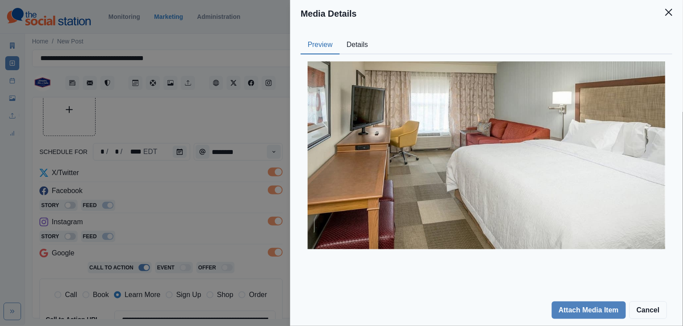
click at [239, 206] on div "Media Details Preview Details Our Description getlstd-property-photo-edited Reu…" at bounding box center [341, 163] width 683 height 326
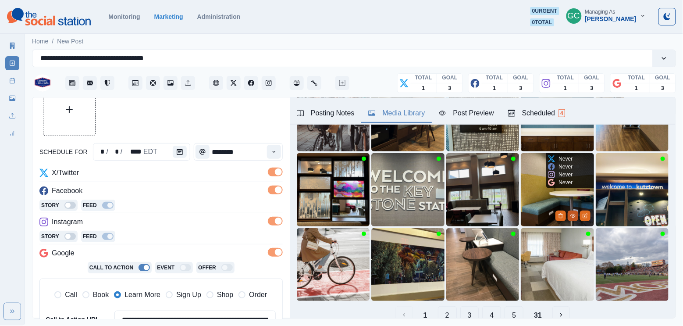
click at [570, 216] on icon "View Media" at bounding box center [572, 215] width 5 height 5
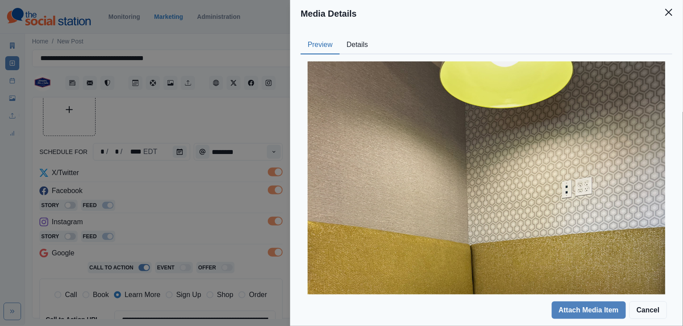
click at [363, 52] on button "Details" at bounding box center [358, 45] width 36 height 18
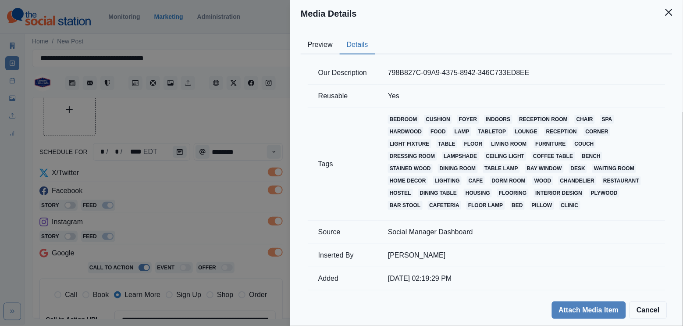
click at [238, 129] on div "Media Details Preview Details Our Description 798B827C-09A9-4375-8942-346C733ED…" at bounding box center [341, 163] width 683 height 326
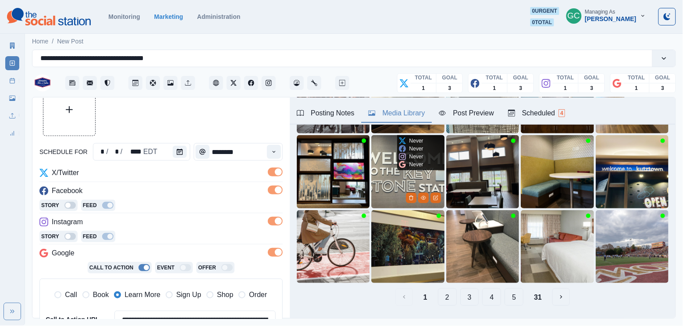
scroll to position [121, 0]
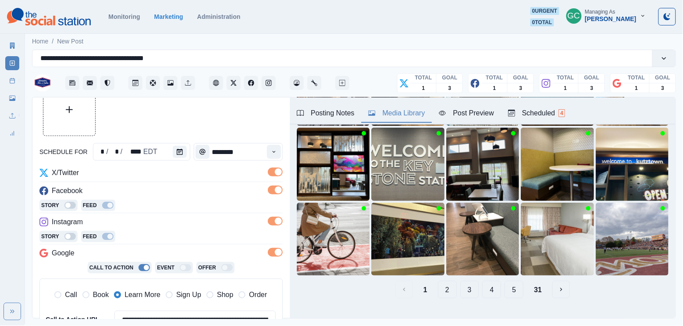
click at [448, 292] on button "2" at bounding box center [447, 290] width 19 height 18
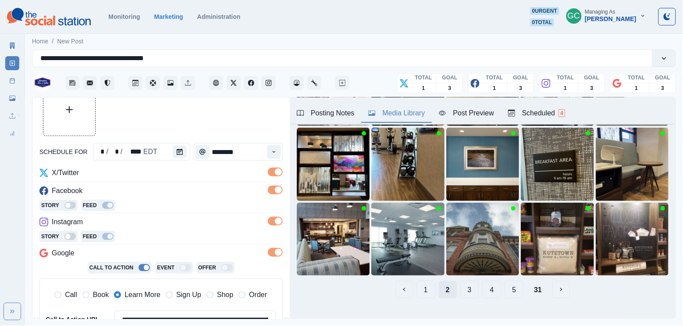
scroll to position [106, 0]
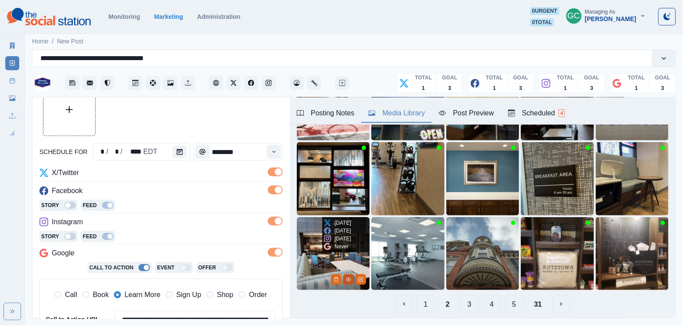
click at [347, 277] on icon "View Media" at bounding box center [348, 279] width 5 height 5
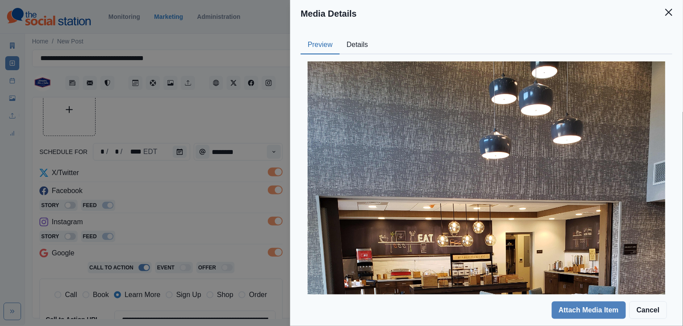
click at [372, 45] on button "Details" at bounding box center [358, 45] width 36 height 18
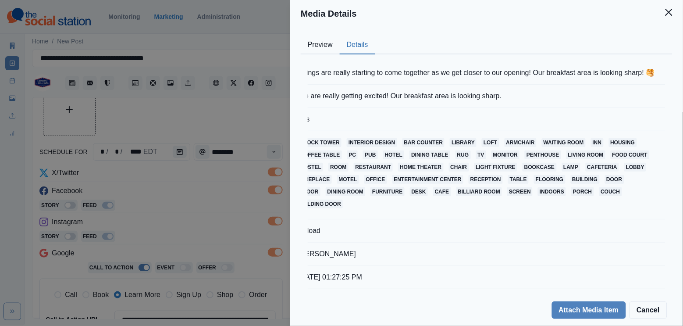
scroll to position [0, 118]
click at [312, 47] on button "Preview" at bounding box center [320, 45] width 39 height 18
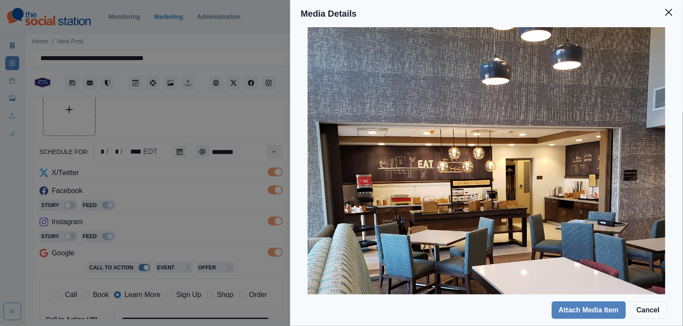
scroll to position [122, 0]
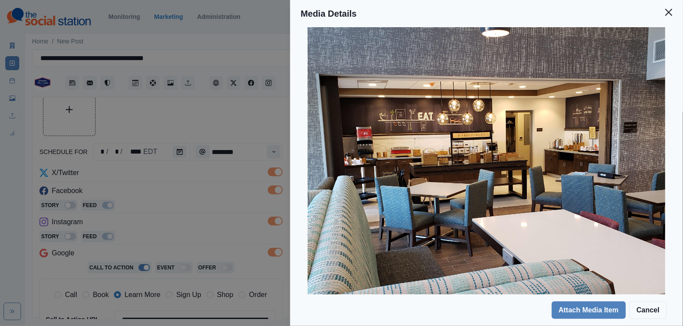
click at [248, 218] on div "Media Details Preview Details Our Description Things are really starting to com…" at bounding box center [341, 163] width 683 height 326
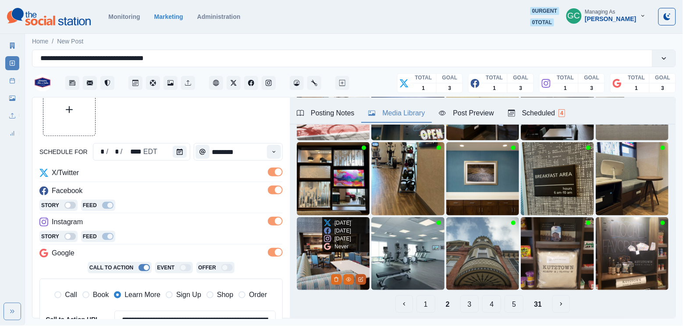
click at [359, 281] on icon "Edit Media" at bounding box center [360, 279] width 5 height 5
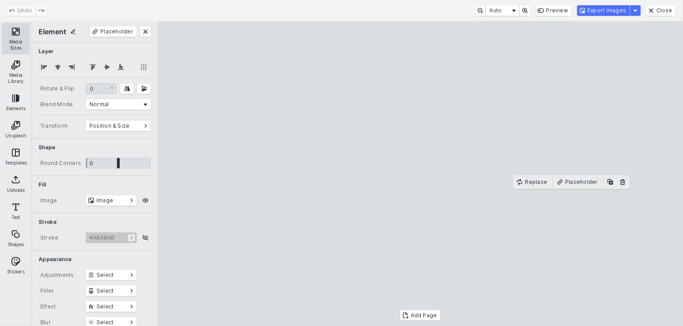
click at [16, 40] on button "Media Sizes" at bounding box center [16, 39] width 28 height 32
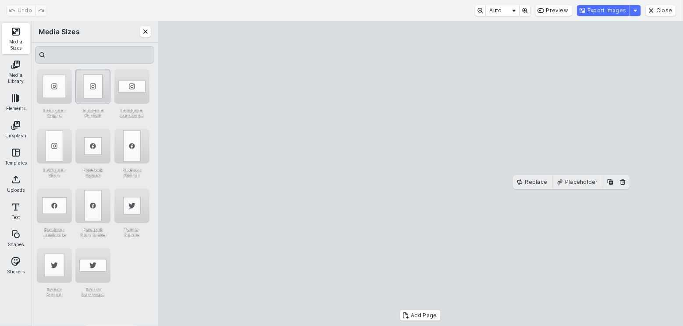
click at [91, 92] on div "Instagram Portrait" at bounding box center [92, 86] width 35 height 35
type input "*"
click at [419, 310] on div "Add Page" at bounding box center [420, 173] width 525 height 305
drag, startPoint x: 326, startPoint y: 296, endPoint x: 320, endPoint y: 312, distance: 16.9
click at [420, 174] on cesdk-canvas "Editor canvas" at bounding box center [420, 174] width 0 height 0
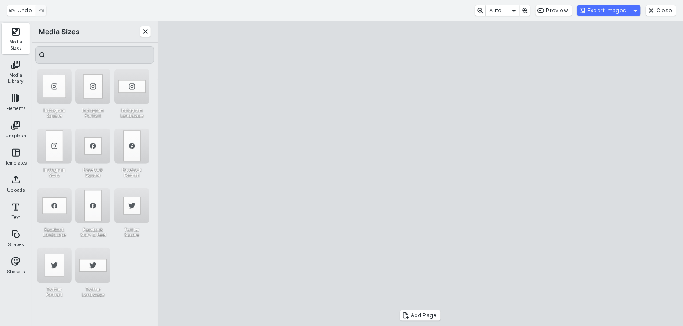
click at [420, 174] on cesdk-canvas "Editor canvas" at bounding box center [420, 174] width 0 height 0
drag, startPoint x: 331, startPoint y: 294, endPoint x: 308, endPoint y: 351, distance: 62.1
click at [308, 325] on html "**********" at bounding box center [341, 162] width 683 height 325
drag, startPoint x: 384, startPoint y: 262, endPoint x: 398, endPoint y: 262, distance: 13.6
click at [420, 174] on cesdk-canvas "Editor canvas" at bounding box center [420, 174] width 0 height 0
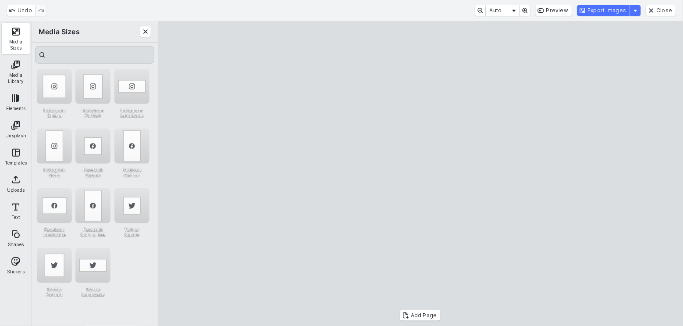
drag, startPoint x: 471, startPoint y: 285, endPoint x: 479, endPoint y: 285, distance: 7.9
click at [420, 174] on cesdk-canvas "Editor canvas" at bounding box center [420, 174] width 0 height 0
click at [615, 11] on button "Export Images" at bounding box center [603, 10] width 53 height 11
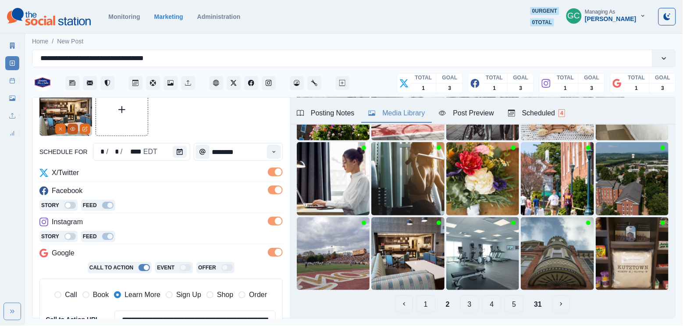
click at [70, 130] on icon "View Media" at bounding box center [72, 128] width 5 height 5
click at [71, 132] on button "View Media" at bounding box center [73, 129] width 11 height 11
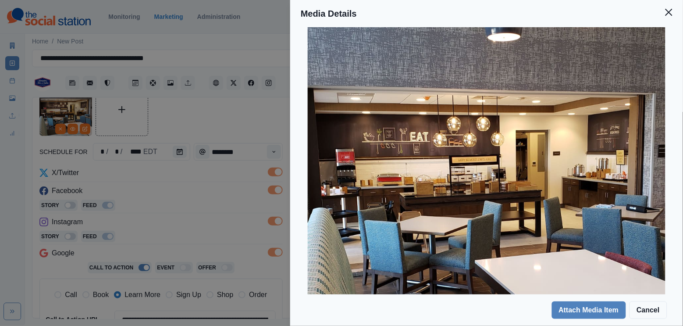
scroll to position [125, 0]
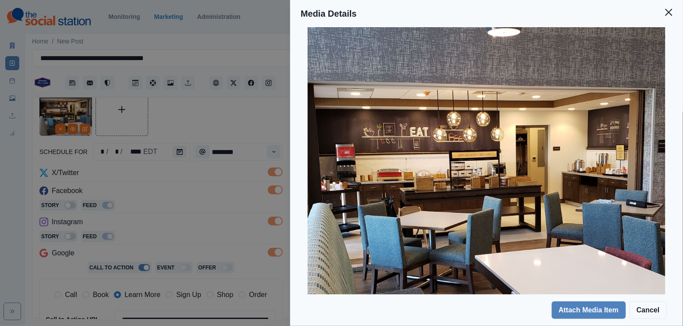
drag, startPoint x: 283, startPoint y: 325, endPoint x: 199, endPoint y: 130, distance: 212.5
click at [199, 130] on div "Media Details Preview Details Our Description null-edited Reusable Yes Tags woo…" at bounding box center [341, 163] width 683 height 326
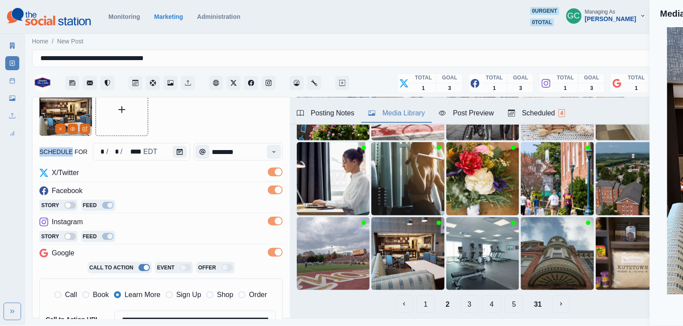
click at [199, 130] on div at bounding box center [160, 109] width 243 height 53
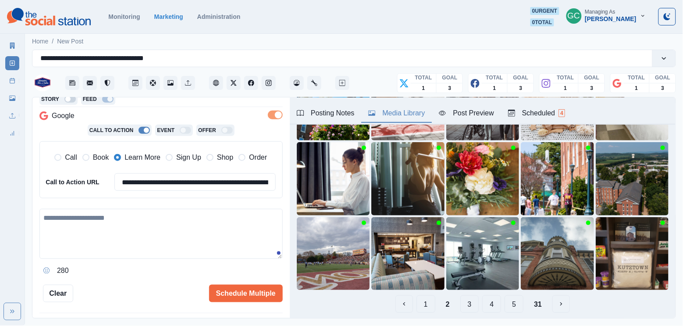
scroll to position [189, 0]
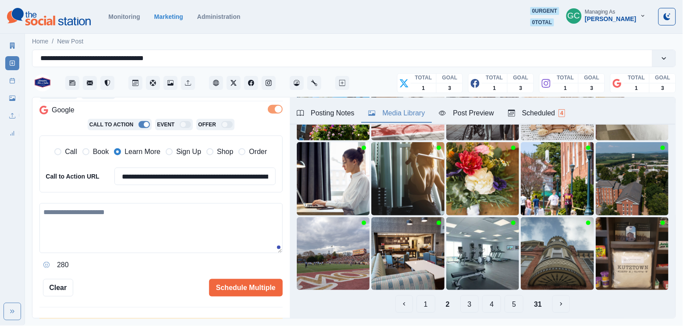
click at [148, 230] on textarea at bounding box center [160, 228] width 243 height 50
paste textarea "**********"
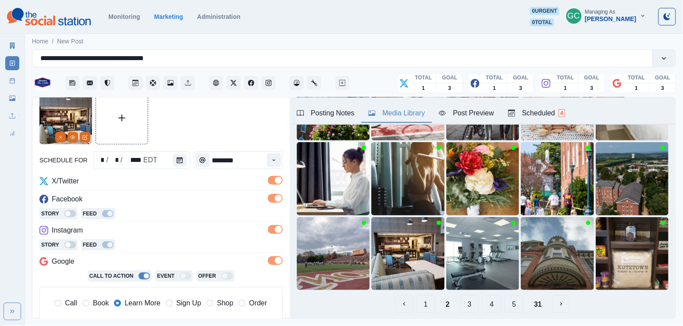
scroll to position [18, 0]
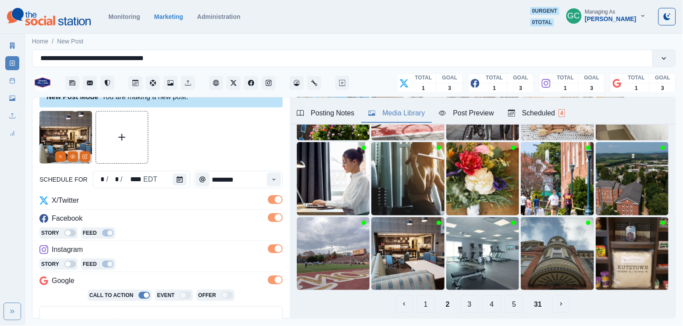
click at [561, 108] on div "Scheduled 4" at bounding box center [536, 113] width 57 height 11
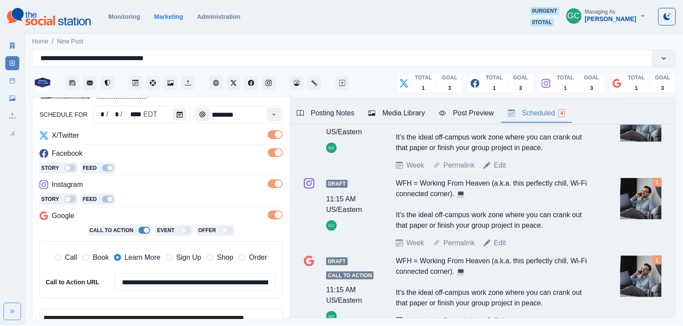
scroll to position [179, 0]
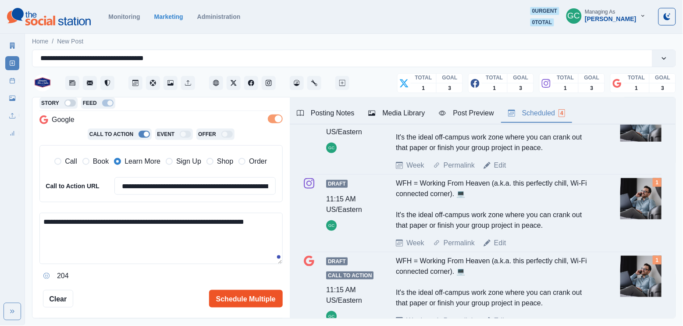
click at [235, 299] on button "Schedule Multiple" at bounding box center [246, 299] width 74 height 18
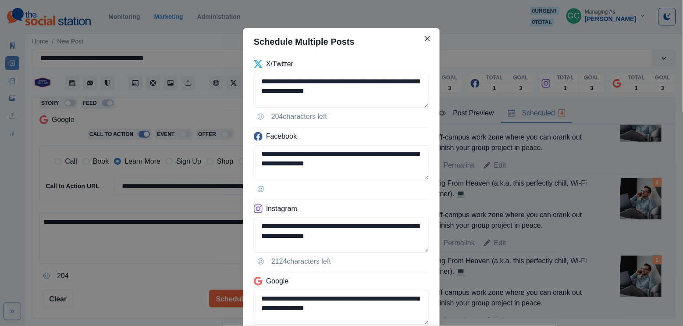
click at [198, 259] on div "**********" at bounding box center [341, 163] width 683 height 326
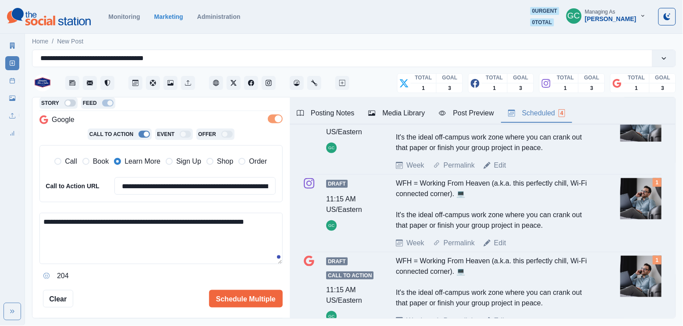
click at [198, 259] on textarea "**********" at bounding box center [160, 238] width 243 height 51
type textarea "**********"
click at [243, 287] on div "**********" at bounding box center [160, 128] width 243 height 357
click at [246, 297] on button "Schedule Multiple" at bounding box center [246, 299] width 74 height 18
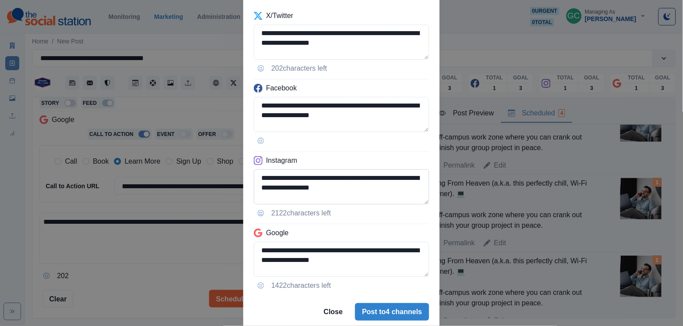
scroll to position [78, 0]
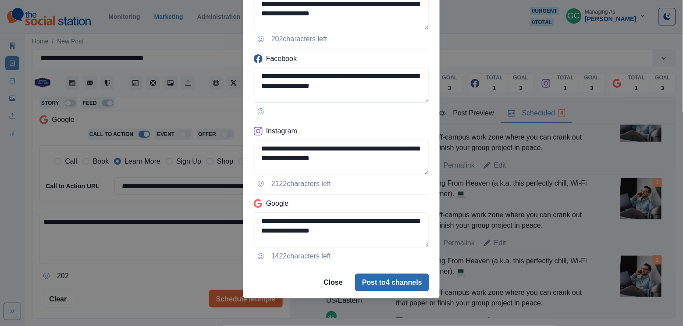
click at [391, 279] on button "Post to 4 channels" at bounding box center [392, 283] width 74 height 18
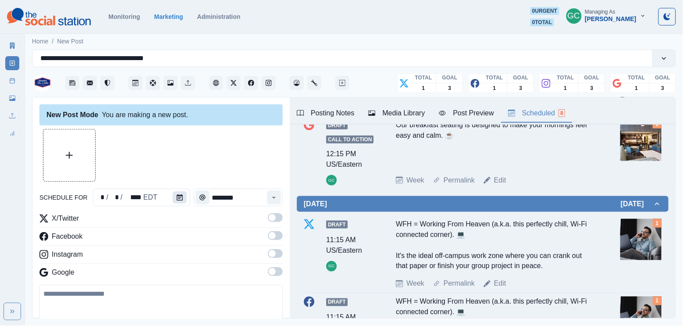
scroll to position [0, 0]
click at [177, 200] on icon "Calendar" at bounding box center [180, 197] width 6 height 6
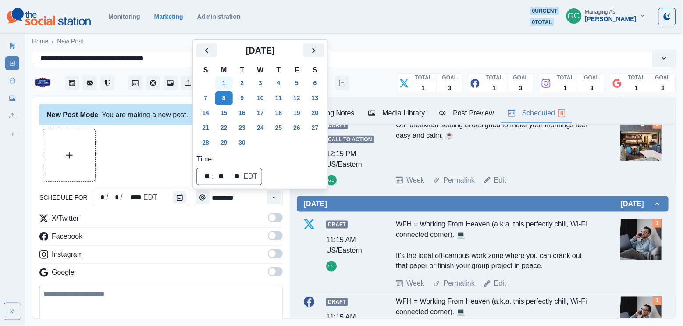
click at [227, 79] on button "1" at bounding box center [224, 83] width 18 height 14
click at [323, 92] on button "13" at bounding box center [315, 98] width 18 height 14
click at [271, 200] on icon "Time" at bounding box center [274, 197] width 6 height 6
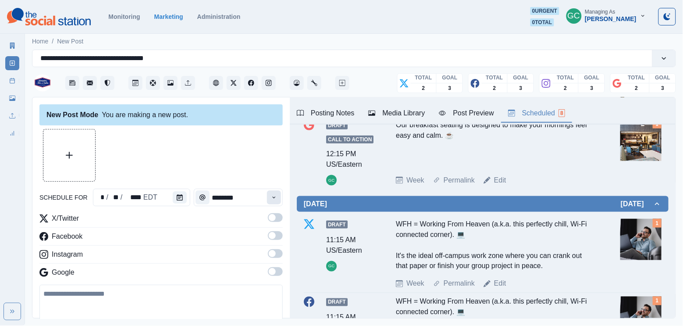
click at [271, 200] on icon "Time" at bounding box center [274, 197] width 6 height 6
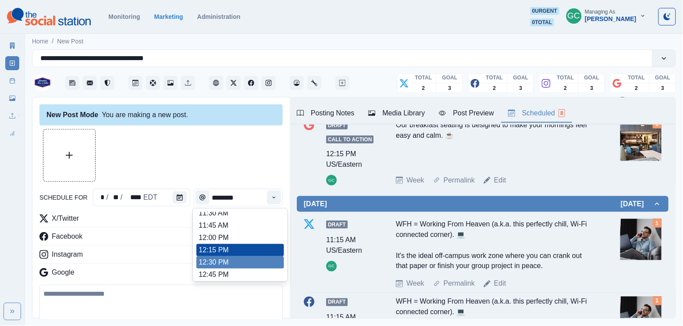
scroll to position [176, 0]
click at [245, 267] on li "12:30 PM" at bounding box center [240, 262] width 88 height 12
type input "********"
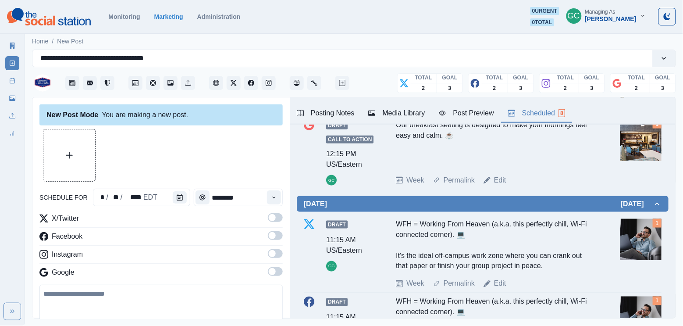
click at [273, 265] on div "X/Twitter Facebook Instagram Google" at bounding box center [160, 247] width 243 height 68
click at [276, 254] on span at bounding box center [275, 253] width 15 height 9
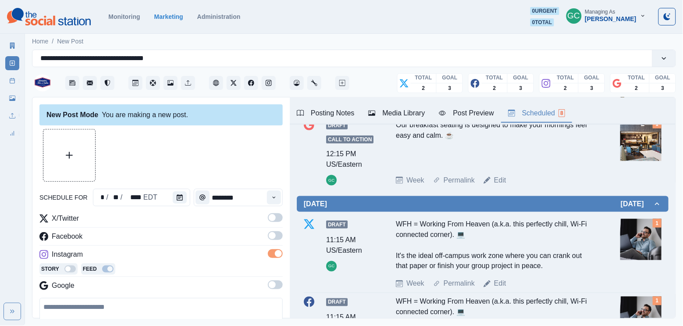
click at [276, 246] on hr at bounding box center [160, 245] width 243 height 0
click at [276, 227] on hr at bounding box center [160, 227] width 243 height 0
click at [276, 221] on span at bounding box center [275, 217] width 15 height 9
click at [276, 241] on label at bounding box center [275, 238] width 15 height 14
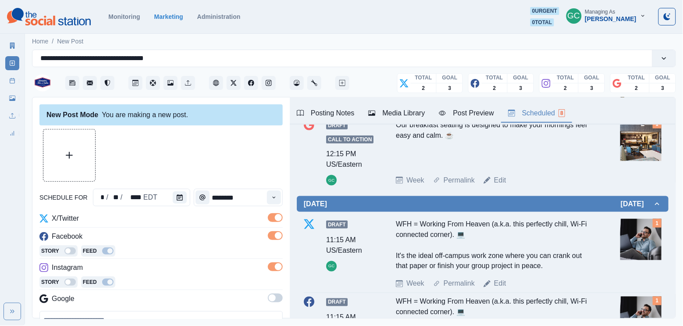
click at [276, 300] on span at bounding box center [275, 297] width 15 height 9
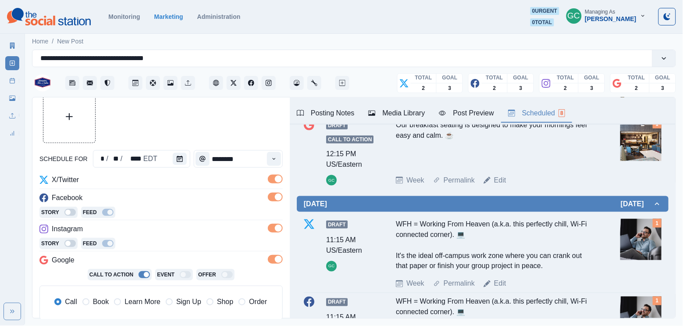
scroll to position [65, 0]
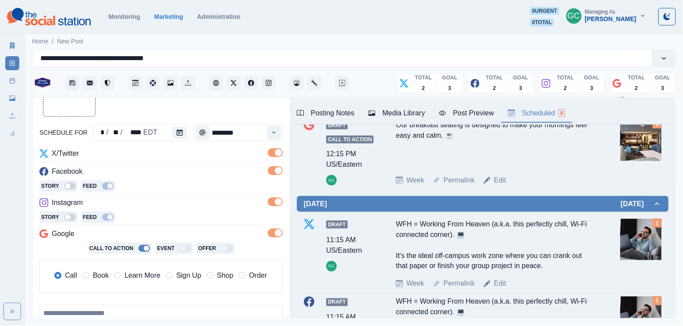
click at [157, 273] on span "Learn More" at bounding box center [143, 275] width 36 height 11
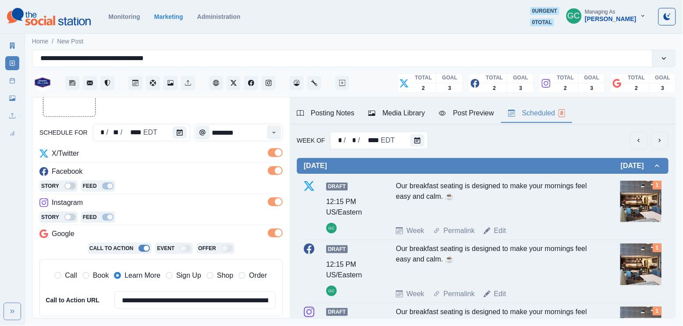
scroll to position [0, 0]
click at [414, 110] on div "Media Library" at bounding box center [396, 113] width 57 height 11
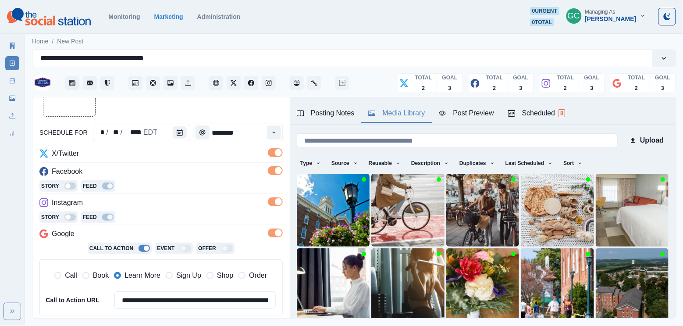
click at [545, 110] on div "Scheduled 8" at bounding box center [536, 113] width 57 height 11
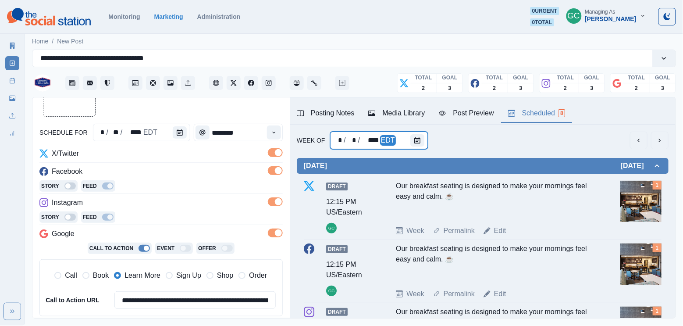
click at [419, 132] on div at bounding box center [419, 141] width 18 height 18
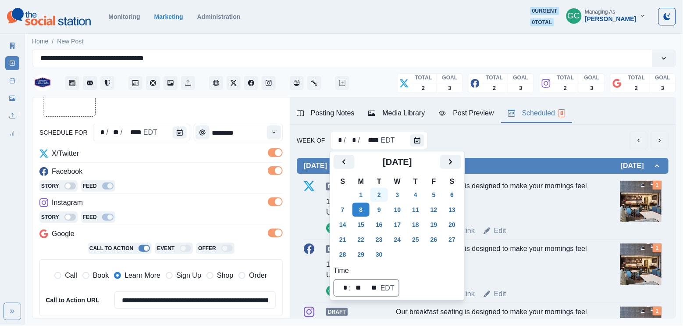
click at [382, 190] on button "2" at bounding box center [379, 195] width 18 height 14
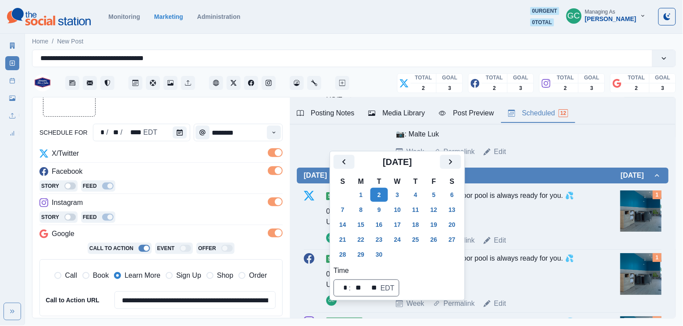
scroll to position [741, 0]
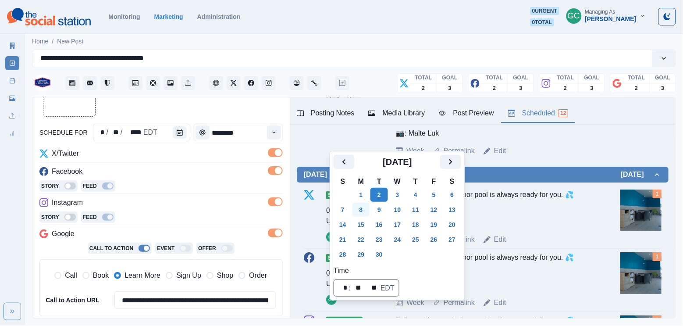
click at [364, 212] on button "8" at bounding box center [361, 210] width 18 height 14
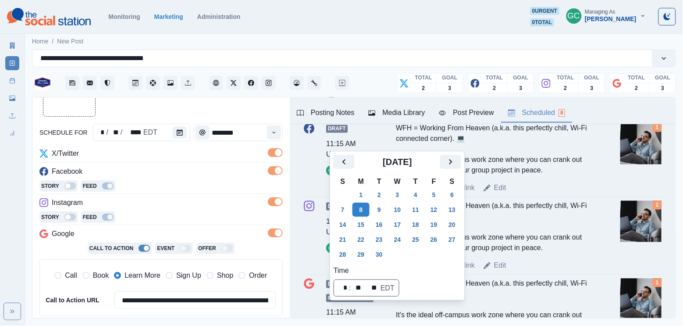
scroll to position [370, 0]
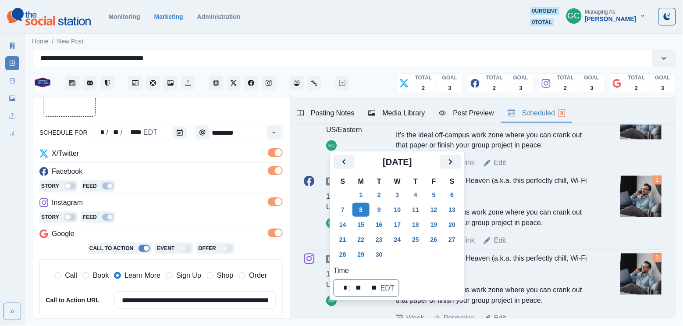
click at [185, 135] on div at bounding box center [182, 133] width 18 height 18
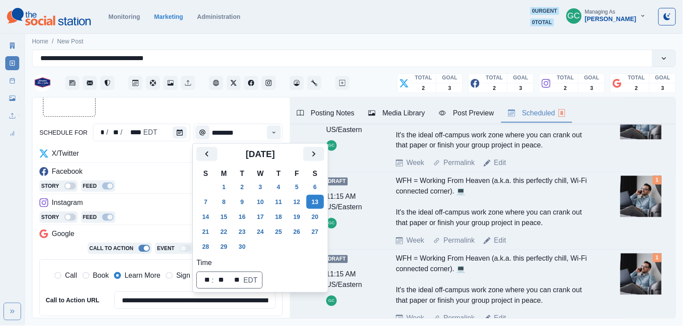
click at [185, 135] on button "Calendar" at bounding box center [180, 132] width 14 height 12
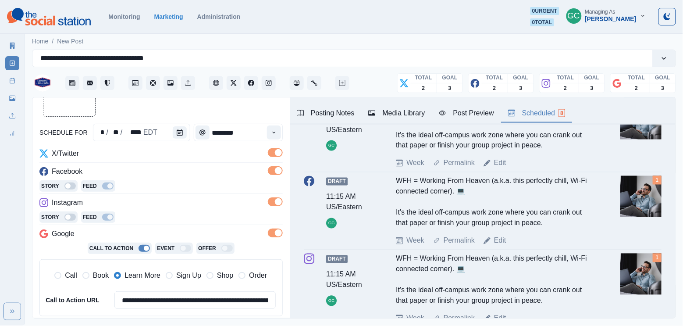
click at [185, 135] on button "Calendar" at bounding box center [180, 132] width 14 height 12
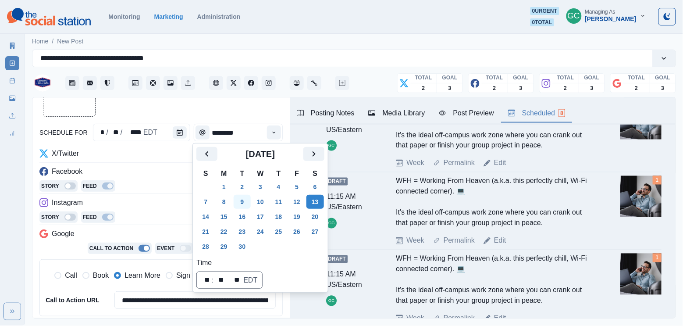
click at [235, 198] on tr "7 8 9 10 11 12 13" at bounding box center [260, 201] width 128 height 15
click at [231, 198] on button "8" at bounding box center [224, 202] width 18 height 14
click at [147, 196] on div "**********" at bounding box center [160, 235] width 243 height 175
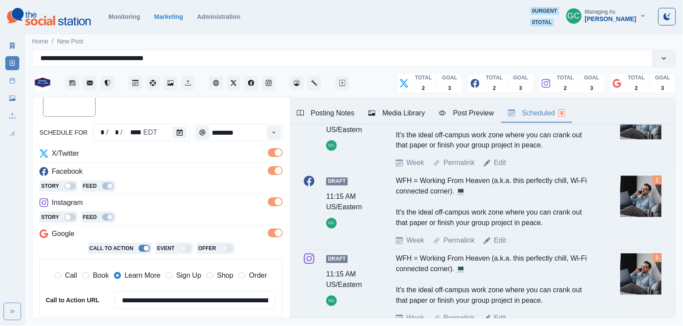
click at [354, 109] on div "Posting Notes" at bounding box center [326, 113] width 58 height 11
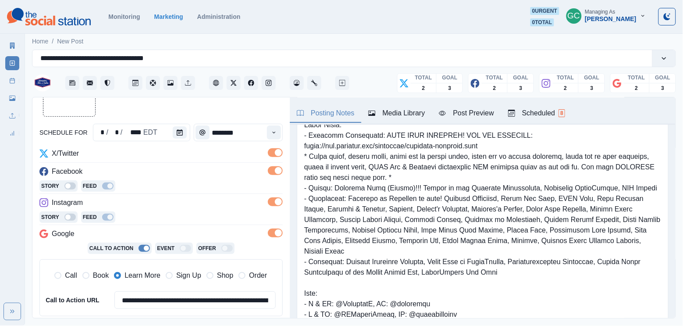
scroll to position [58, 0]
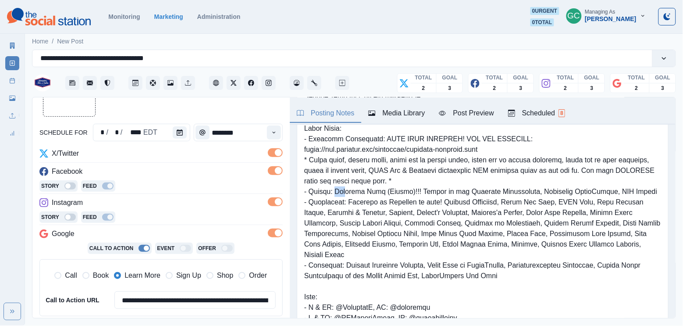
drag, startPoint x: 335, startPoint y: 194, endPoint x: 347, endPoint y: 194, distance: 12.3
click at [347, 194] on pre at bounding box center [482, 233] width 357 height 305
click at [342, 221] on pre at bounding box center [482, 233] width 357 height 305
click at [556, 109] on div "Scheduled 8" at bounding box center [536, 113] width 57 height 11
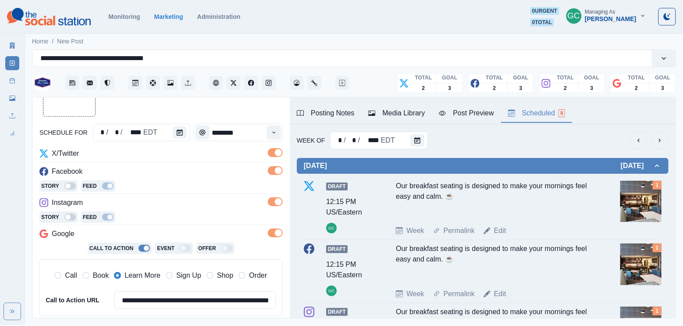
scroll to position [0, 0]
click at [432, 113] on button "Media Library" at bounding box center [396, 113] width 71 height 18
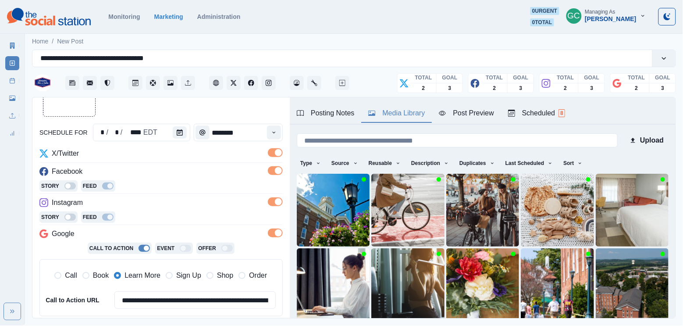
click at [493, 110] on div "Post Preview" at bounding box center [466, 113] width 55 height 11
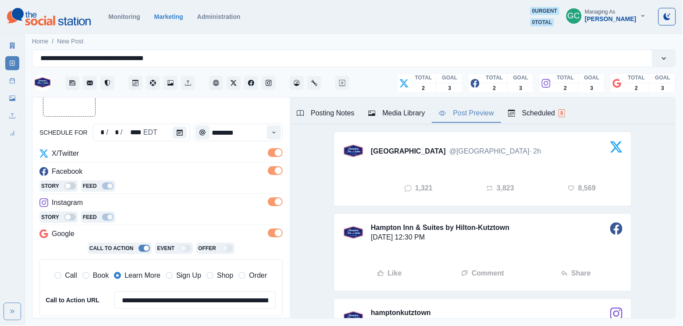
click at [338, 117] on div "Posting Notes" at bounding box center [326, 113] width 58 height 11
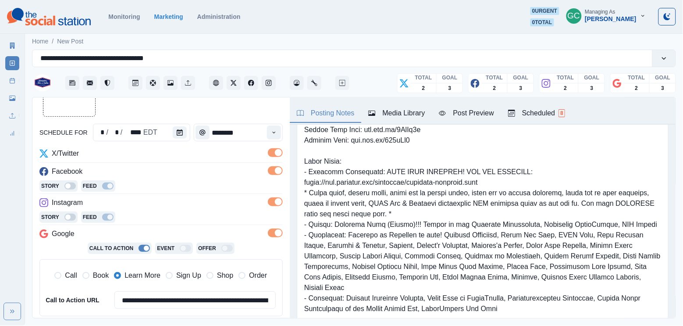
scroll to position [45, 0]
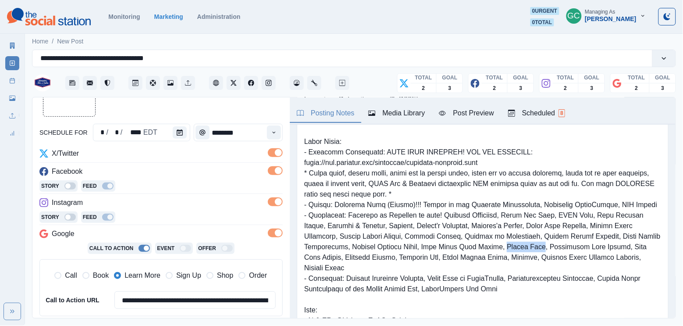
drag, startPoint x: 524, startPoint y: 250, endPoint x: 564, endPoint y: 250, distance: 39.9
click at [564, 250] on pre at bounding box center [482, 246] width 357 height 305
copy pre "Dorney Park"
click at [177, 133] on icon "Calendar" at bounding box center [180, 132] width 6 height 6
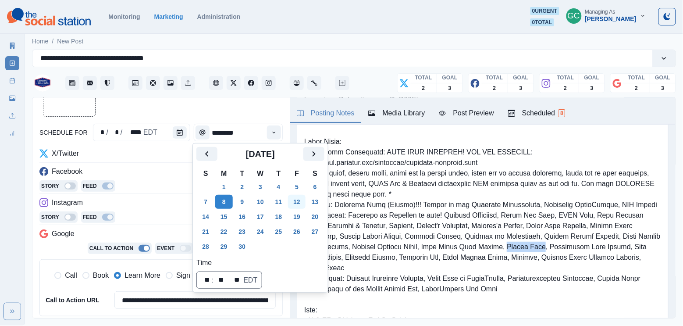
click at [305, 198] on button "12" at bounding box center [297, 202] width 18 height 14
click at [72, 118] on div "**********" at bounding box center [160, 242] width 243 height 357
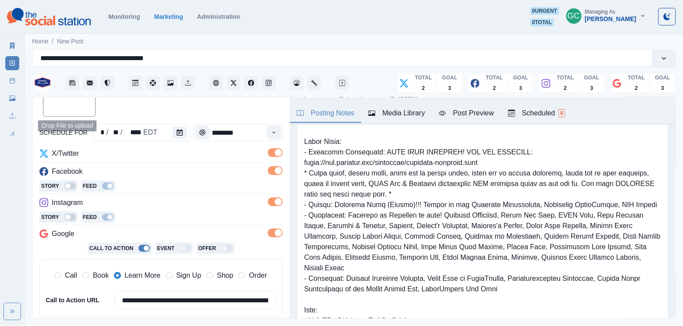
click at [88, 107] on button "Upload Media" at bounding box center [69, 90] width 52 height 52
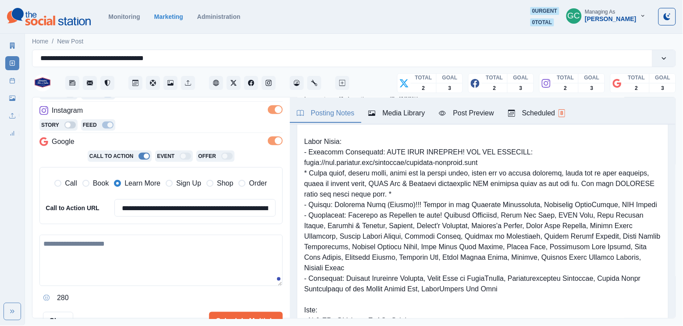
click at [98, 284] on div "280" at bounding box center [160, 270] width 243 height 70
click at [109, 272] on textarea at bounding box center [160, 260] width 243 height 51
paste textarea "**********"
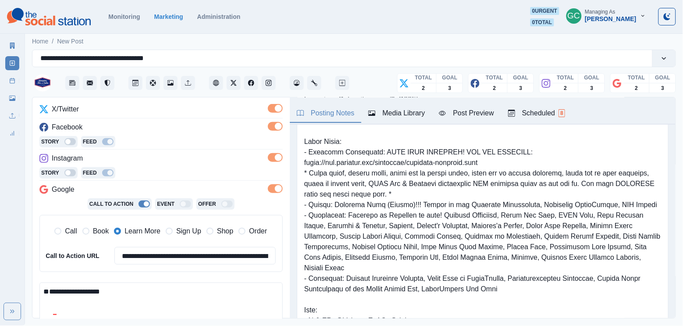
scroll to position [179, 0]
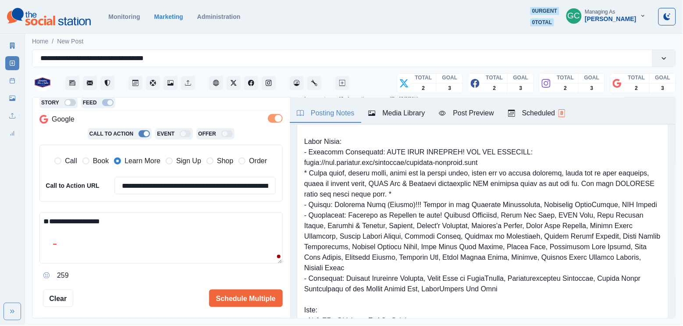
paste textarea "**********"
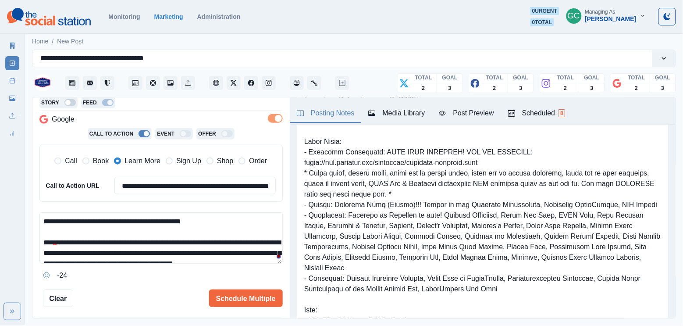
scroll to position [36, 0]
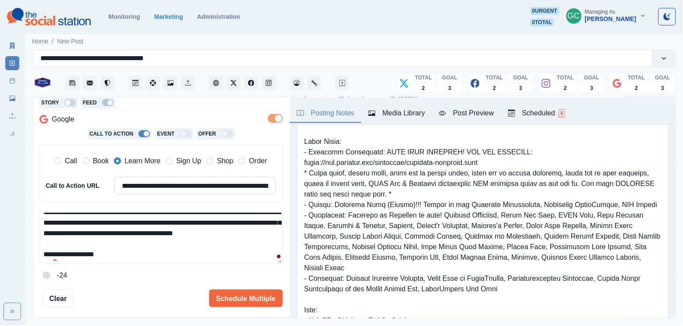
type textarea "**********"
click at [199, 188] on input "**********" at bounding box center [194, 186] width 161 height 18
paste input
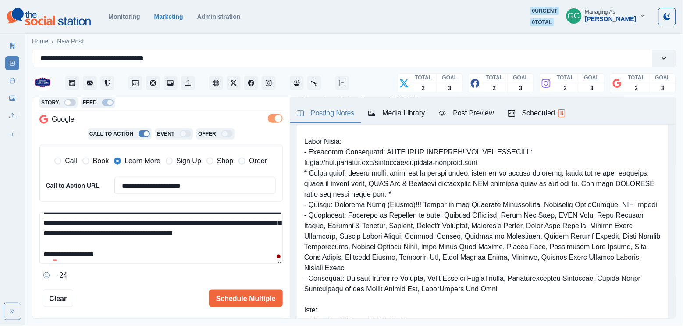
type input "**********"
click at [148, 247] on textarea "**********" at bounding box center [160, 237] width 243 height 51
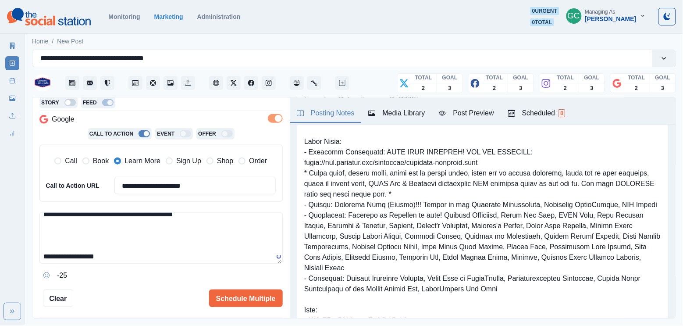
scroll to position [49, 0]
paste textarea "**********"
drag, startPoint x: 65, startPoint y: 245, endPoint x: 42, endPoint y: 245, distance: 23.2
click at [42, 245] on textarea "**********" at bounding box center [160, 237] width 243 height 51
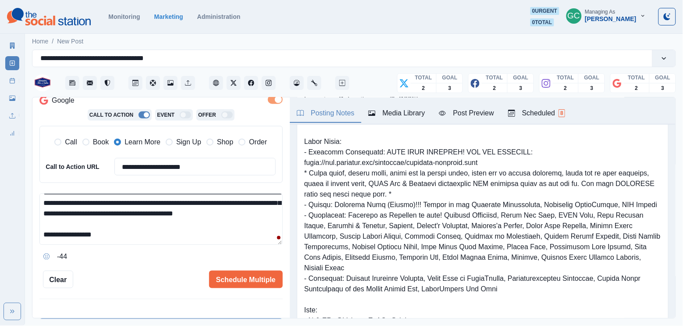
scroll to position [0, 0]
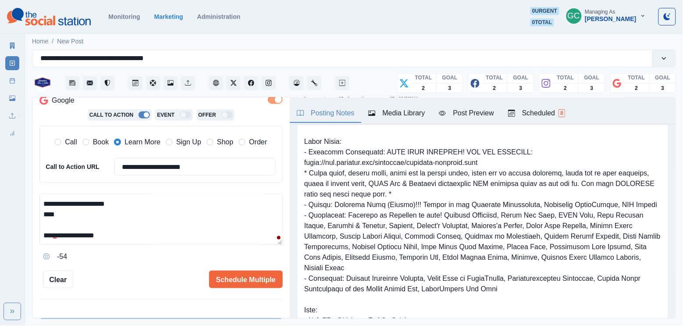
click at [334, 113] on div "Posting Notes" at bounding box center [326, 113] width 58 height 11
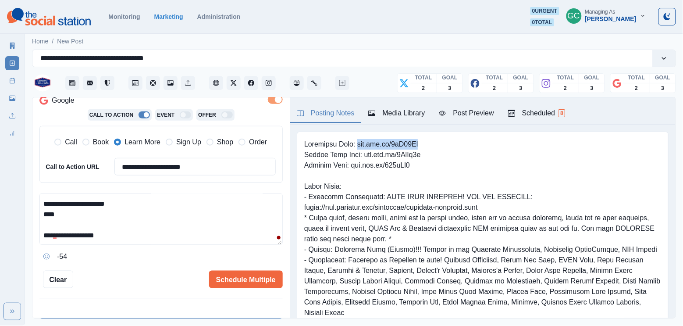
drag, startPoint x: 357, startPoint y: 144, endPoint x: 480, endPoint y: 144, distance: 123.6
click at [480, 144] on pre at bounding box center [482, 291] width 357 height 305
copy pre "www.bit.ly/3mY18Tu"
click at [95, 215] on textarea "**********" at bounding box center [160, 218] width 243 height 51
paste textarea "**********"
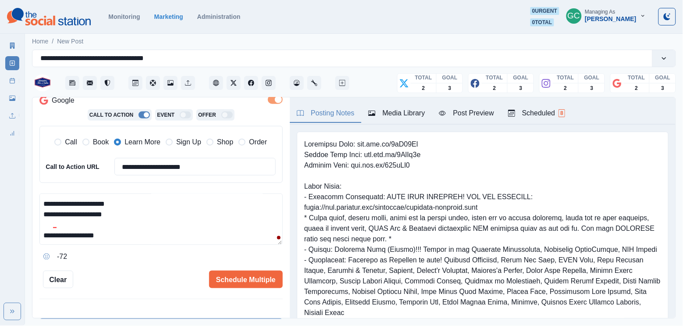
scroll to position [80, 0]
click at [141, 234] on textarea "**********" at bounding box center [160, 218] width 243 height 51
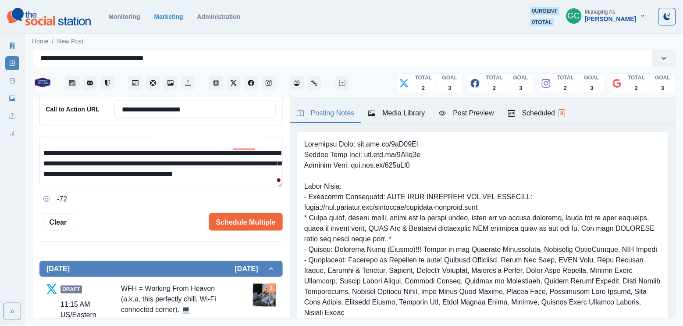
scroll to position [19, 0]
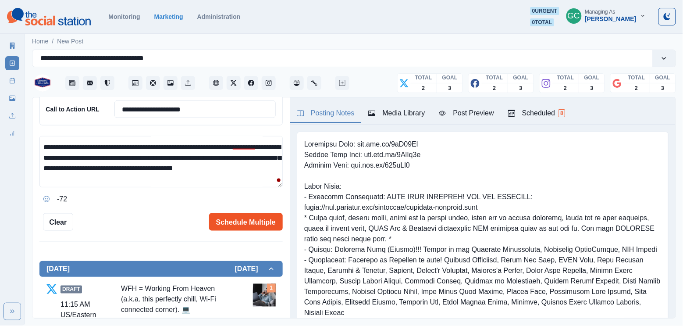
type textarea "**********"
click at [235, 222] on button "Schedule Multiple" at bounding box center [246, 222] width 74 height 18
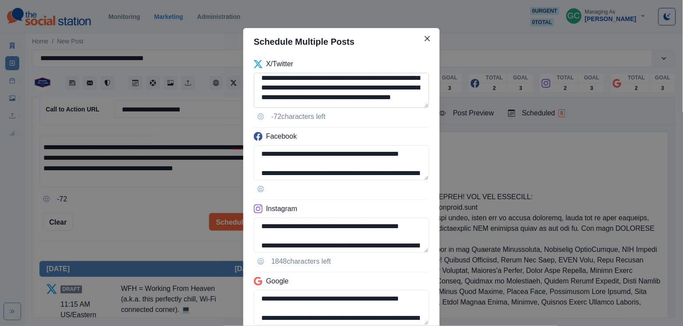
scroll to position [34, 0]
drag, startPoint x: 349, startPoint y: 96, endPoint x: 255, endPoint y: 99, distance: 94.3
click at [255, 99] on textarea "**********" at bounding box center [341, 90] width 175 height 35
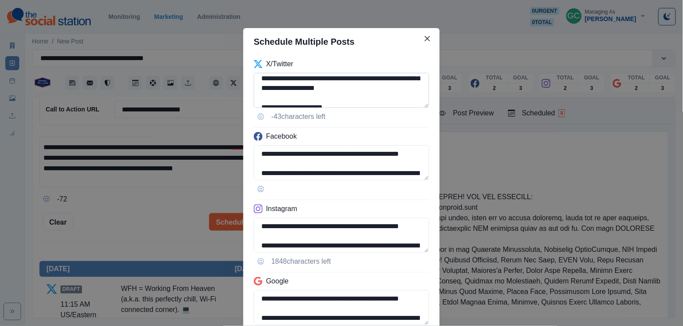
drag, startPoint x: 403, startPoint y: 97, endPoint x: 402, endPoint y: 80, distance: 17.1
click at [402, 80] on textarea "**********" at bounding box center [341, 90] width 175 height 35
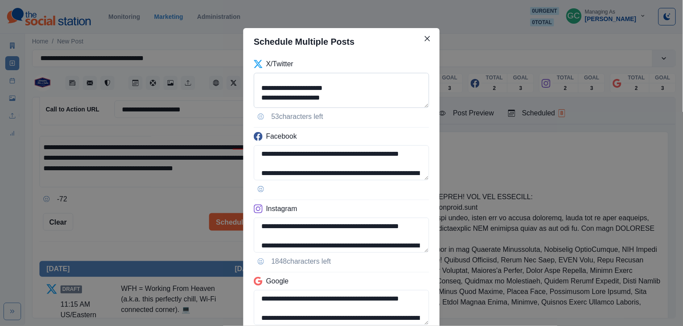
drag, startPoint x: 308, startPoint y: 89, endPoint x: 379, endPoint y: 88, distance: 71.0
click at [379, 88] on textarea "**********" at bounding box center [341, 90] width 175 height 35
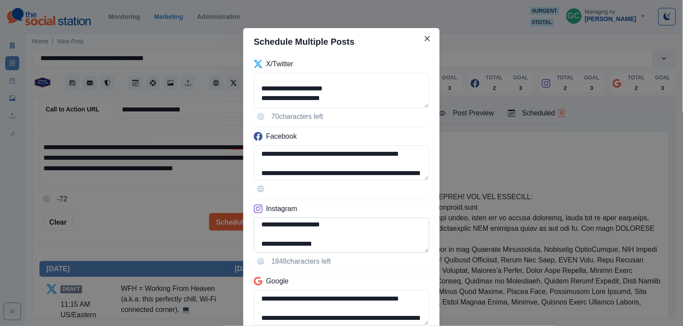
scroll to position [100, 0]
type textarea "**********"
drag, startPoint x: 276, startPoint y: 225, endPoint x: 386, endPoint y: 222, distance: 110.1
click at [386, 222] on textarea "**********" at bounding box center [341, 234] width 175 height 35
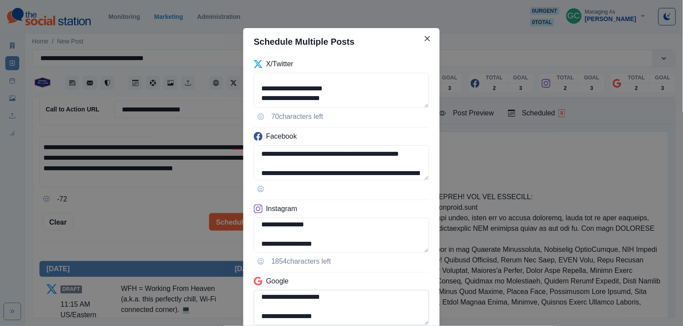
scroll to position [87, 0]
type textarea "**********"
drag, startPoint x: 276, startPoint y: 315, endPoint x: 259, endPoint y: 300, distance: 22.4
click at [259, 301] on textarea "**********" at bounding box center [341, 307] width 175 height 35
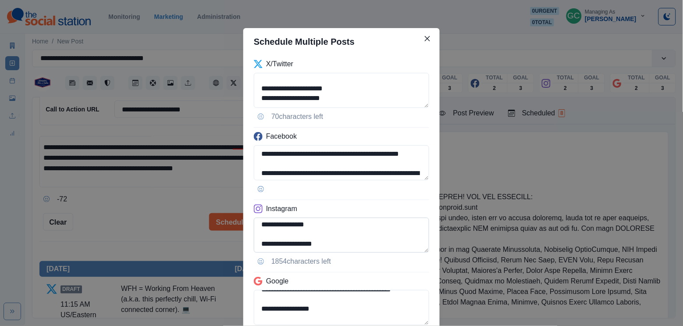
scroll to position [78, 0]
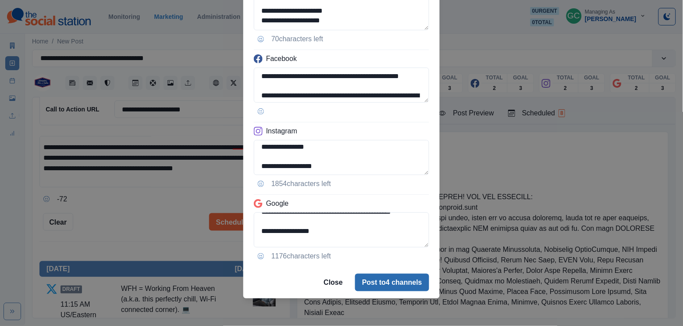
type textarea "**********"
click at [369, 281] on button "Post to 4 channels" at bounding box center [392, 283] width 74 height 18
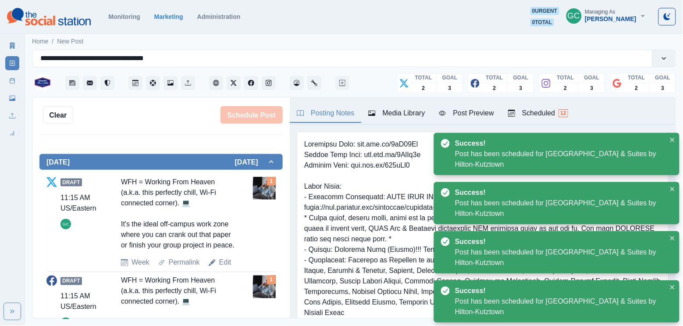
click at [553, 108] on div "Scheduled 12" at bounding box center [538, 113] width 60 height 11
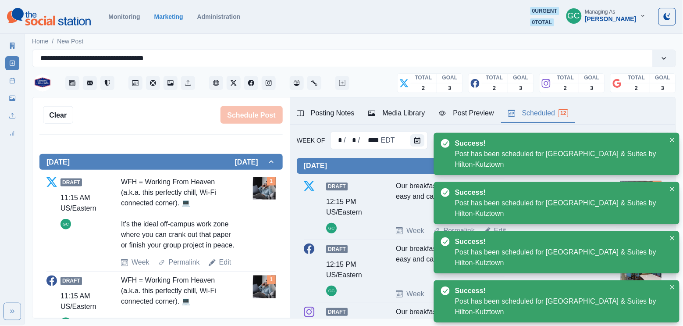
click at [376, 201] on div "Draft 12:15 PM US/Eastern GC Our breakfast seating is designed to make your mor…" at bounding box center [483, 208] width 358 height 55
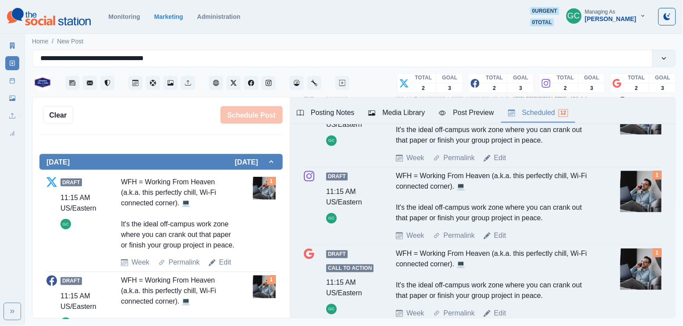
scroll to position [441, 0]
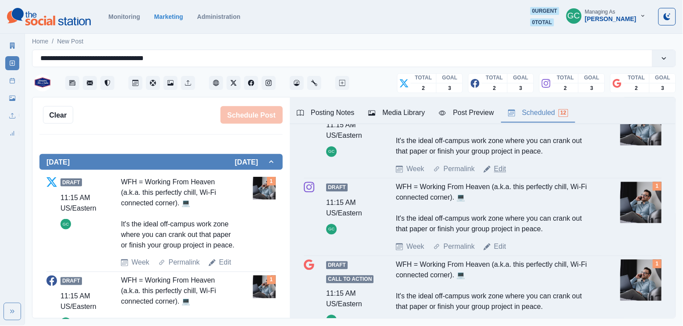
click at [498, 174] on link "Edit" at bounding box center [500, 169] width 12 height 11
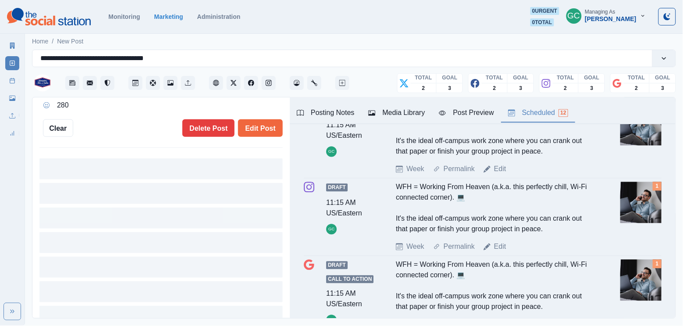
type input "********"
type textarea "**********"
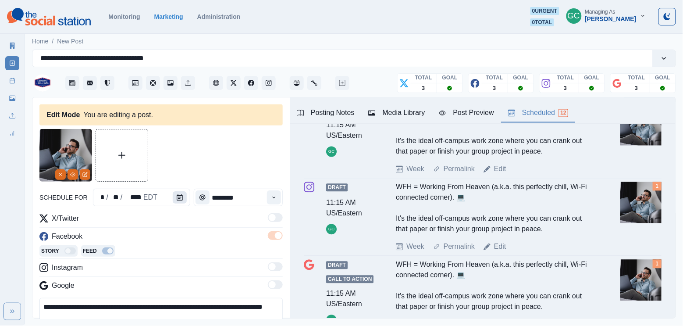
click at [180, 200] on icon "Calendar" at bounding box center [180, 197] width 6 height 6
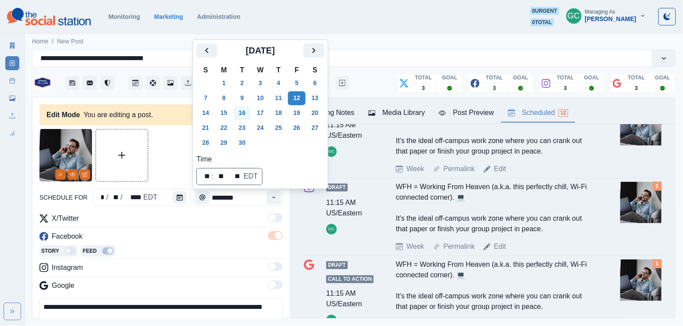
click at [242, 117] on button "16" at bounding box center [243, 113] width 18 height 14
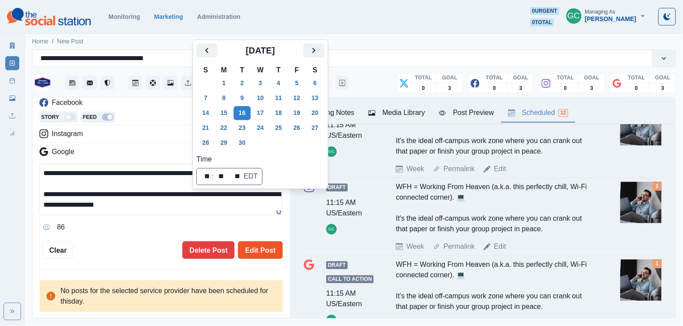
click at [256, 256] on button "Edit Post" at bounding box center [260, 250] width 44 height 18
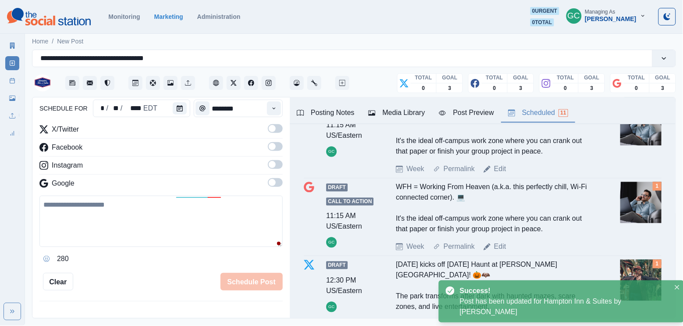
scroll to position [91, 0]
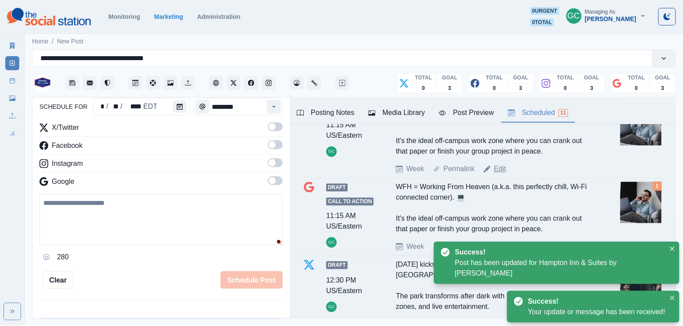
click at [503, 174] on link "Edit" at bounding box center [500, 169] width 12 height 11
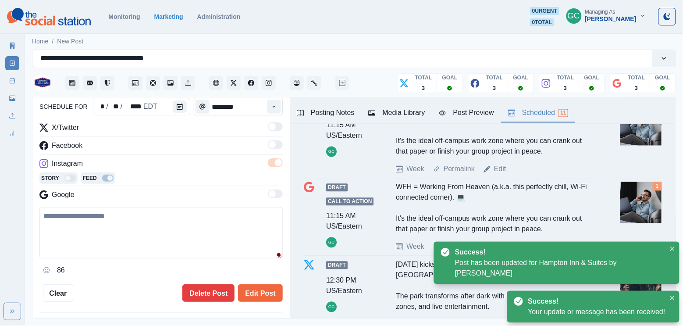
type textarea "**********"
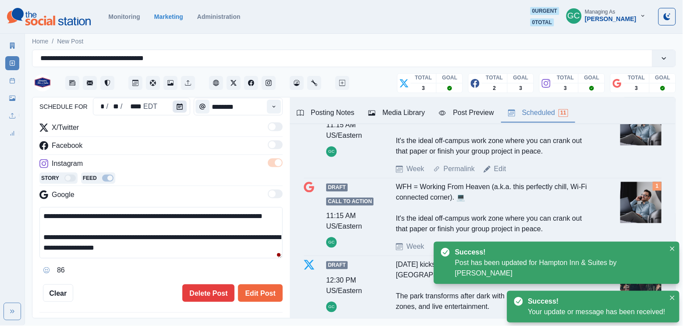
click at [179, 112] on button "Calendar" at bounding box center [180, 106] width 14 height 12
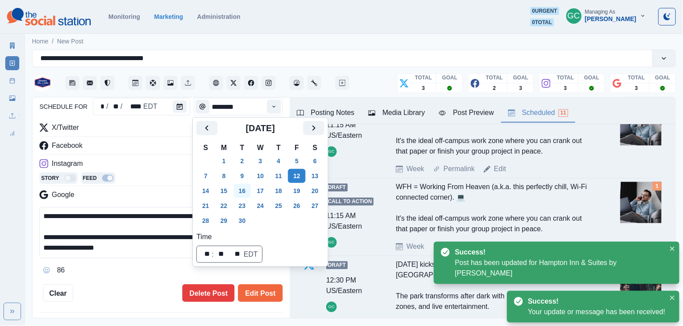
click at [240, 193] on button "16" at bounding box center [243, 191] width 18 height 14
click at [256, 296] on button "Edit Post" at bounding box center [260, 293] width 44 height 18
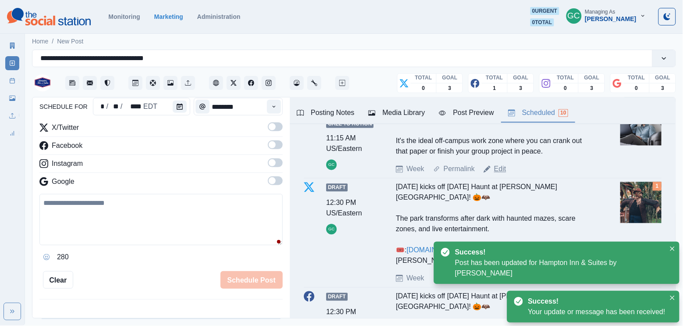
click at [498, 174] on link "Edit" at bounding box center [500, 169] width 12 height 11
type textarea "**********"
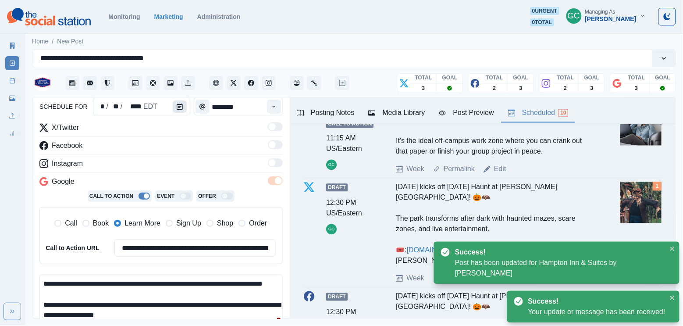
click at [176, 110] on button "Calendar" at bounding box center [180, 106] width 14 height 12
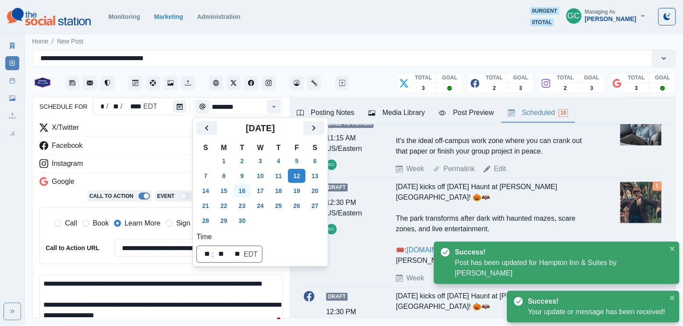
click at [243, 189] on button "16" at bounding box center [243, 191] width 18 height 14
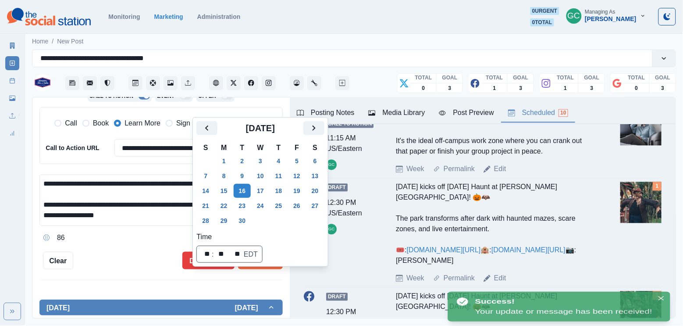
click at [217, 283] on div "**********" at bounding box center [160, 207] width 257 height 221
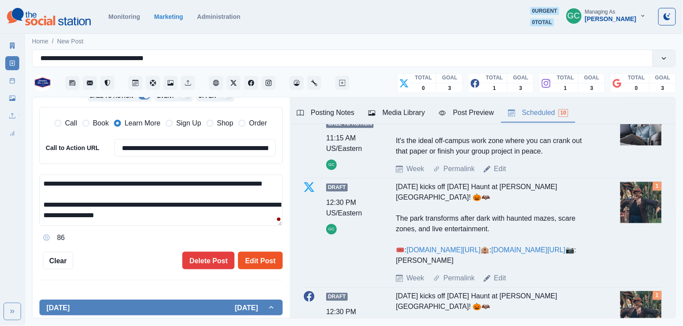
click at [264, 262] on button "Edit Post" at bounding box center [260, 261] width 44 height 18
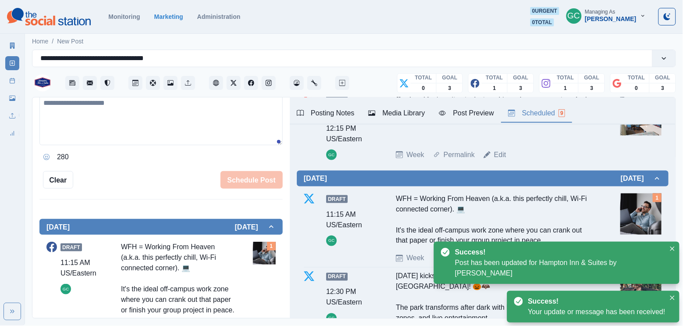
scroll to position [298, 0]
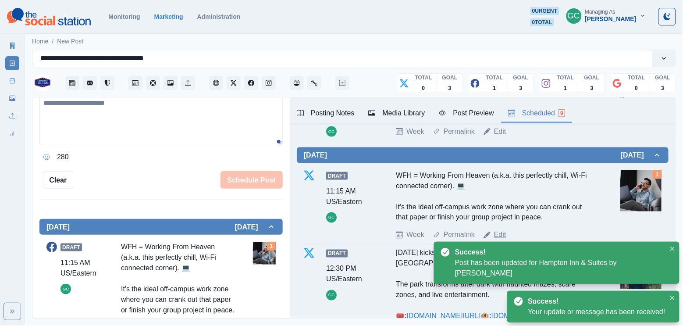
click at [504, 238] on link "Edit" at bounding box center [500, 235] width 12 height 11
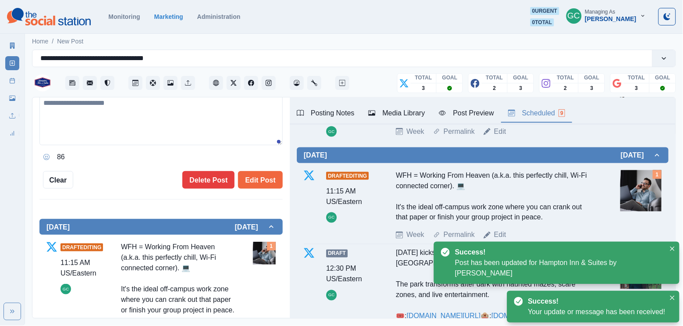
type textarea "**********"
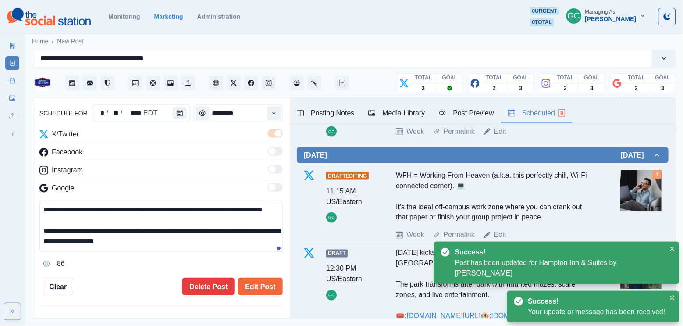
scroll to position [75, 0]
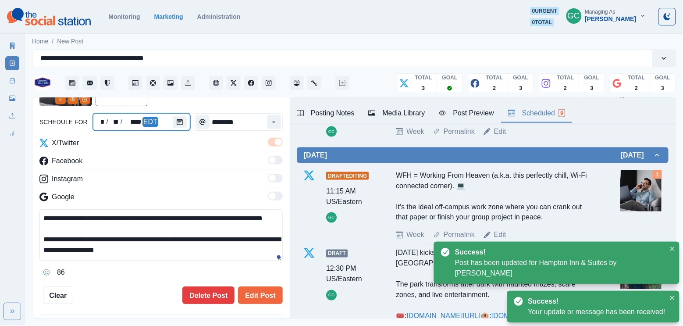
click at [184, 114] on div at bounding box center [182, 122] width 18 height 18
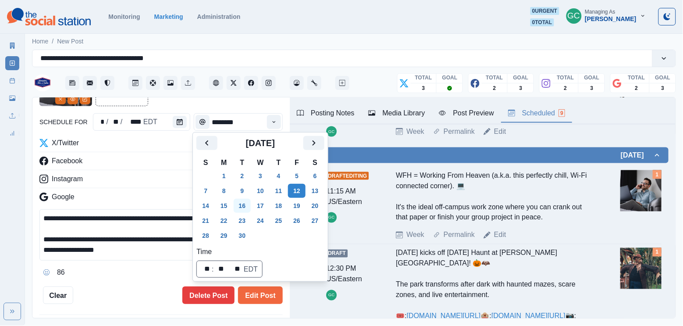
click at [244, 207] on button "16" at bounding box center [243, 206] width 18 height 14
click at [248, 295] on button "Edit Post" at bounding box center [260, 295] width 44 height 18
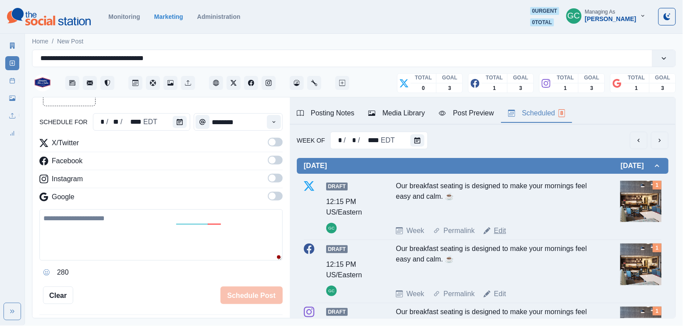
click at [505, 231] on link "Edit" at bounding box center [500, 230] width 12 height 11
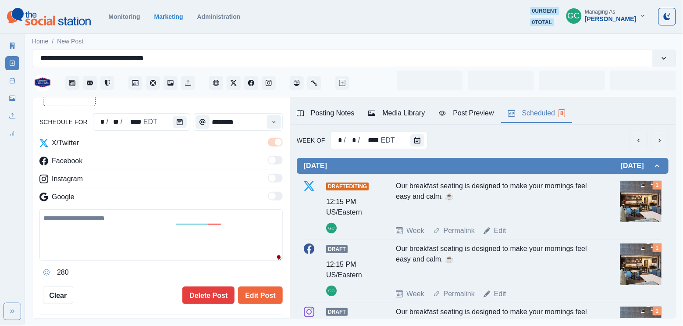
type input "********"
type textarea "**********"
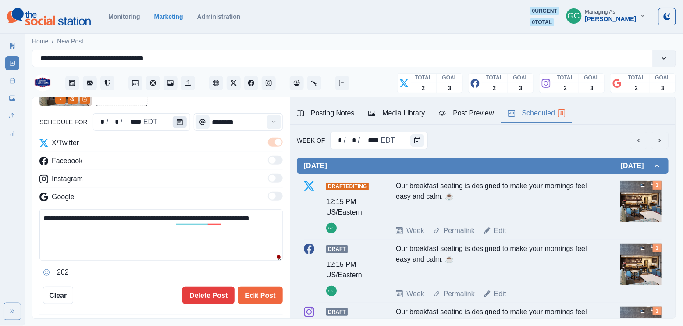
click at [181, 121] on icon "Calendar" at bounding box center [180, 122] width 6 height 6
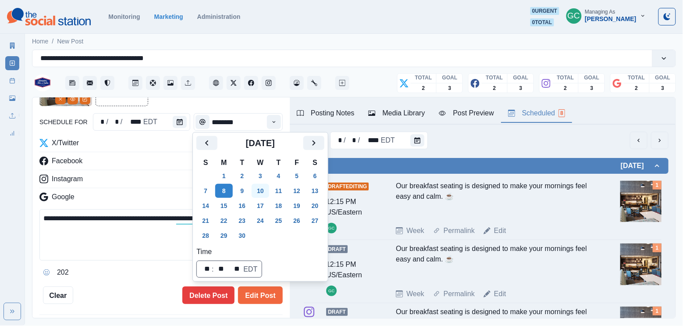
click at [267, 197] on button "10" at bounding box center [261, 191] width 18 height 14
click at [256, 304] on button "Edit Post" at bounding box center [260, 295] width 44 height 18
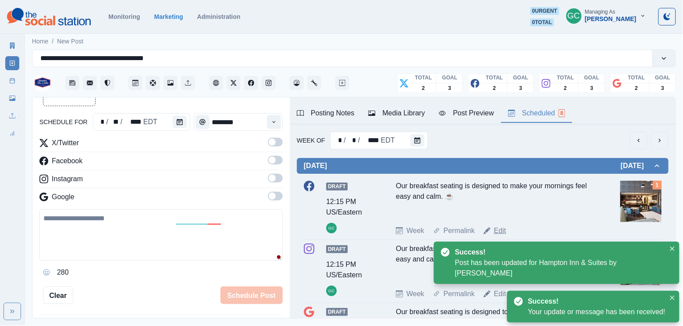
click at [501, 229] on link "Edit" at bounding box center [500, 230] width 12 height 11
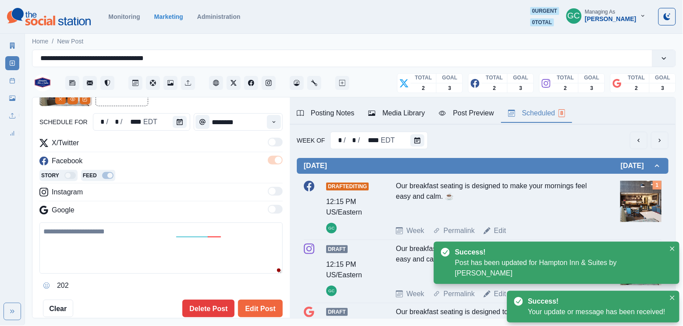
type textarea "**********"
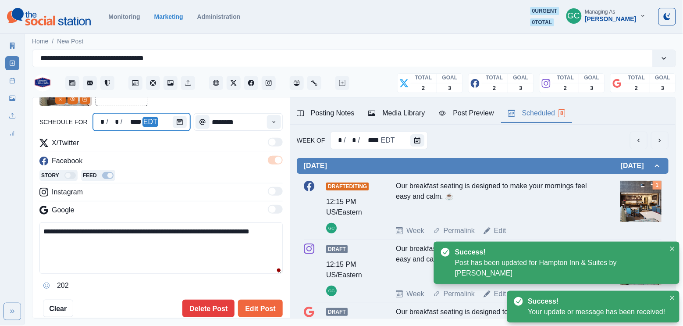
click at [183, 130] on div at bounding box center [182, 122] width 18 height 18
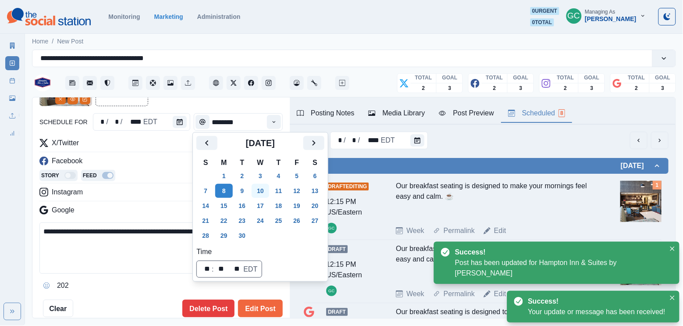
click at [263, 194] on button "10" at bounding box center [261, 191] width 18 height 14
click at [261, 309] on button "Edit Post" at bounding box center [260, 308] width 44 height 18
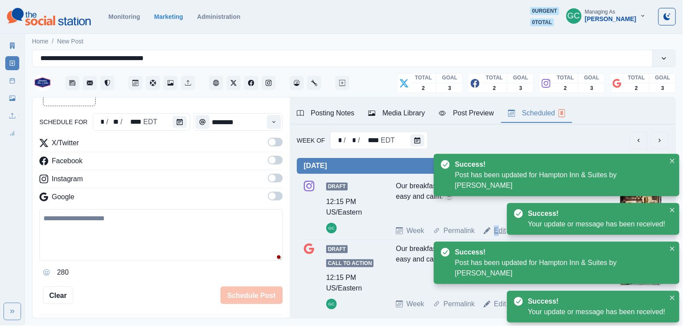
click at [497, 235] on link "Edit" at bounding box center [500, 230] width 12 height 11
type textarea "**********"
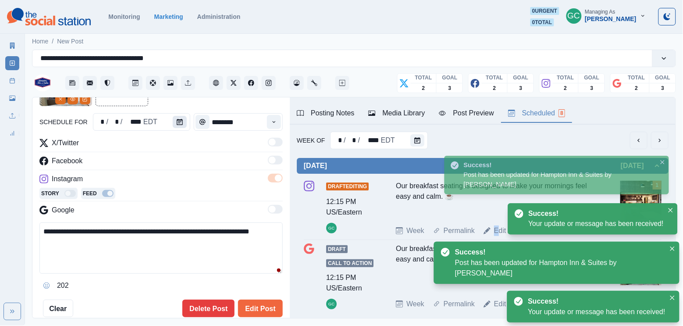
click at [180, 121] on icon "Calendar" at bounding box center [180, 122] width 6 height 6
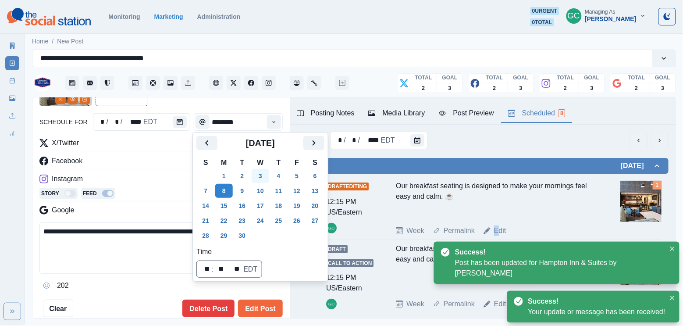
click at [263, 182] on button "3" at bounding box center [261, 176] width 18 height 14
click at [261, 194] on button "10" at bounding box center [261, 191] width 18 height 14
click at [259, 305] on button "Edit Post" at bounding box center [260, 308] width 44 height 18
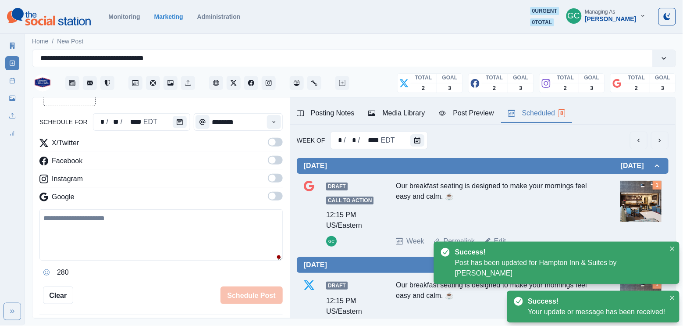
click at [501, 240] on link "Edit" at bounding box center [500, 241] width 12 height 11
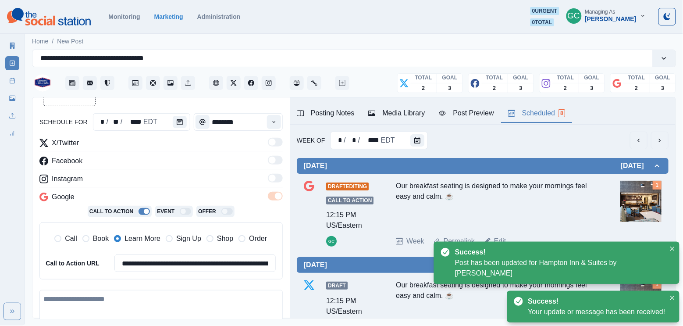
type textarea "**********"
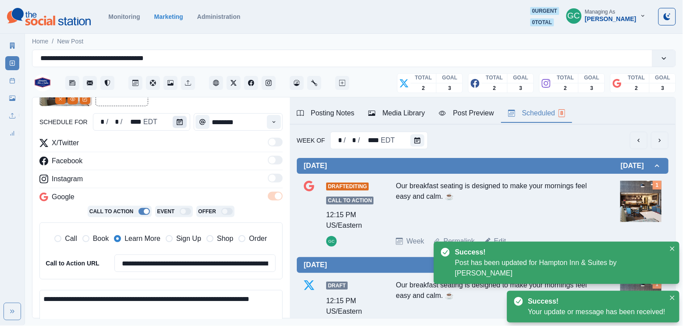
click at [183, 121] on button "Calendar" at bounding box center [180, 122] width 14 height 12
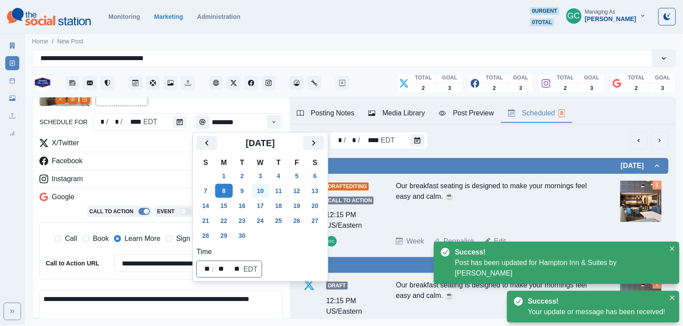
click at [268, 190] on button "10" at bounding box center [261, 191] width 18 height 14
click at [135, 188] on hr at bounding box center [160, 188] width 243 height 0
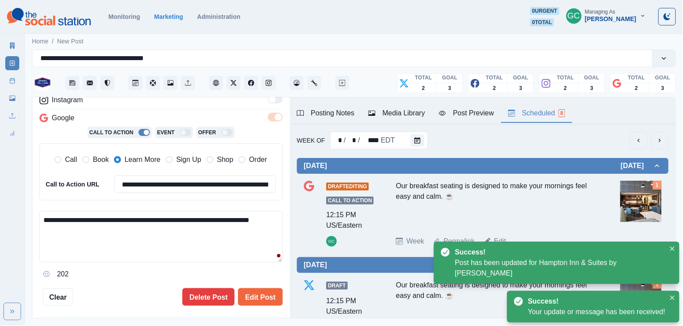
scroll to position [157, 0]
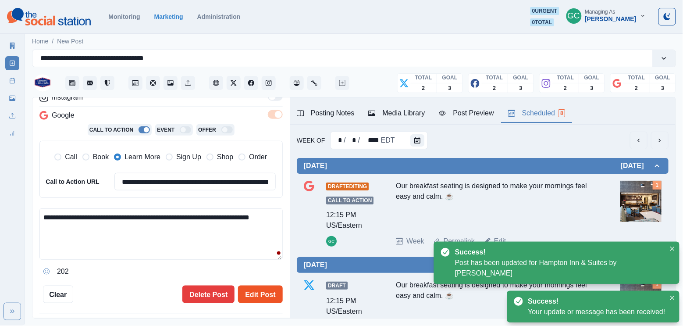
click at [268, 289] on button "Edit Post" at bounding box center [260, 294] width 44 height 18
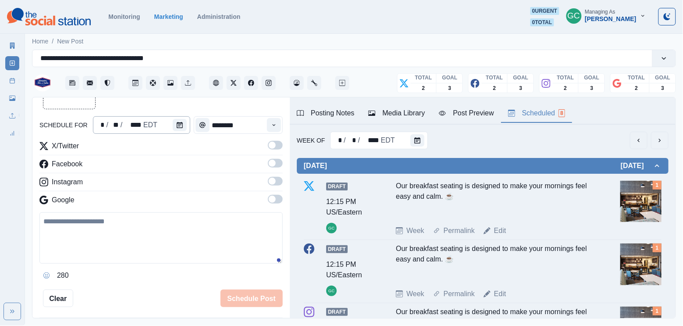
scroll to position [42, 0]
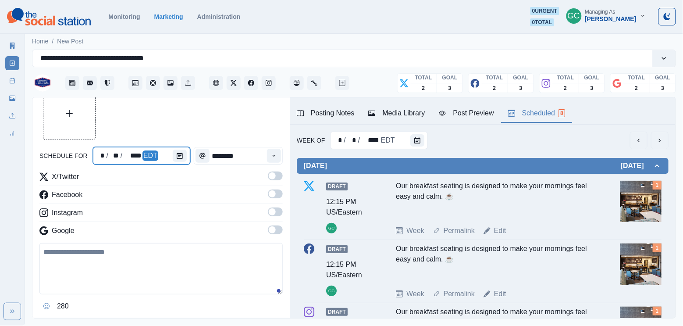
click at [150, 154] on div "EDT" at bounding box center [150, 155] width 16 height 11
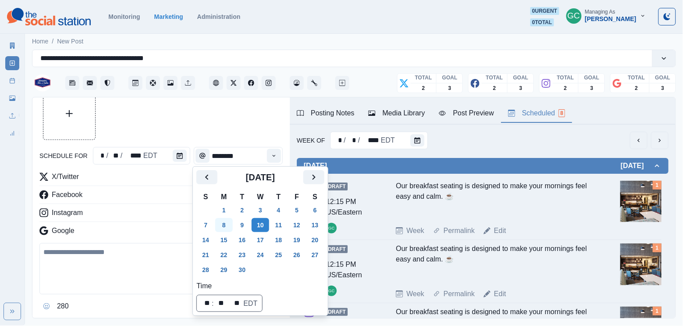
click at [230, 225] on button "8" at bounding box center [224, 225] width 18 height 14
click at [268, 158] on button "Time" at bounding box center [274, 156] width 14 height 14
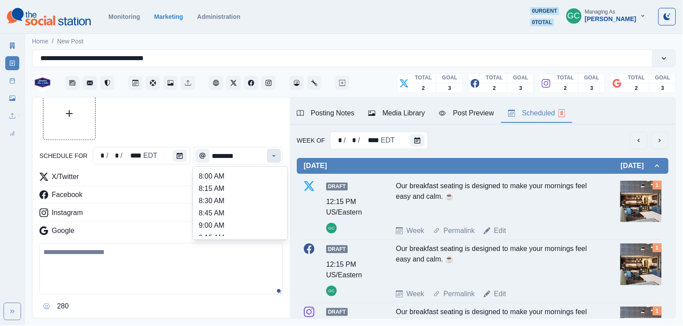
click at [268, 158] on button "Time" at bounding box center [274, 156] width 14 height 14
click at [240, 218] on li "2:00 PM" at bounding box center [240, 213] width 88 height 12
type input "*******"
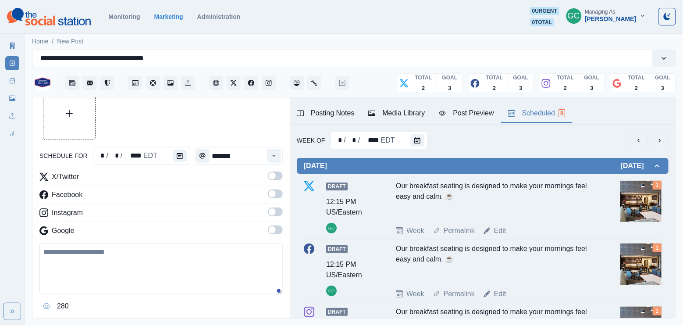
click at [280, 231] on span at bounding box center [275, 229] width 15 height 9
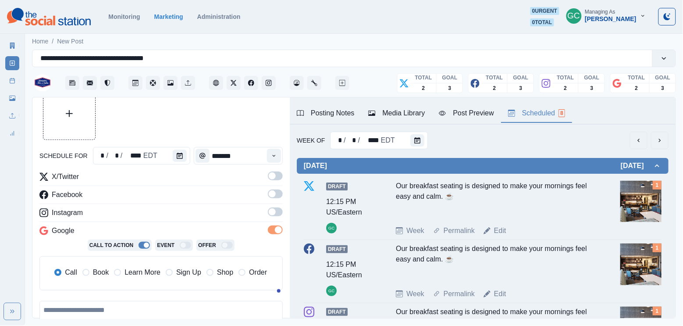
click at [280, 213] on span at bounding box center [275, 211] width 15 height 9
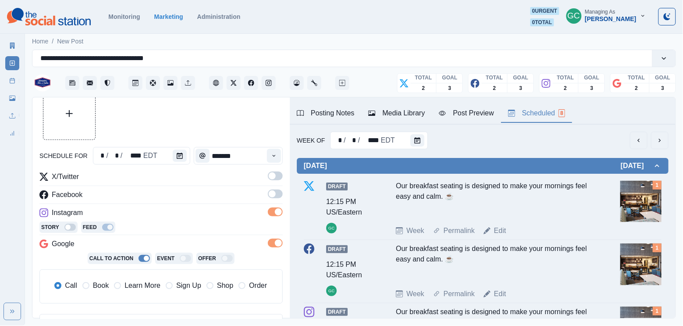
click at [280, 200] on label at bounding box center [275, 196] width 15 height 14
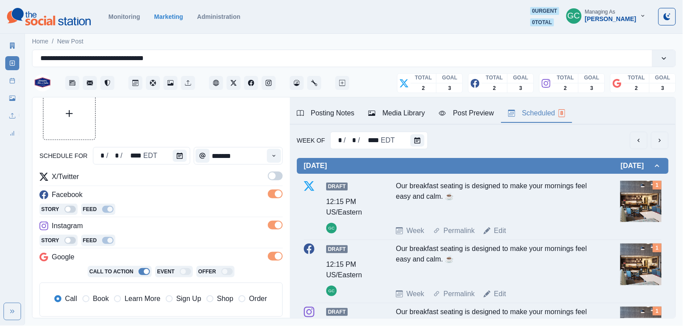
click at [273, 177] on span at bounding box center [272, 175] width 7 height 7
click at [157, 296] on span "Learn More" at bounding box center [143, 298] width 36 height 11
click at [218, 157] on input "*******" at bounding box center [238, 156] width 89 height 18
click at [607, 0] on section "Monitoring Marketing Administration 0 urgent 0 total GC Managing As Gizelle Car…" at bounding box center [341, 17] width 683 height 34
click at [345, 110] on div "Posting Notes" at bounding box center [326, 113] width 58 height 11
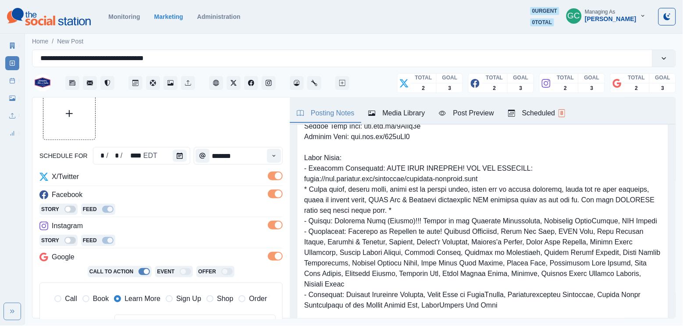
scroll to position [45, 0]
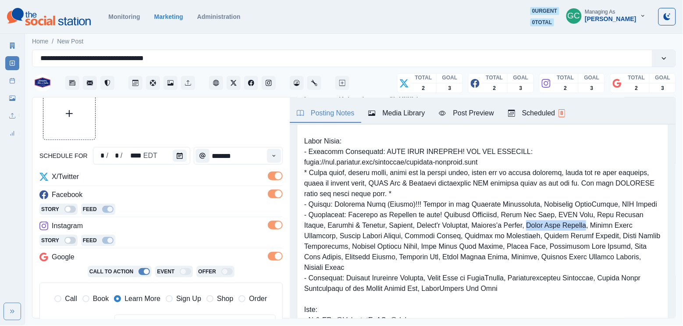
drag, startPoint x: 537, startPoint y: 231, endPoint x: 603, endPoint y: 228, distance: 65.8
click at [603, 228] on pre at bounding box center [482, 246] width 357 height 305
copy pre "Young Ones Records"
drag, startPoint x: 308, startPoint y: 154, endPoint x: 371, endPoint y: 155, distance: 63.1
click at [371, 155] on pre at bounding box center [482, 246] width 357 height 305
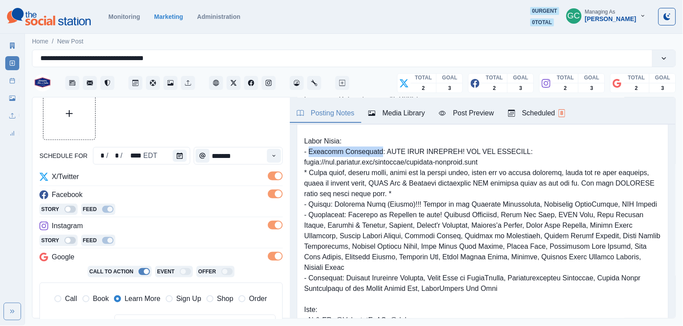
copy pre "Kutztown University"
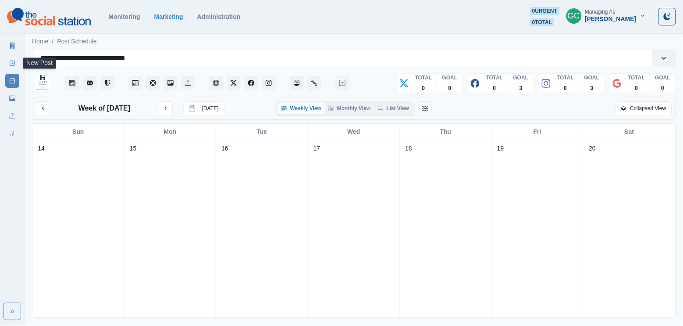
click at [10, 63] on rect at bounding box center [12, 63] width 5 height 5
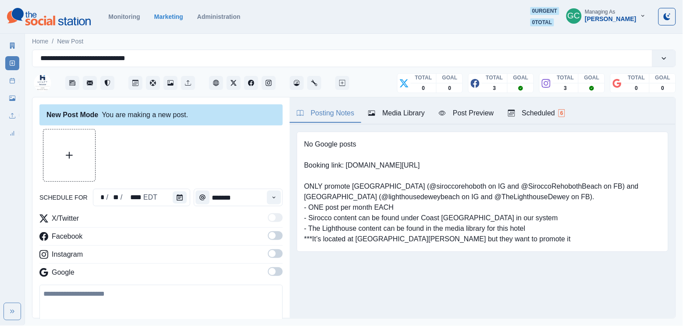
click at [565, 114] on span "6" at bounding box center [562, 113] width 7 height 8
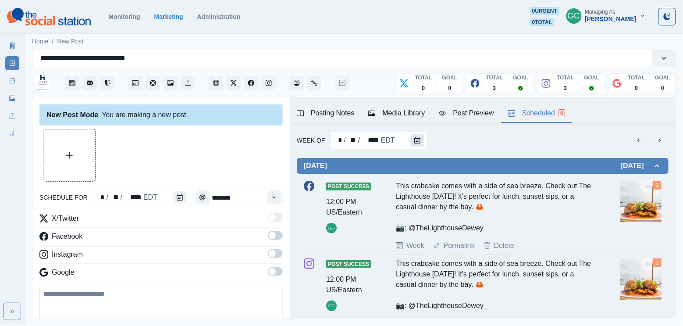
click at [414, 146] on button "Calendar" at bounding box center [417, 140] width 14 height 12
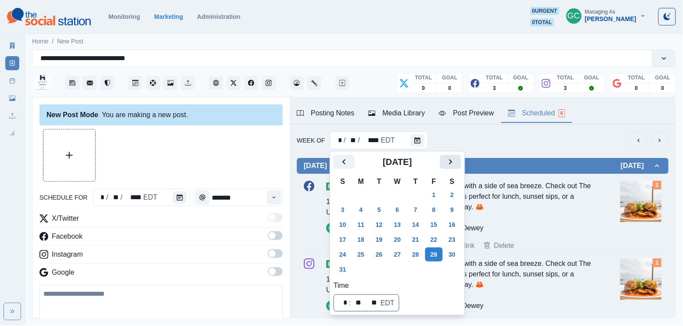
click at [456, 162] on icon "Next" at bounding box center [450, 162] width 11 height 11
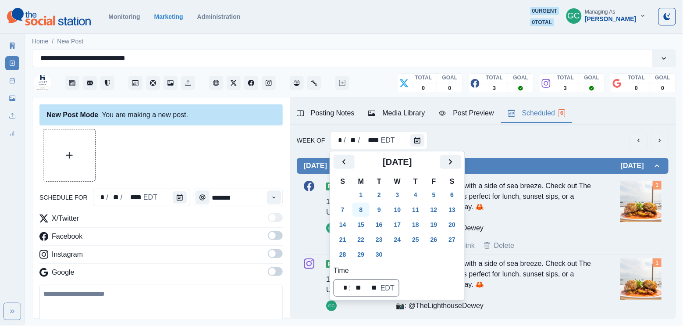
click at [366, 213] on button "8" at bounding box center [361, 210] width 18 height 14
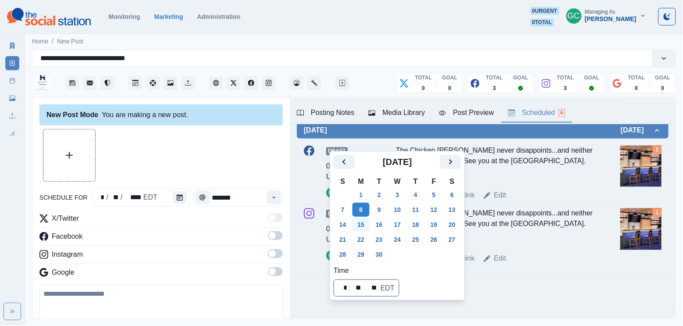
click at [361, 227] on button "15" at bounding box center [361, 224] width 18 height 14
